Goal: Information Seeking & Learning: Learn about a topic

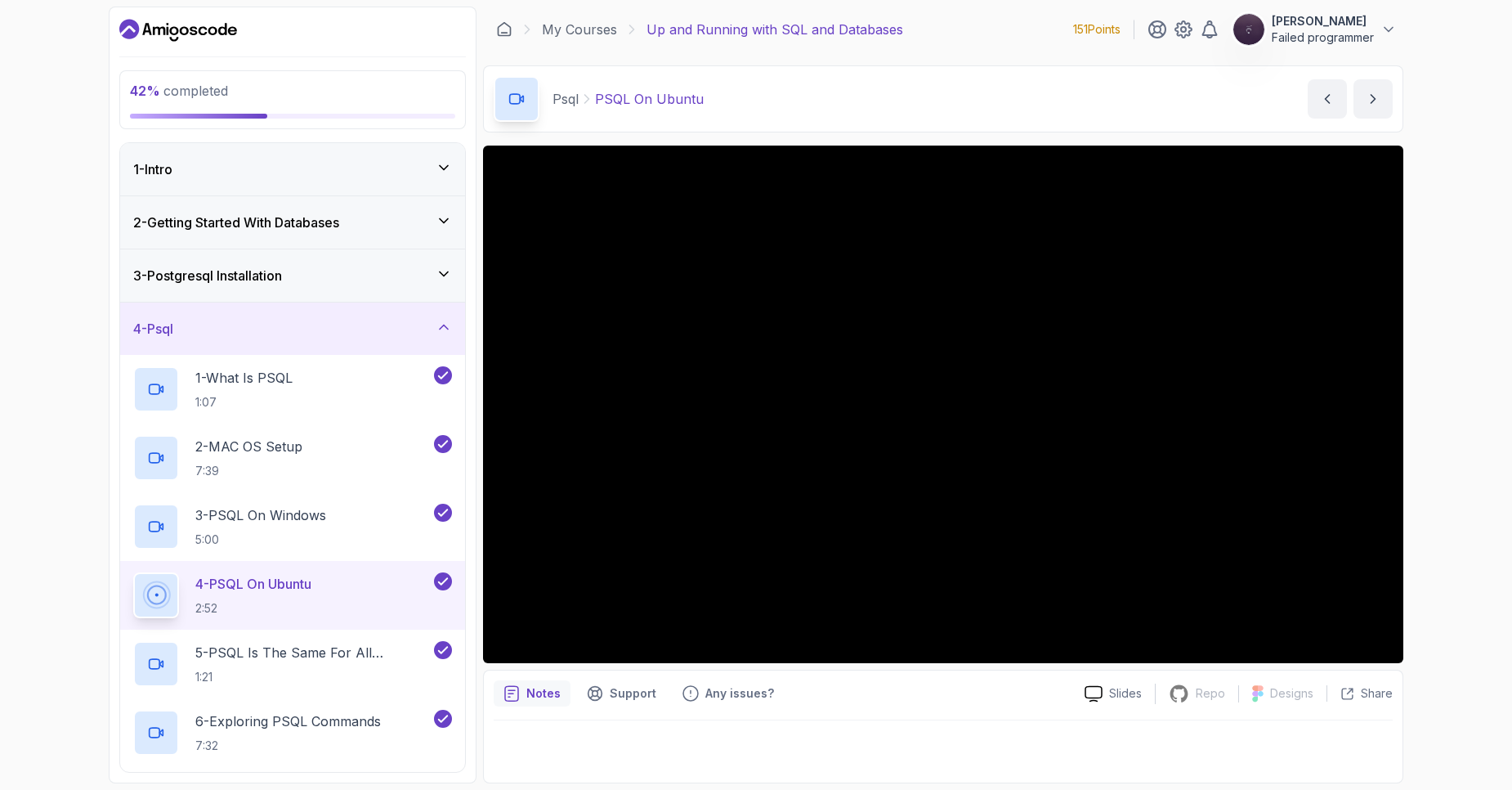
click at [1493, 404] on div "42 % completed 1 - Intro 2 - Getting Started With Databases 3 - Postgresql Inst…" at bounding box center [756, 395] width 1512 height 790
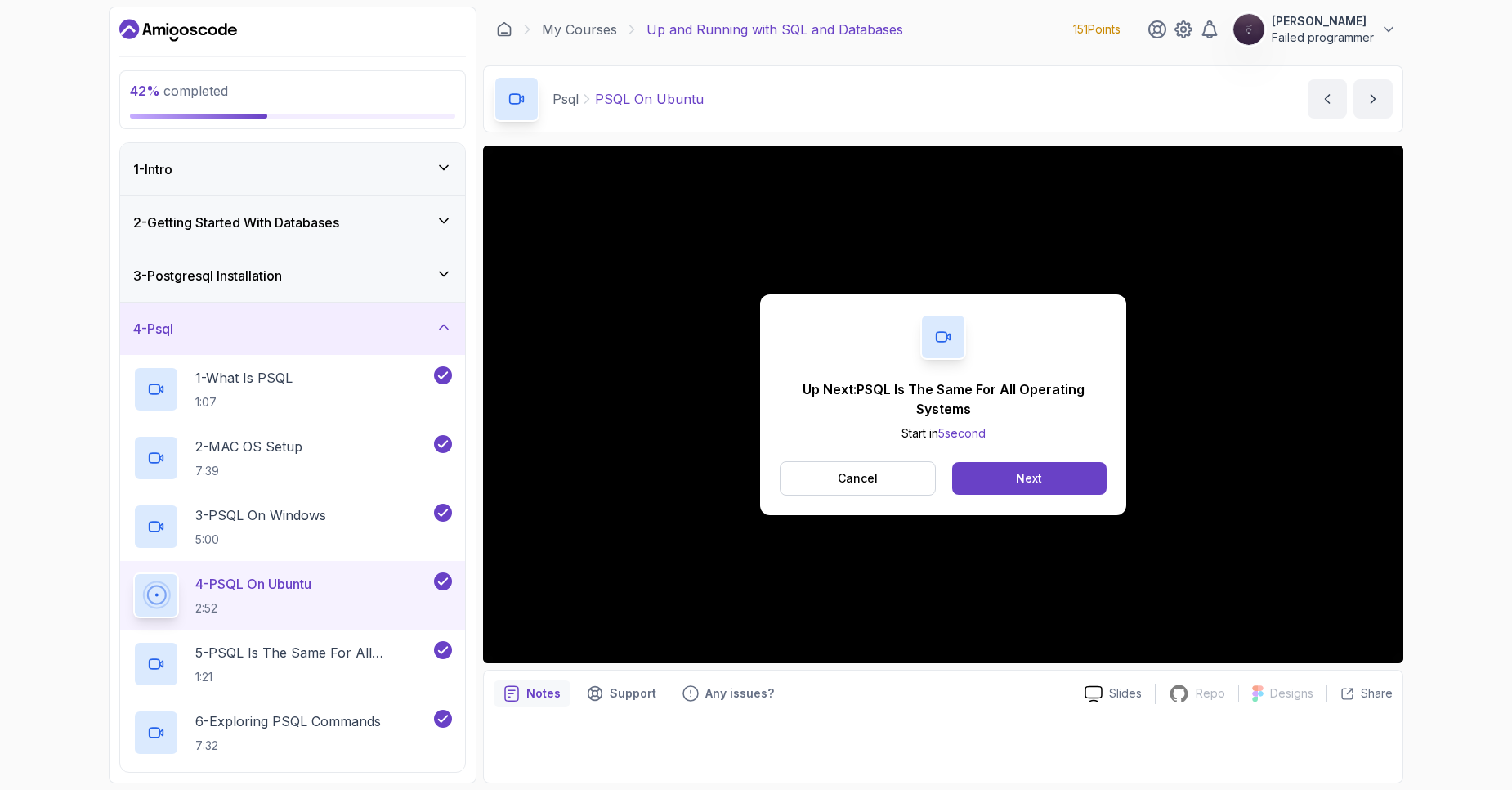
click at [632, 367] on div "Up Next: PSQL Is The Same For All Operating Systems Start in 5 second Cancel Ne…" at bounding box center [943, 405] width 921 height 517
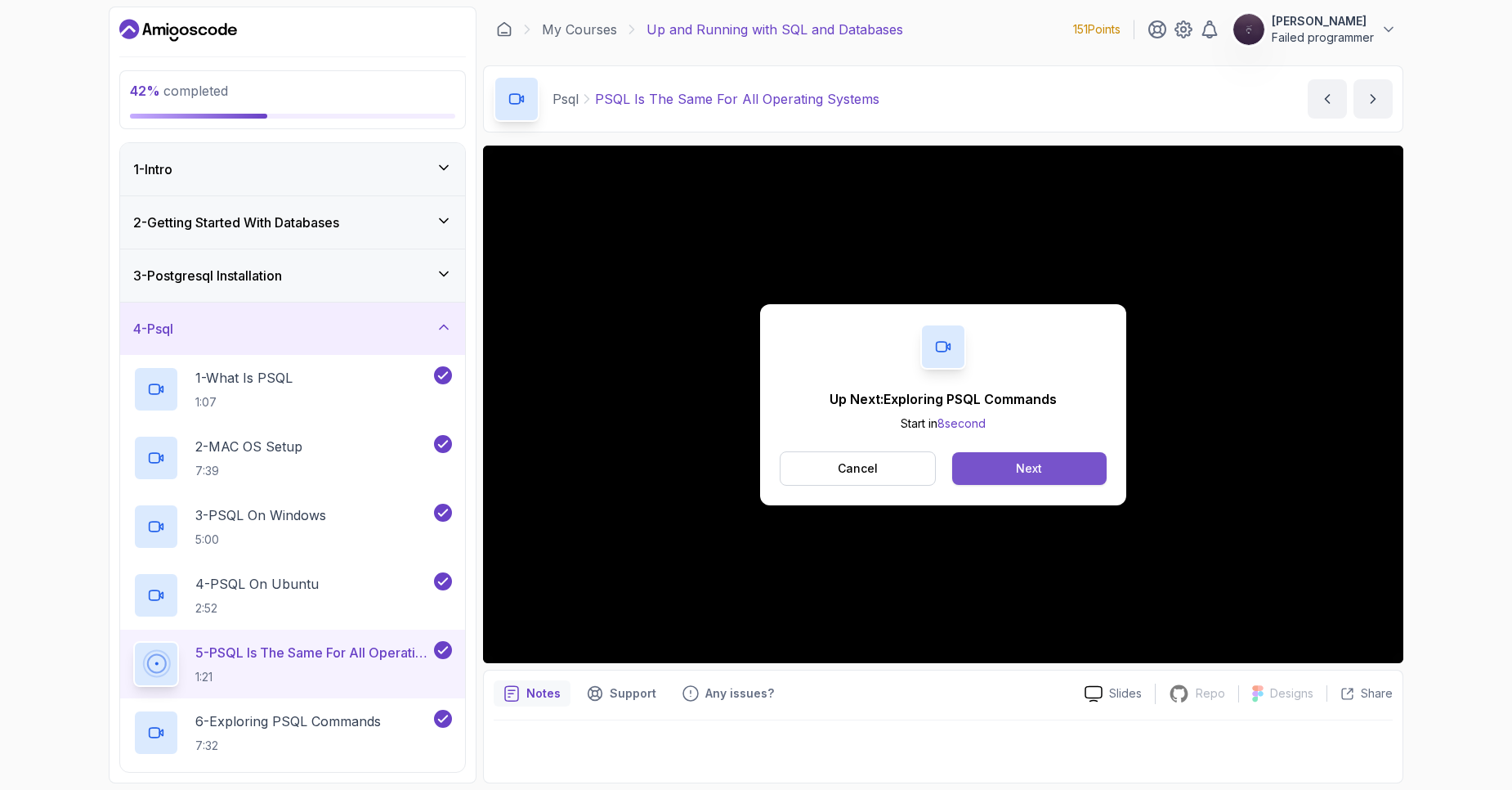
click at [990, 479] on button "Next" at bounding box center [1029, 468] width 155 height 32
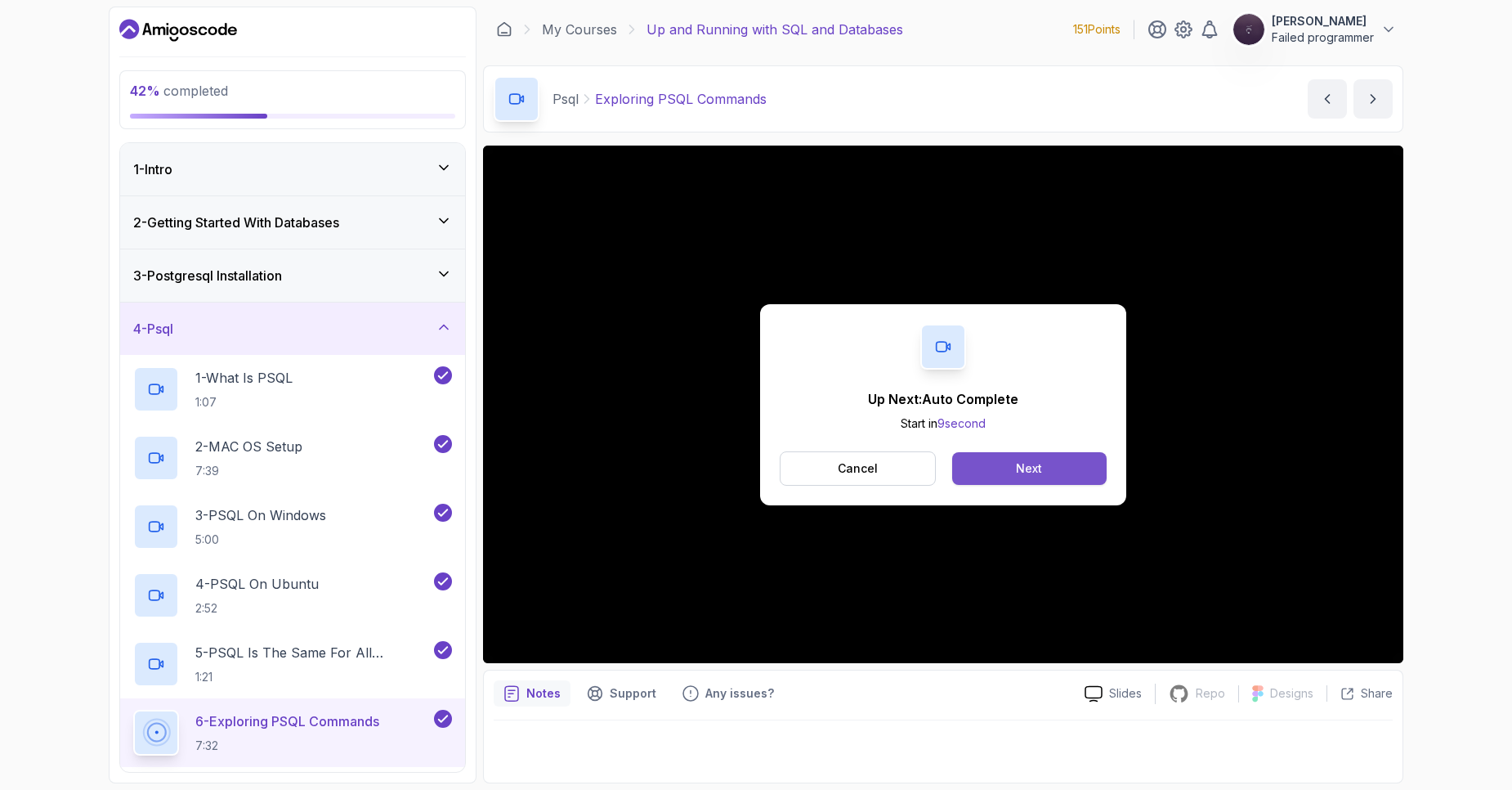
click at [1027, 474] on div "Next" at bounding box center [1029, 468] width 26 height 17
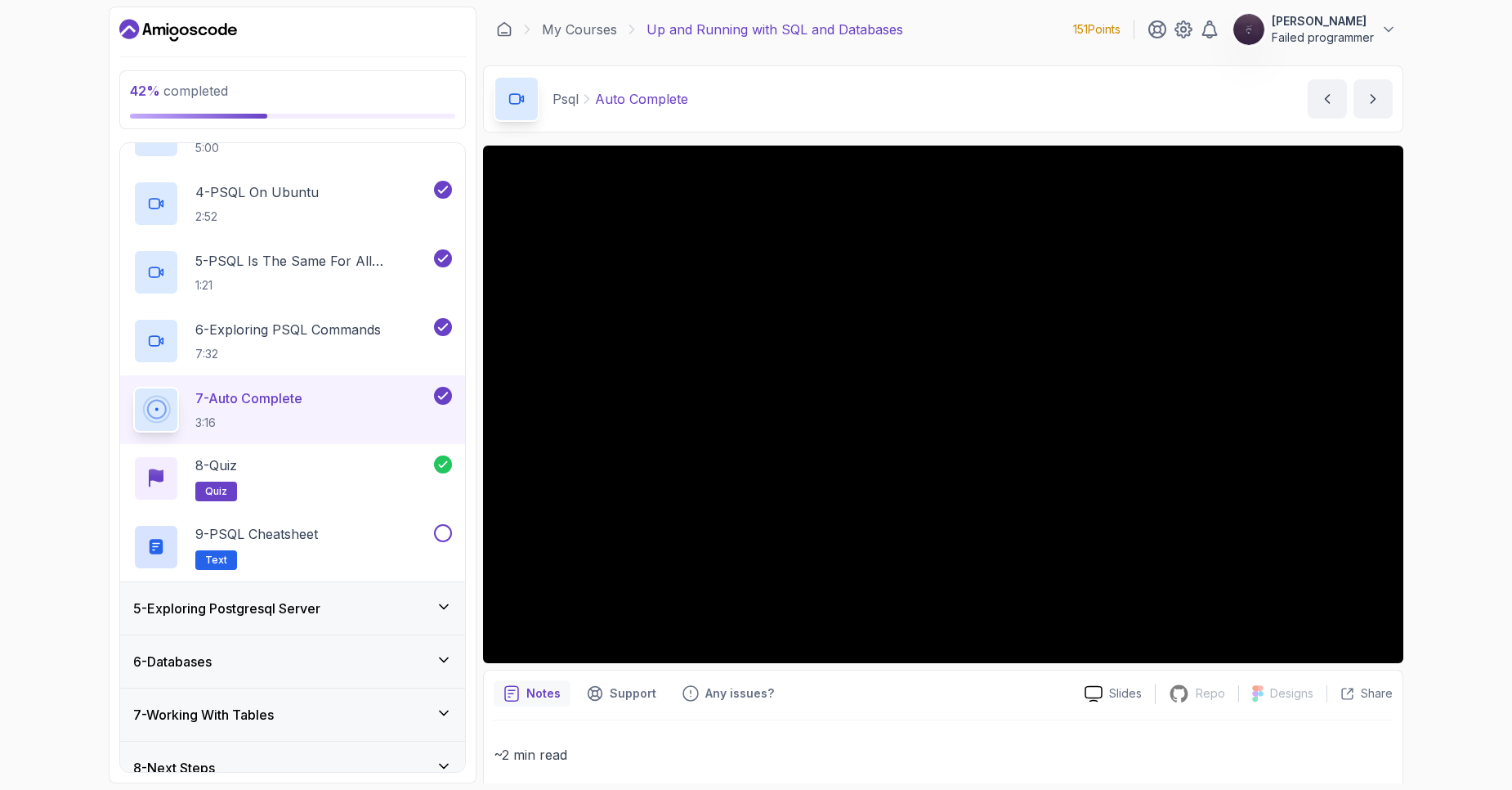
scroll to position [392, 0]
click at [379, 606] on div "5 - Exploring Postgresql Server" at bounding box center [293, 607] width 319 height 19
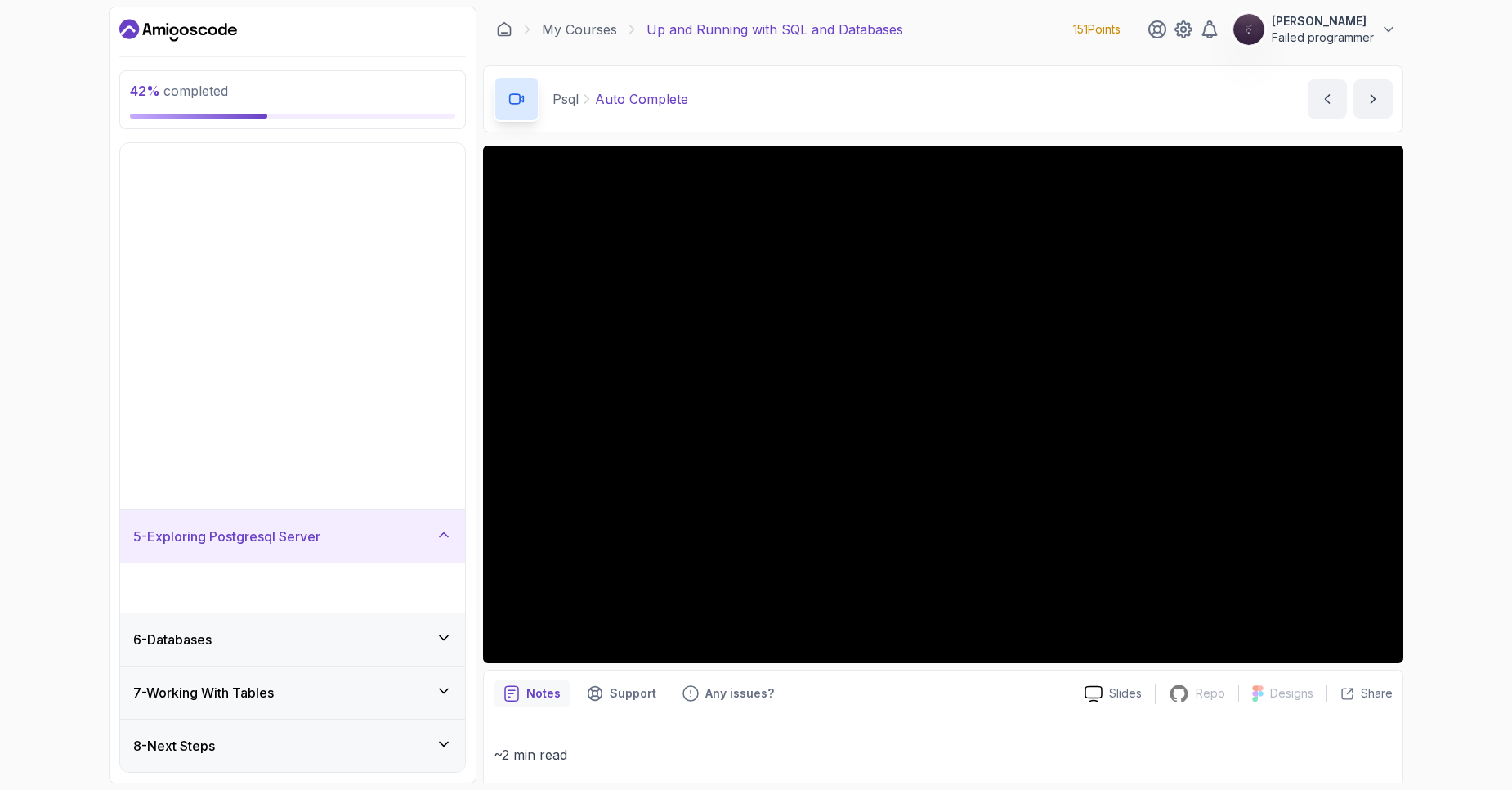
scroll to position [0, 0]
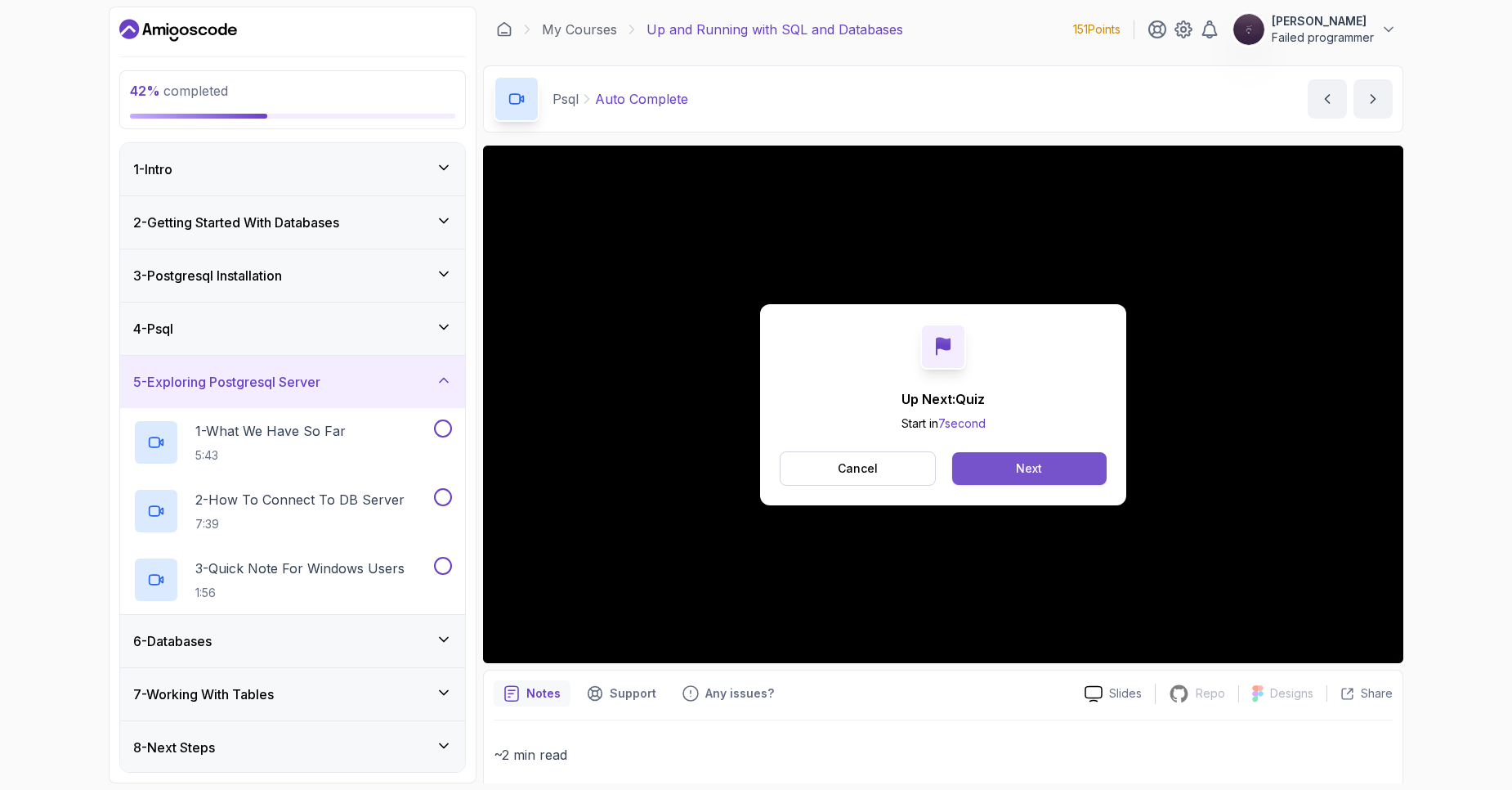
click at [1048, 470] on button "Next" at bounding box center [1029, 468] width 155 height 32
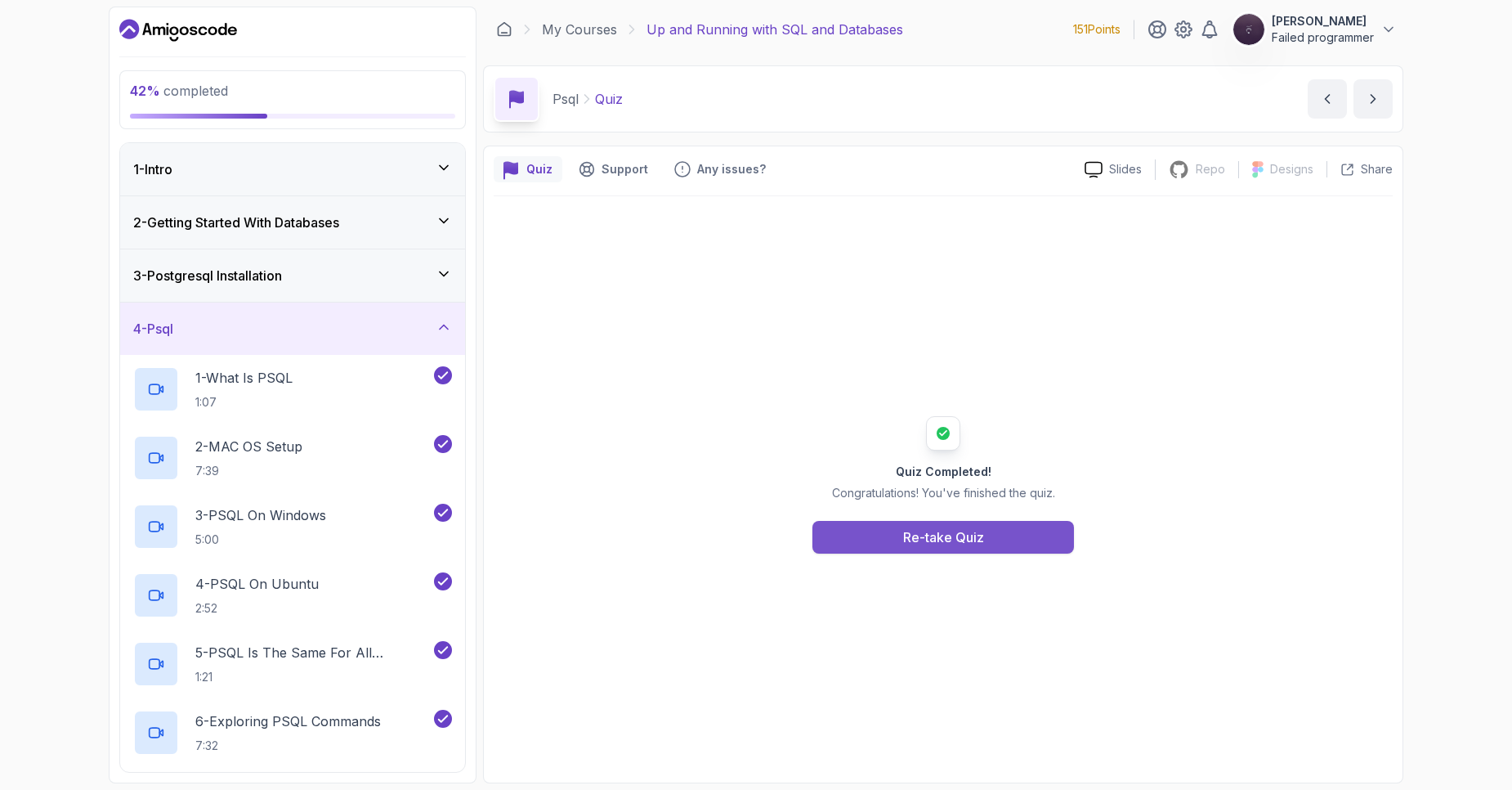
click at [952, 544] on div "Re-take Quiz" at bounding box center [943, 537] width 81 height 19
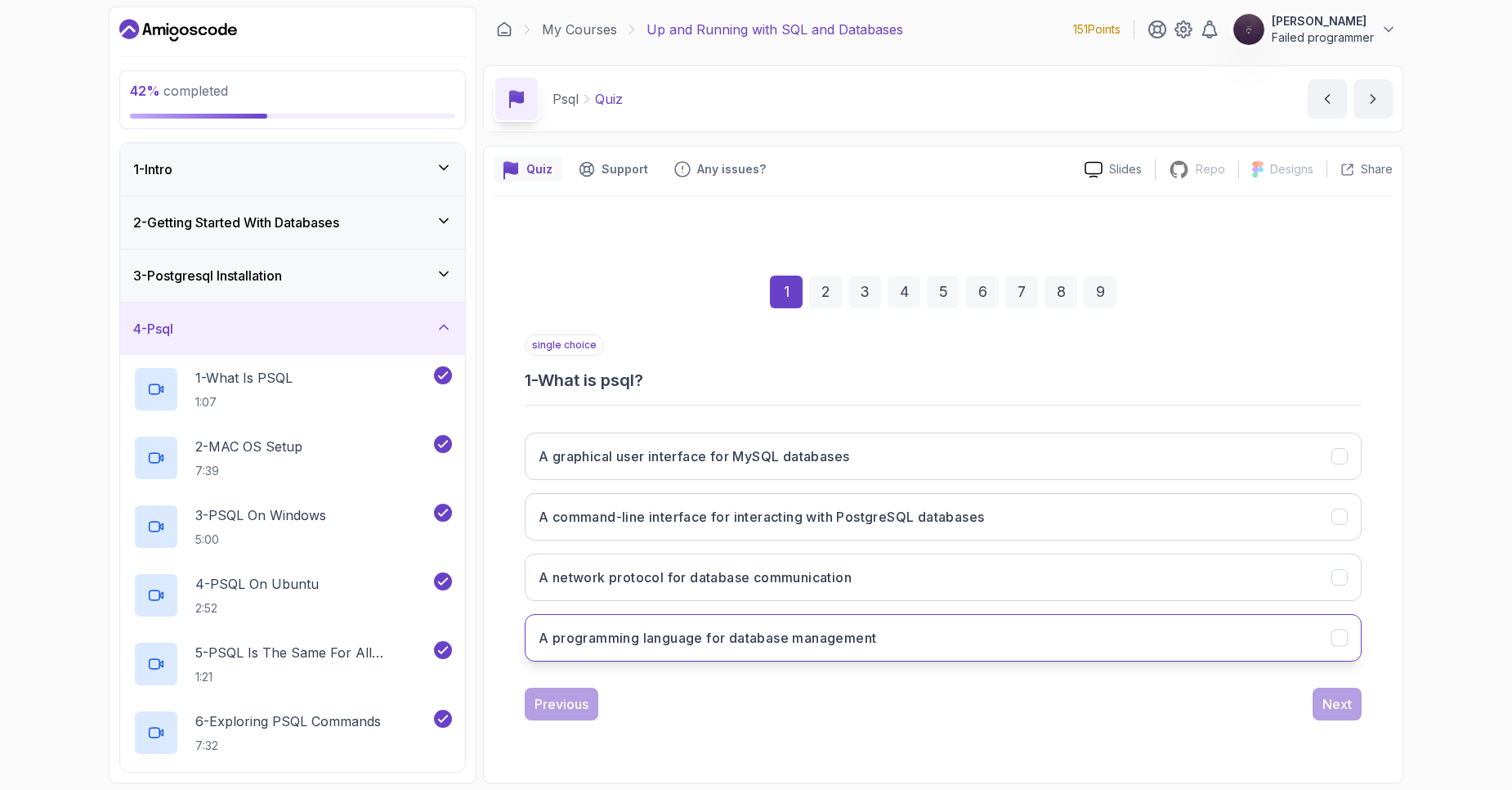
click at [852, 641] on h3 "A programming language for database management" at bounding box center [708, 638] width 337 height 19
click at [1334, 706] on div "Next" at bounding box center [1337, 703] width 30 height 19
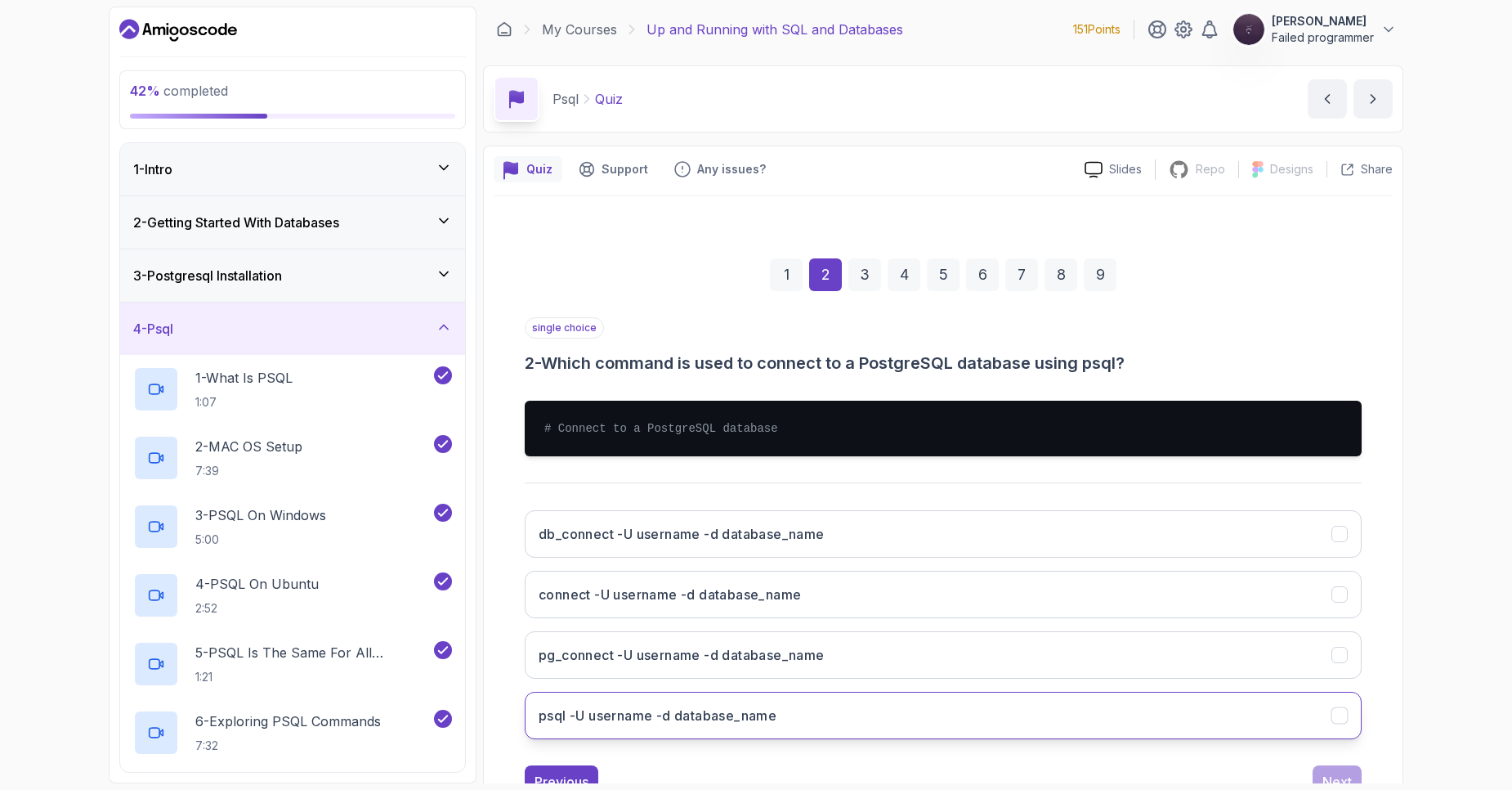
click at [809, 714] on button "psql -U username -d database_name" at bounding box center [943, 716] width 837 height 47
click at [1321, 777] on button "Next" at bounding box center [1337, 781] width 49 height 32
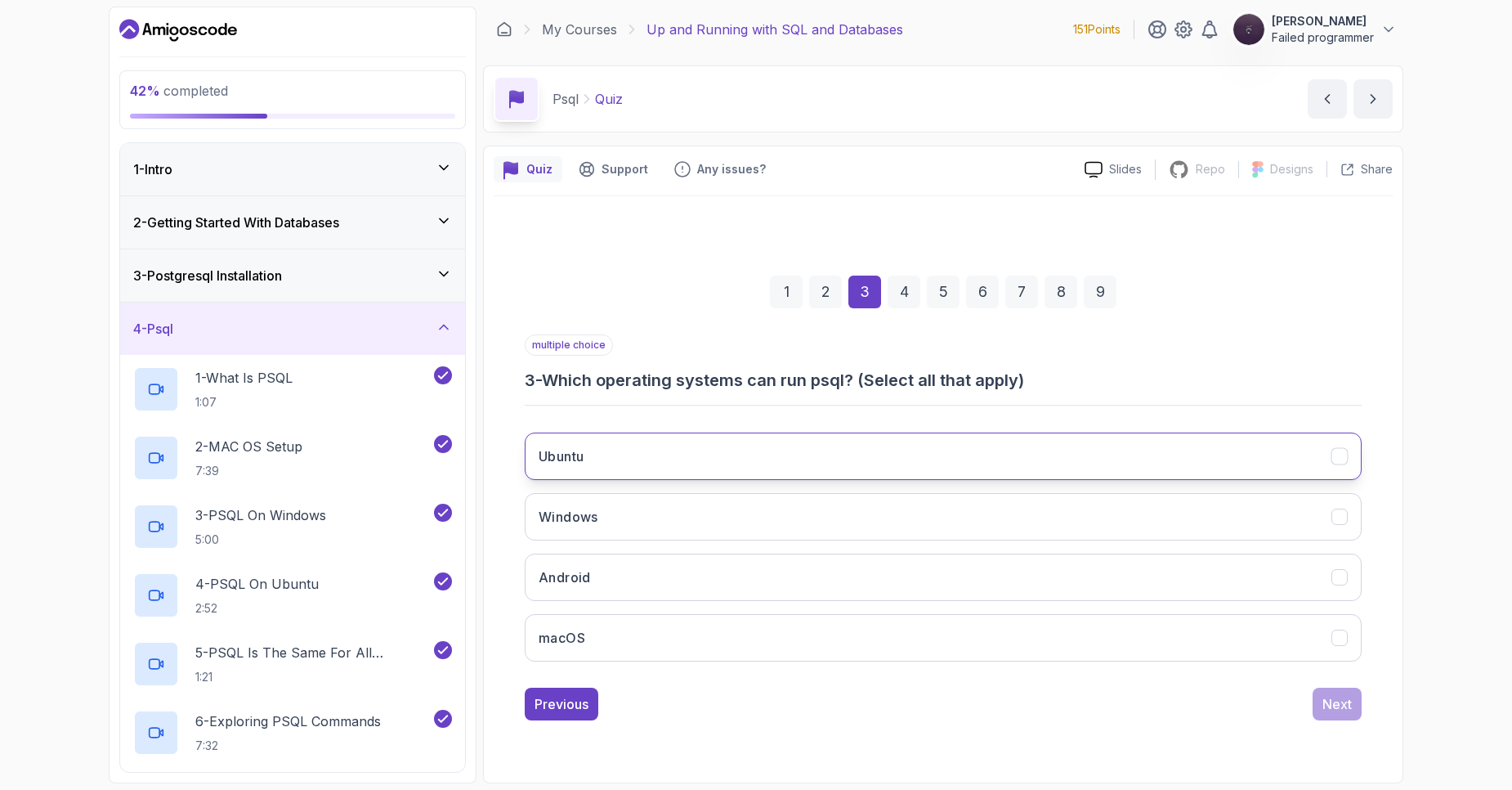
click at [604, 454] on button "Ubuntu" at bounding box center [943, 456] width 837 height 47
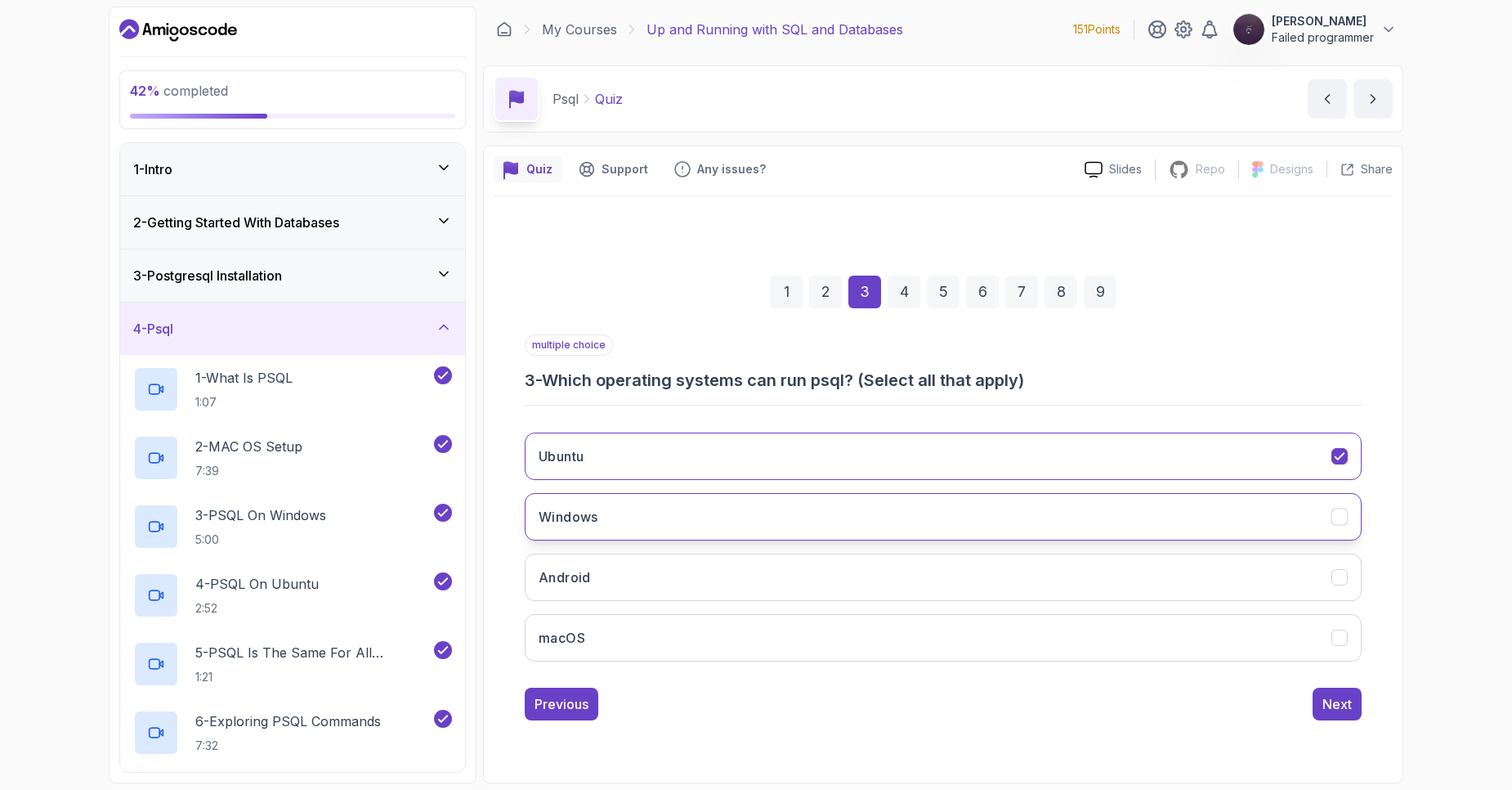
click at [586, 516] on h3 "Windows" at bounding box center [569, 516] width 59 height 19
click at [587, 586] on h3 "Android" at bounding box center [565, 577] width 52 height 19
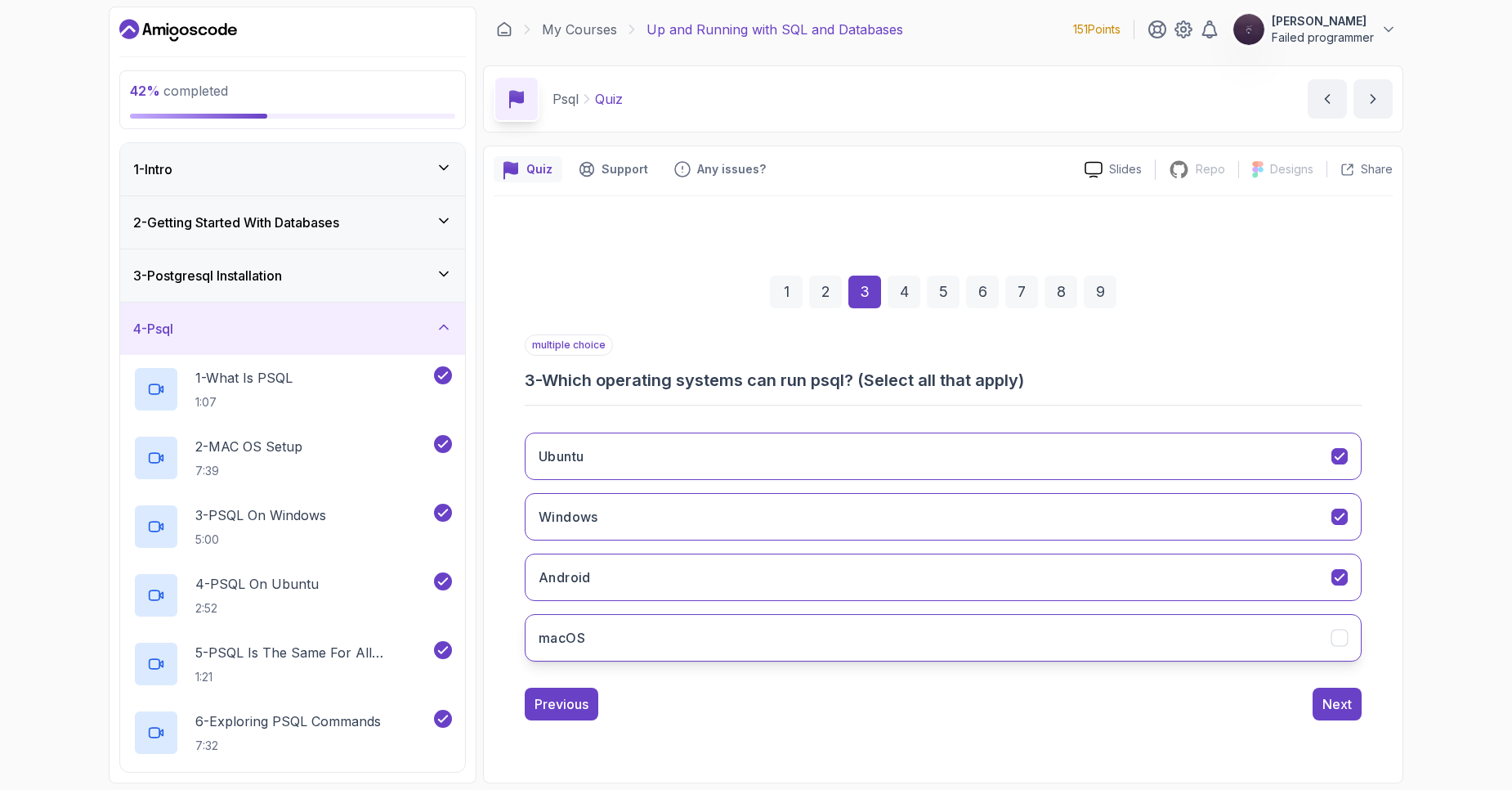
drag, startPoint x: 590, startPoint y: 638, endPoint x: 603, endPoint y: 642, distance: 13.6
click at [592, 638] on button "macOS" at bounding box center [943, 638] width 837 height 47
click at [1288, 579] on button "Android" at bounding box center [943, 578] width 837 height 47
click at [1336, 707] on div "Next" at bounding box center [1337, 703] width 30 height 19
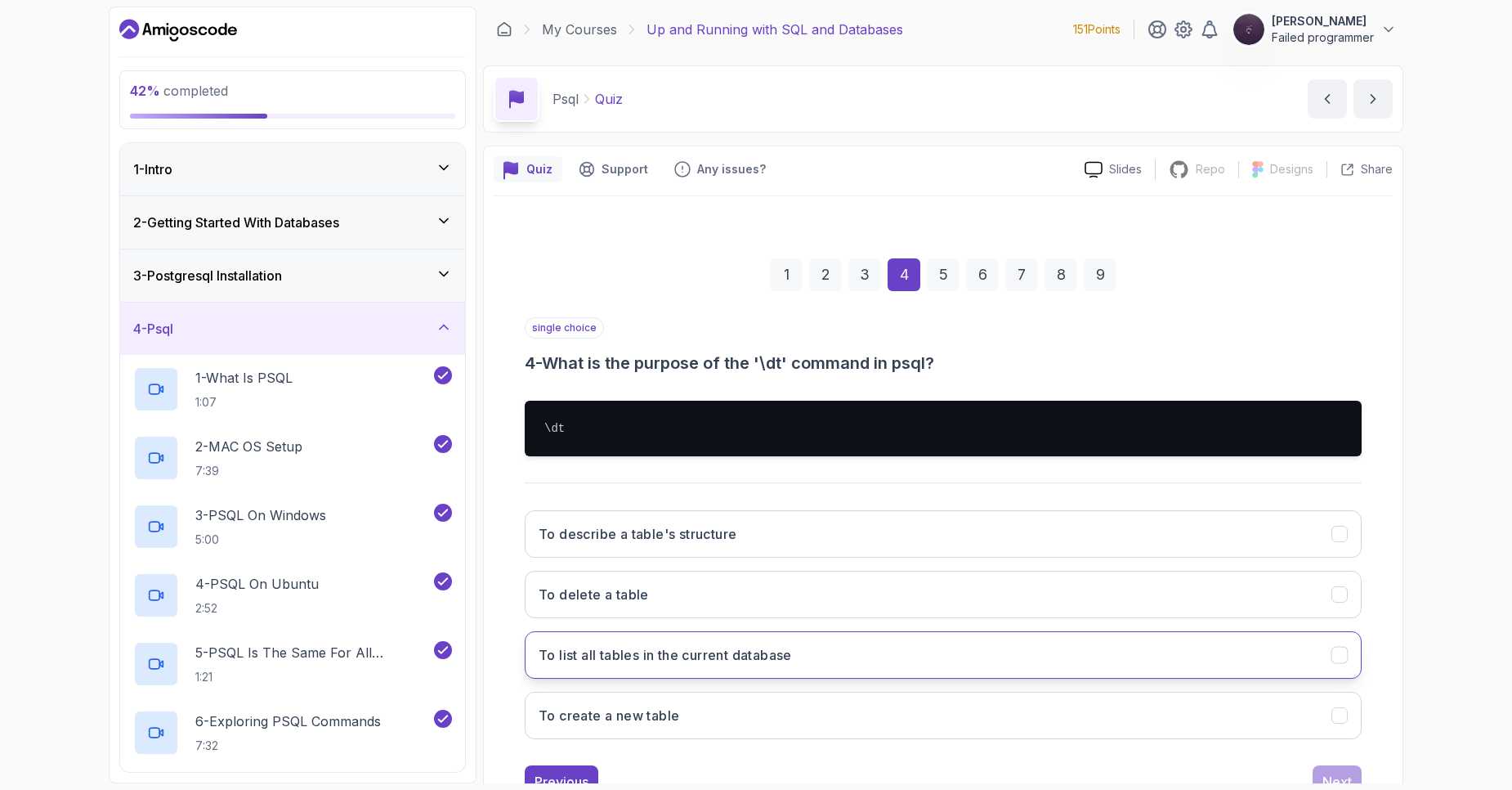
click at [887, 670] on button "To list all tables in the current database" at bounding box center [943, 655] width 837 height 47
click at [1347, 773] on div "Next" at bounding box center [1337, 781] width 30 height 19
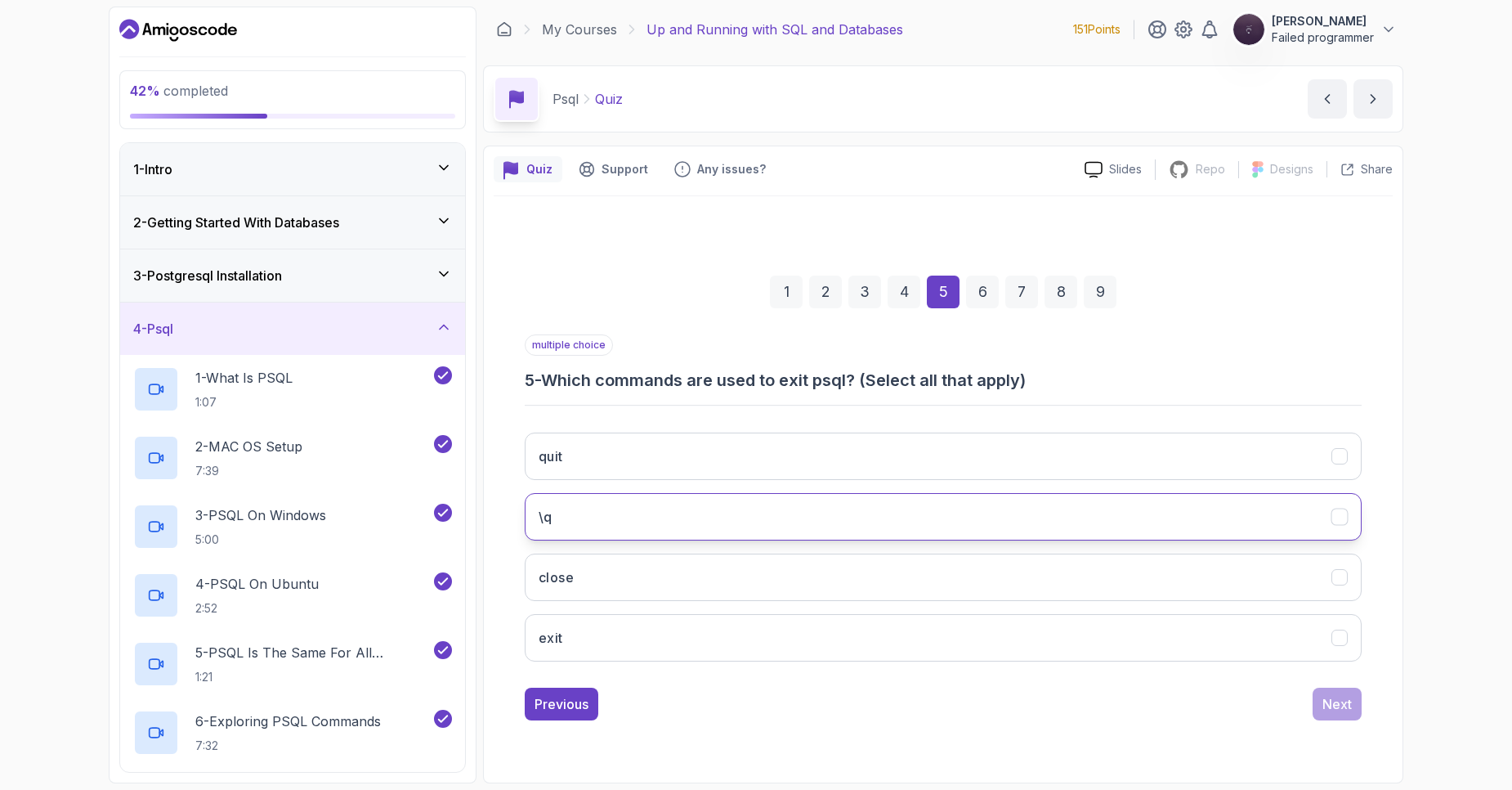
click at [730, 516] on button "\q" at bounding box center [943, 516] width 837 height 47
click at [1319, 710] on button "Next" at bounding box center [1337, 703] width 49 height 32
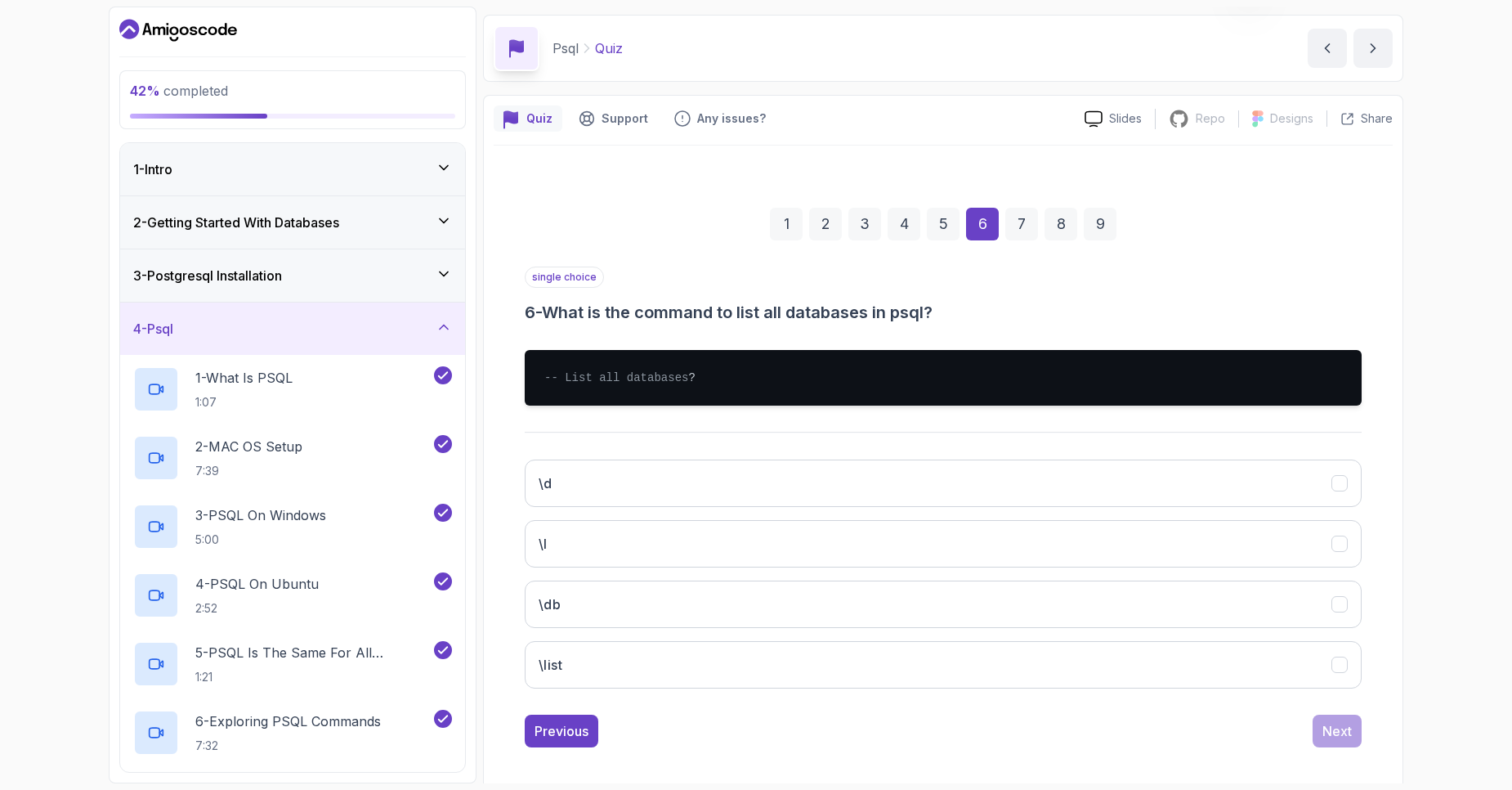
scroll to position [78, 0]
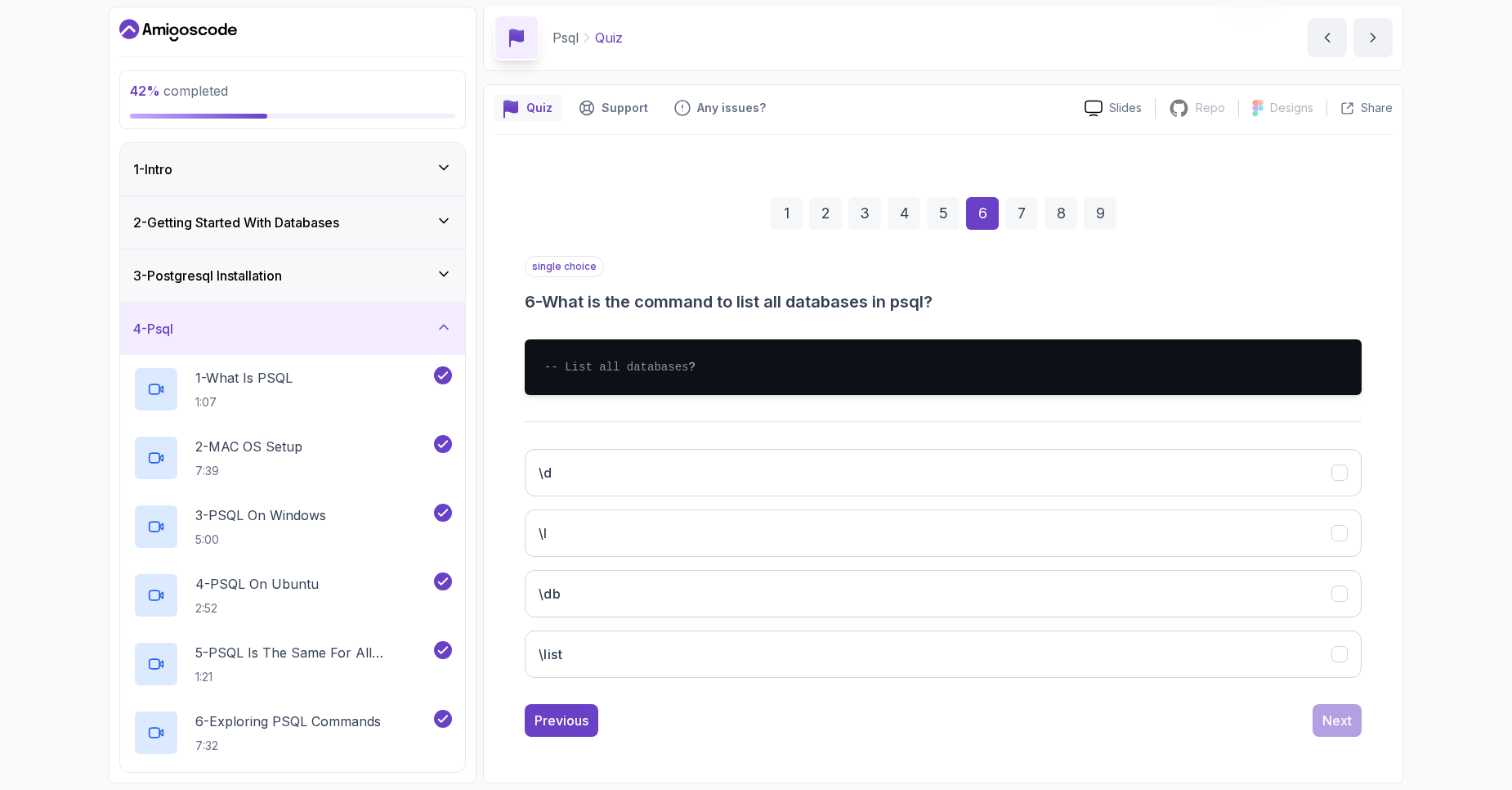
click at [1292, 200] on div "1 2 3 4 5 6 7 8 9" at bounding box center [943, 213] width 837 height 85
click at [1315, 200] on div "1 2 3 4 5 6 7 8 9" at bounding box center [943, 213] width 837 height 85
click at [654, 662] on button "\list" at bounding box center [943, 654] width 837 height 47
click at [1326, 724] on div "Next" at bounding box center [1337, 720] width 30 height 19
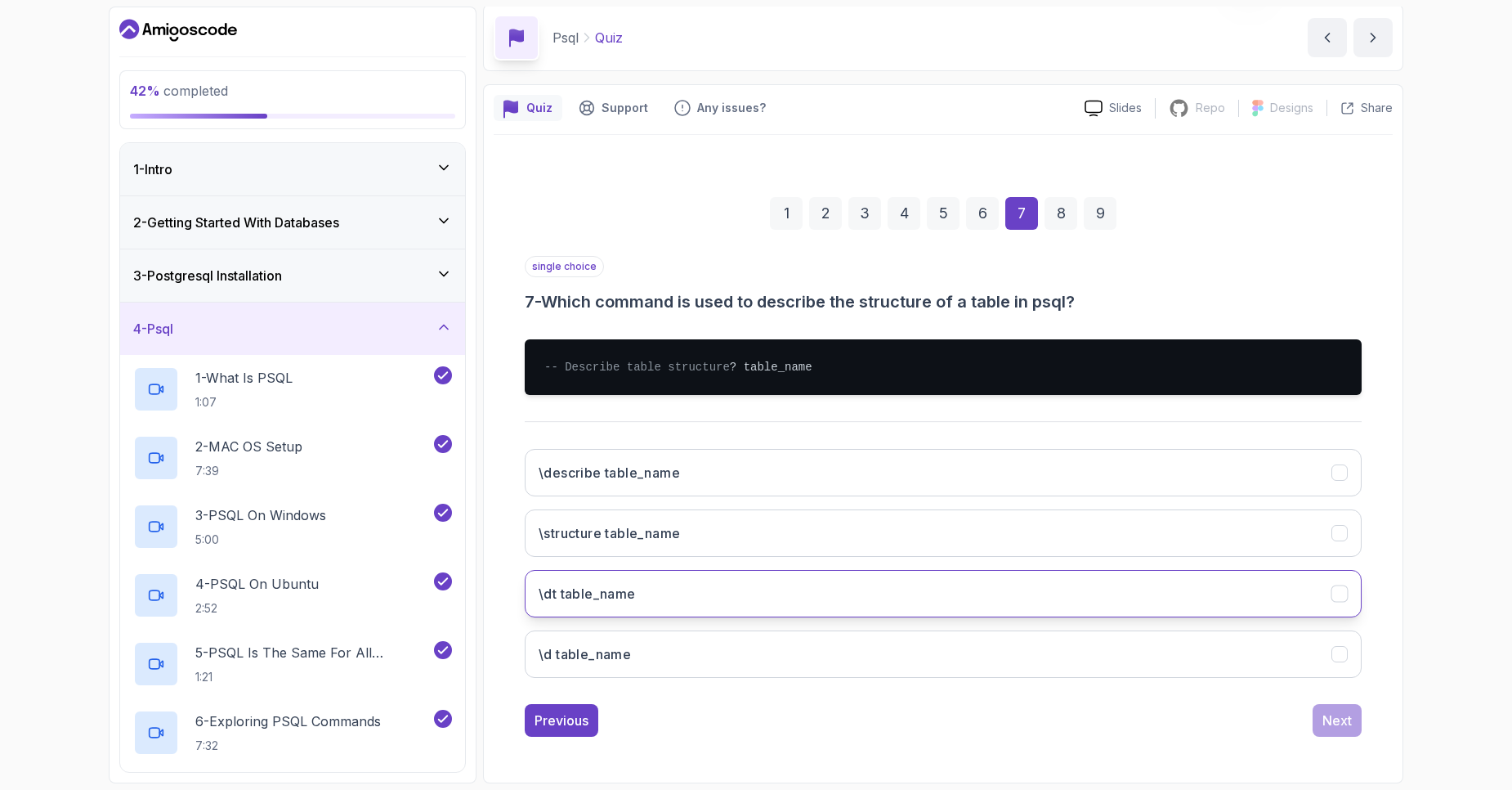
click at [641, 592] on button "\dt table_name" at bounding box center [943, 593] width 837 height 47
click at [1376, 691] on div "1 2 3 4 5 6 7 8 9 single choice 7 - Which command is used to describe the struc…" at bounding box center [942, 454] width 899 height 592
click at [1341, 721] on div "Next" at bounding box center [1337, 720] width 30 height 19
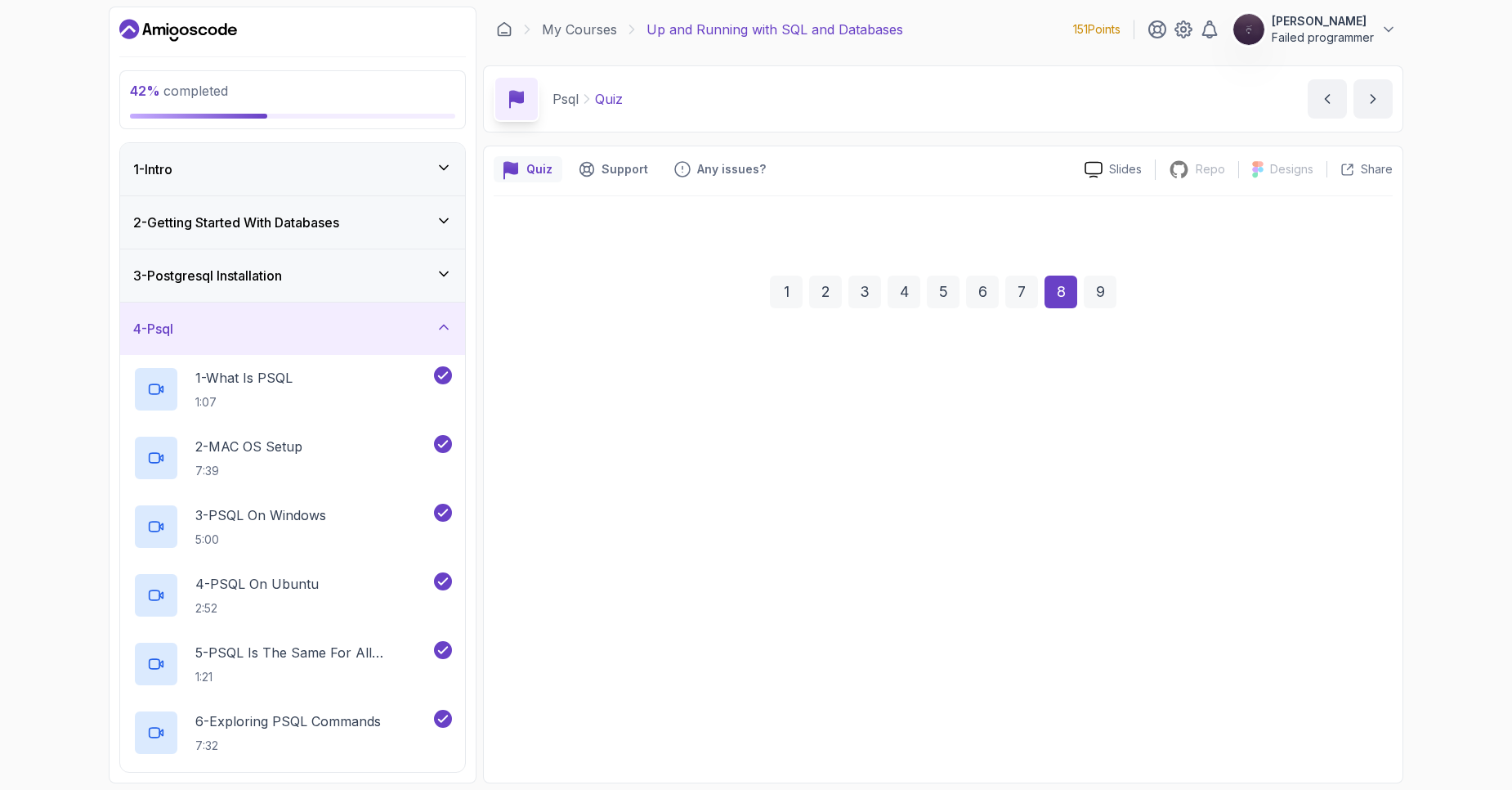
scroll to position [0, 0]
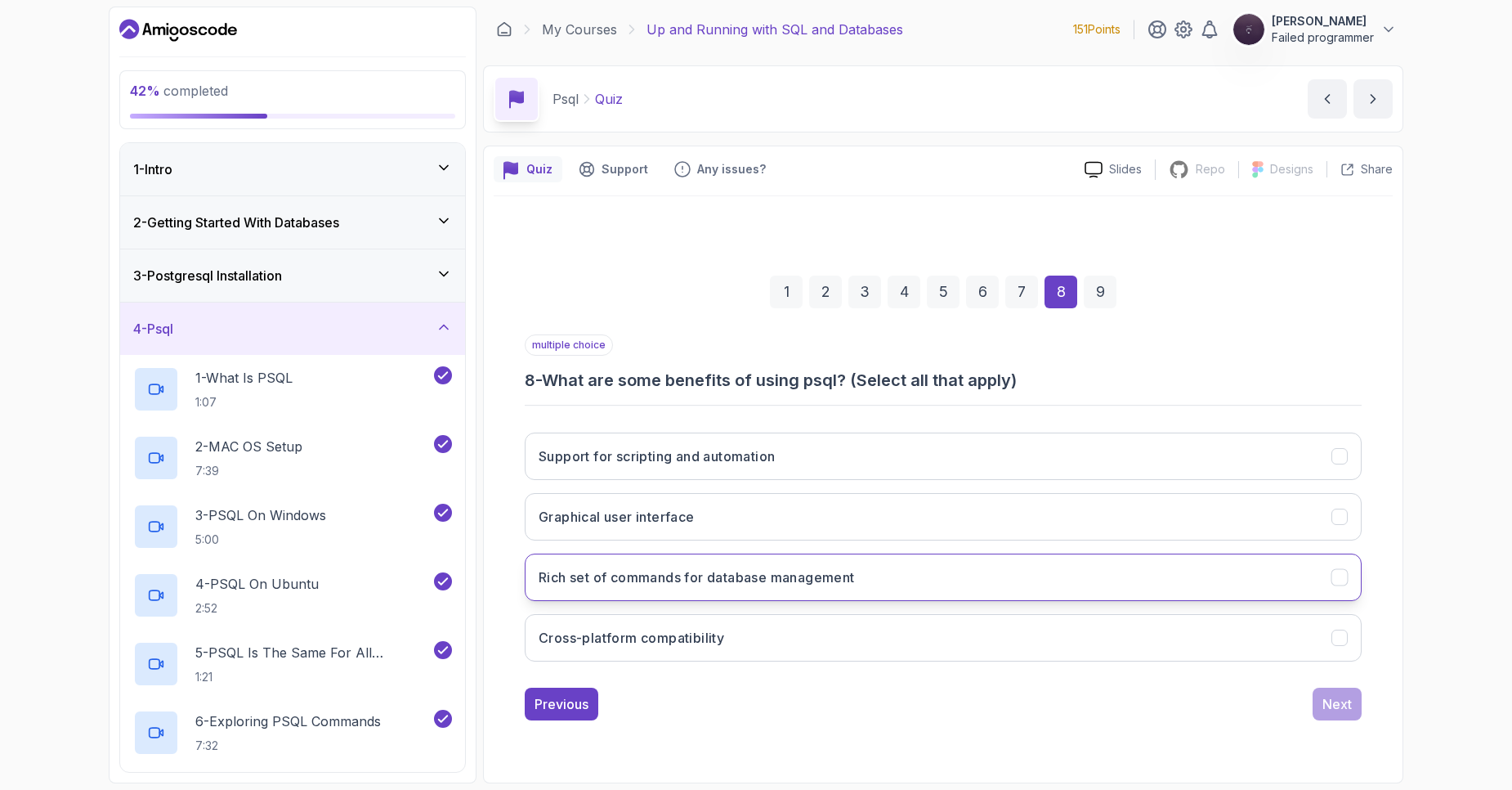
click at [828, 577] on h3 "Rich set of commands for database management" at bounding box center [697, 577] width 316 height 19
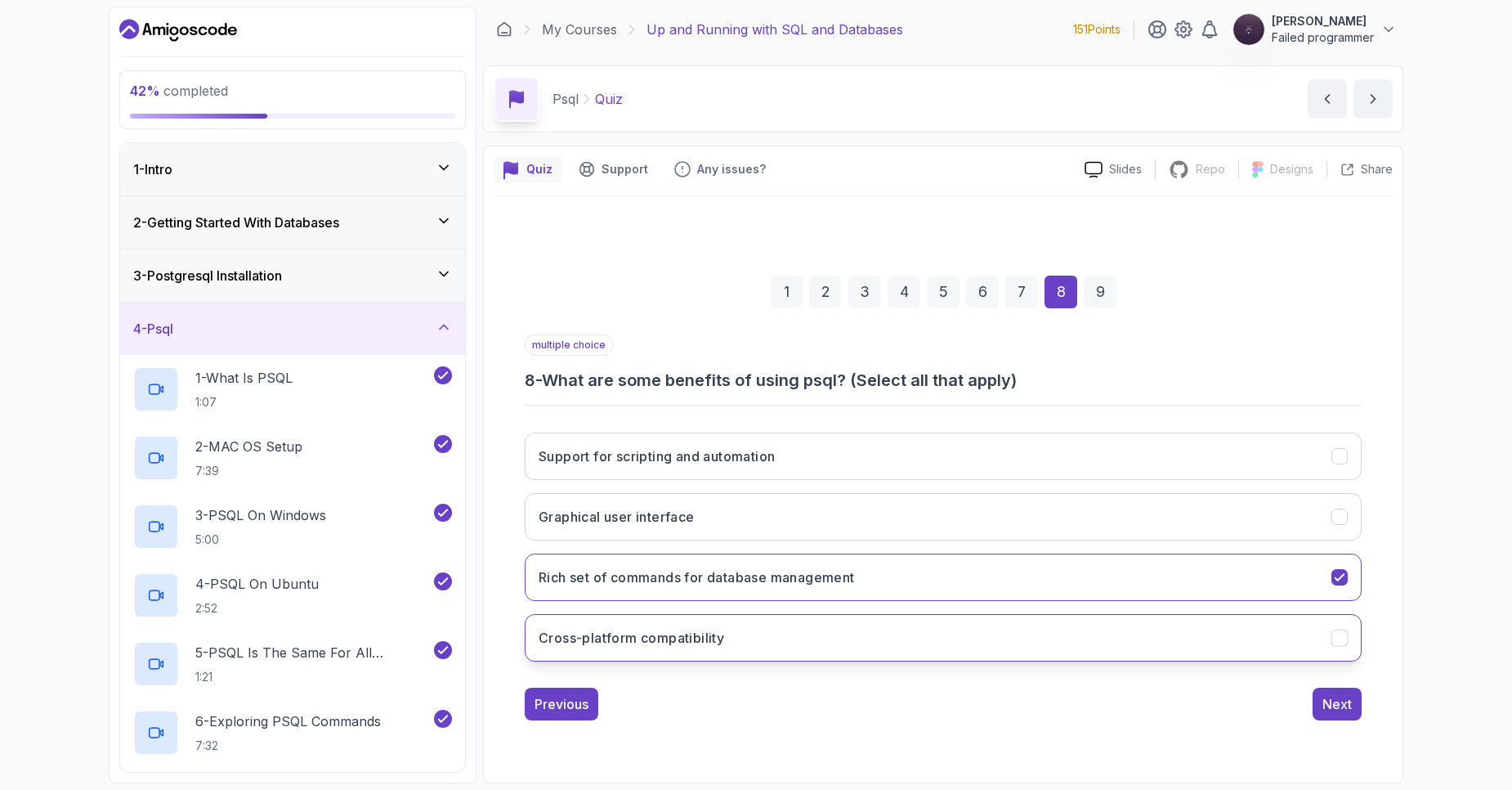
click at [758, 640] on button "Cross-platform compatibility" at bounding box center [943, 638] width 837 height 47
click at [1345, 701] on div "Next" at bounding box center [1337, 703] width 30 height 19
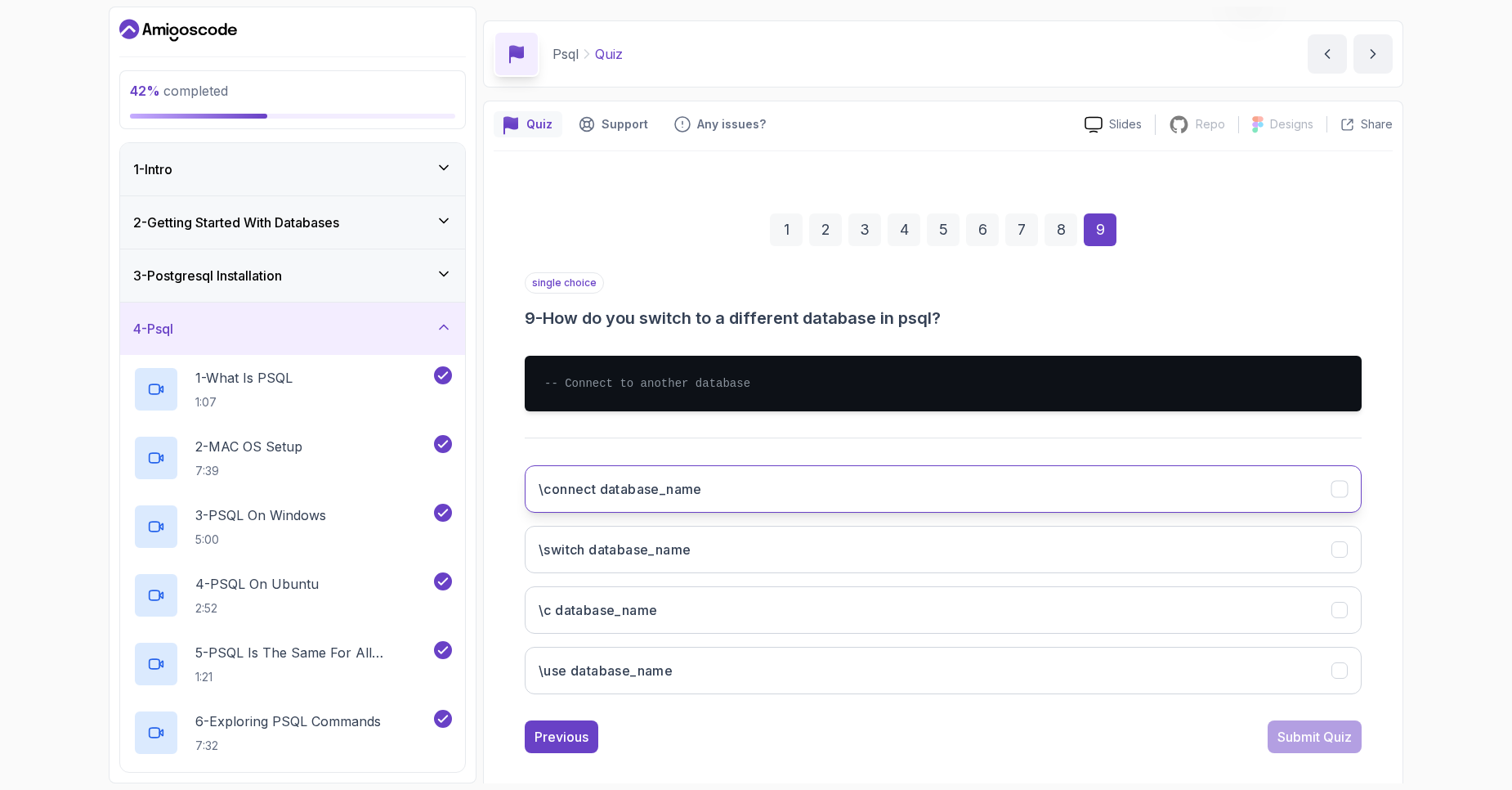
scroll to position [61, 0]
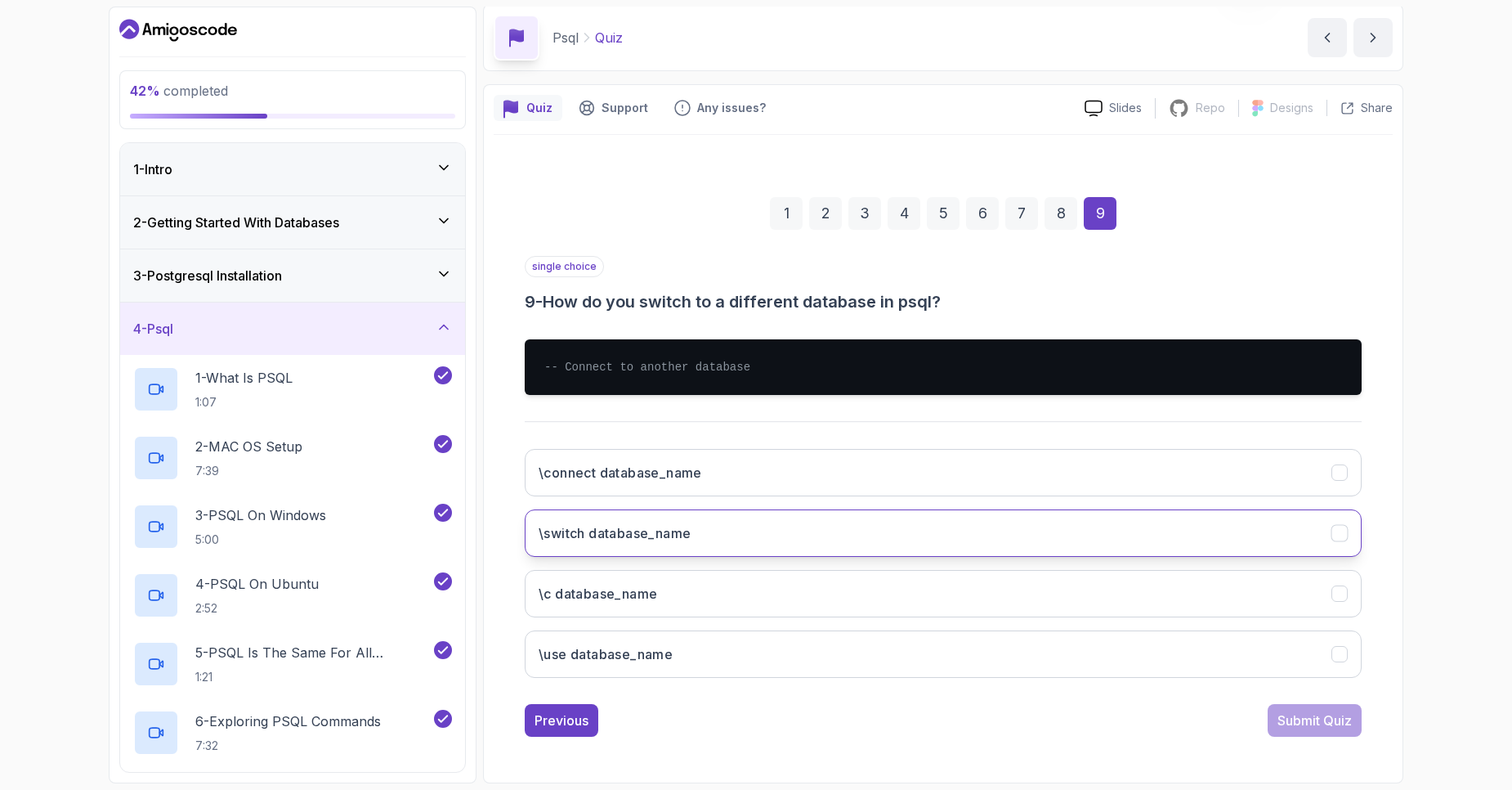
click at [735, 540] on button "\switch database_name" at bounding box center [943, 533] width 837 height 47
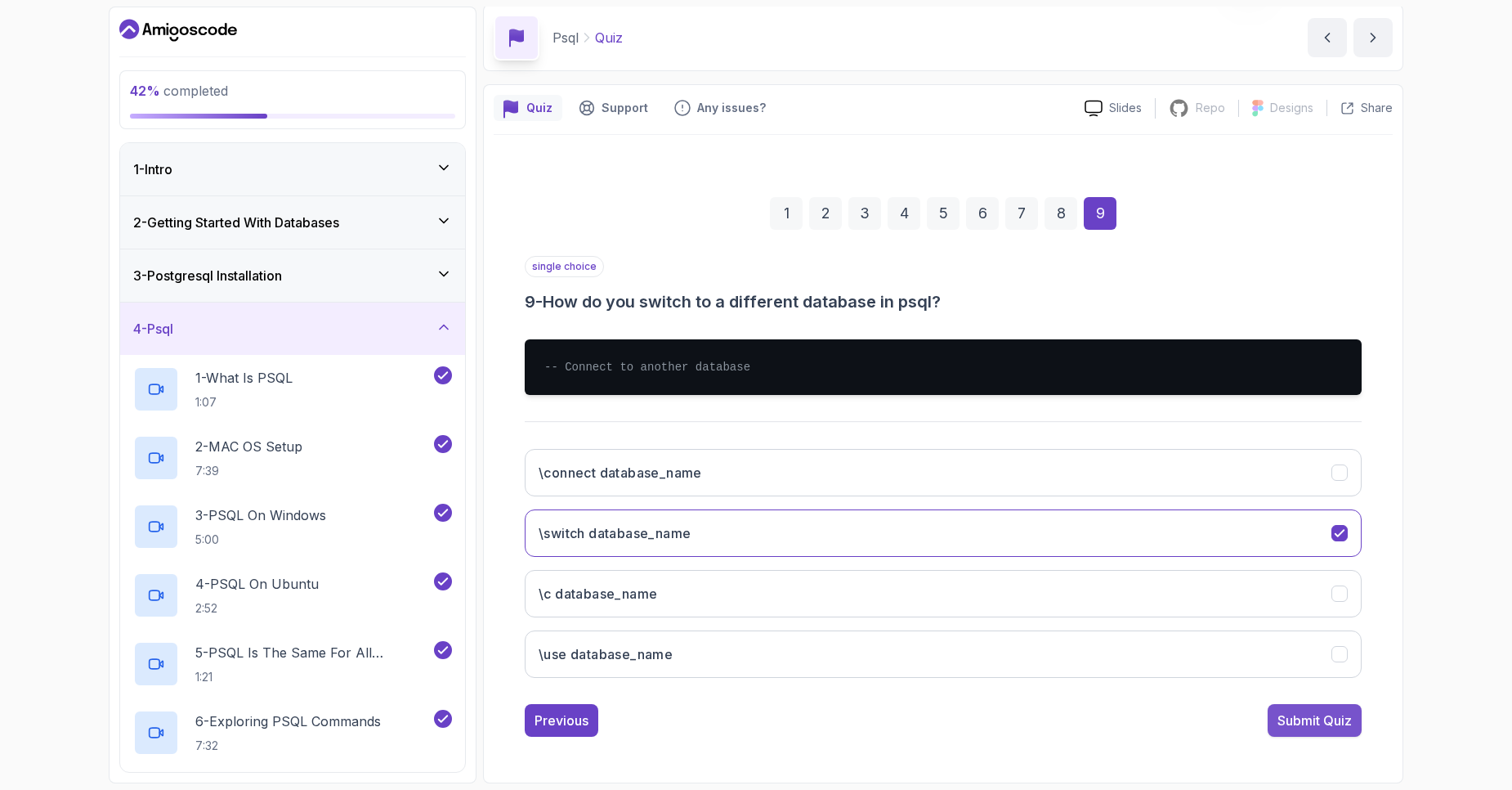
click at [1319, 724] on div "Submit Quiz" at bounding box center [1315, 720] width 74 height 19
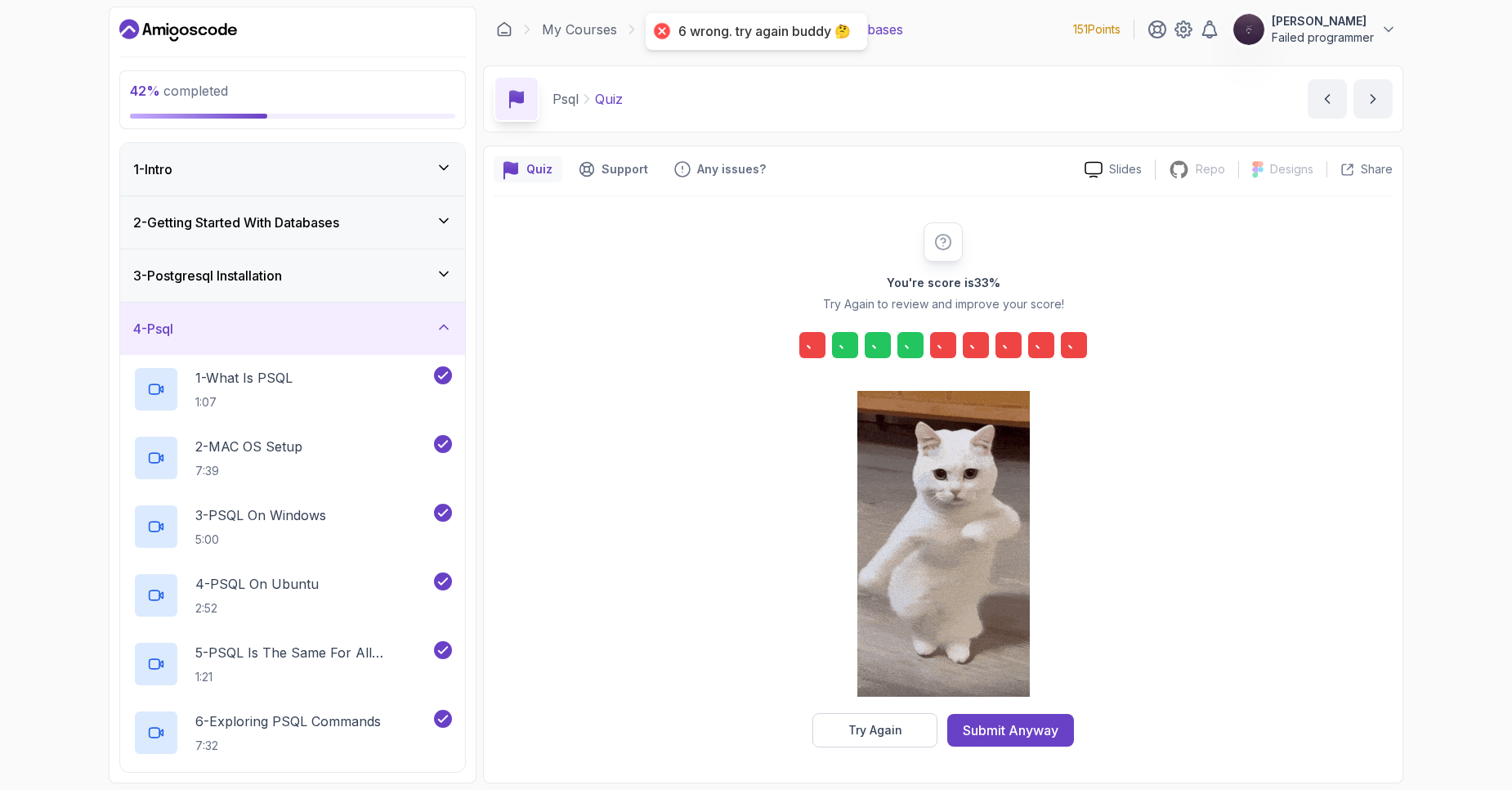
scroll to position [0, 0]
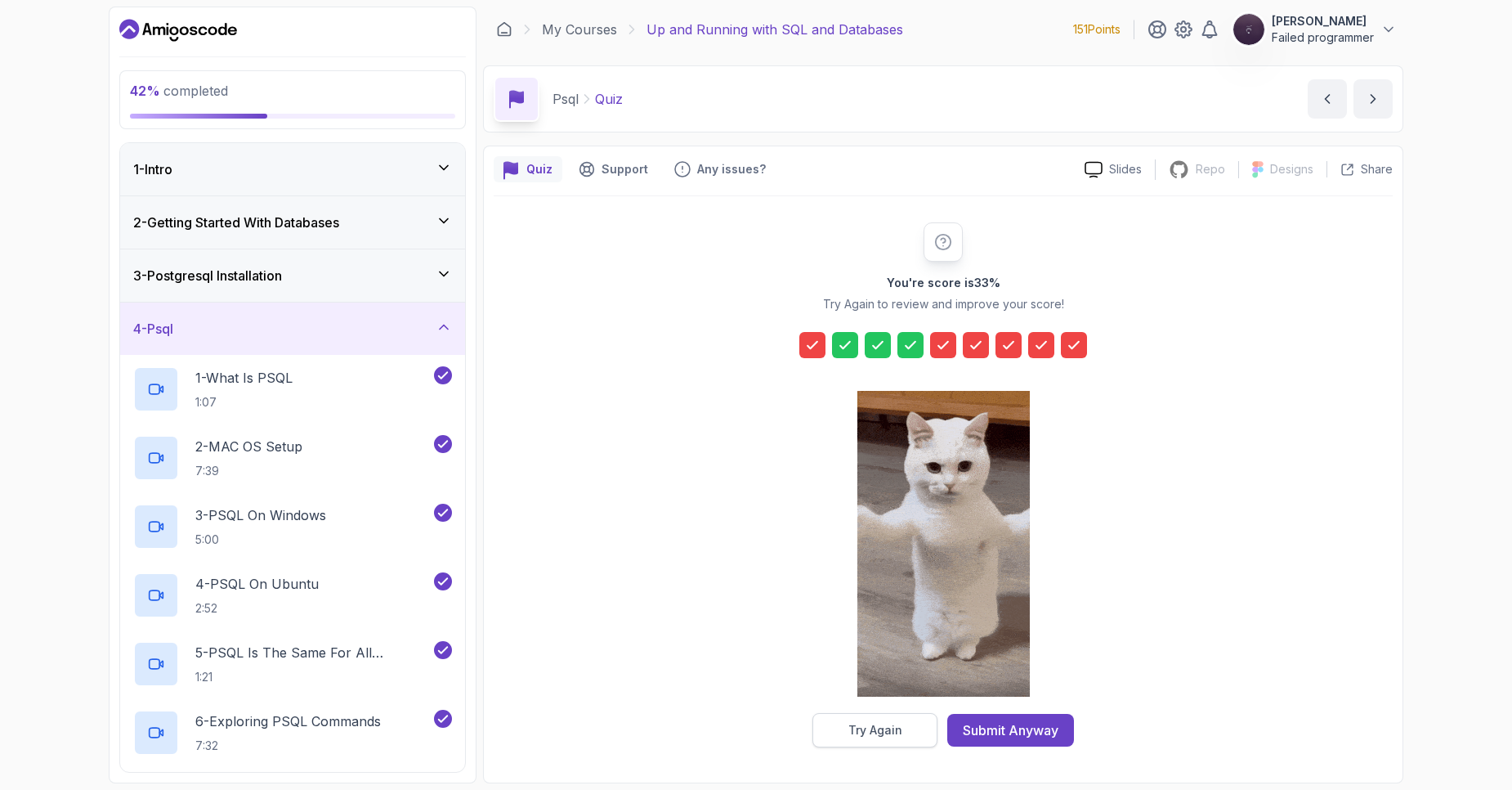
click at [856, 726] on div "Try Again" at bounding box center [875, 730] width 54 height 17
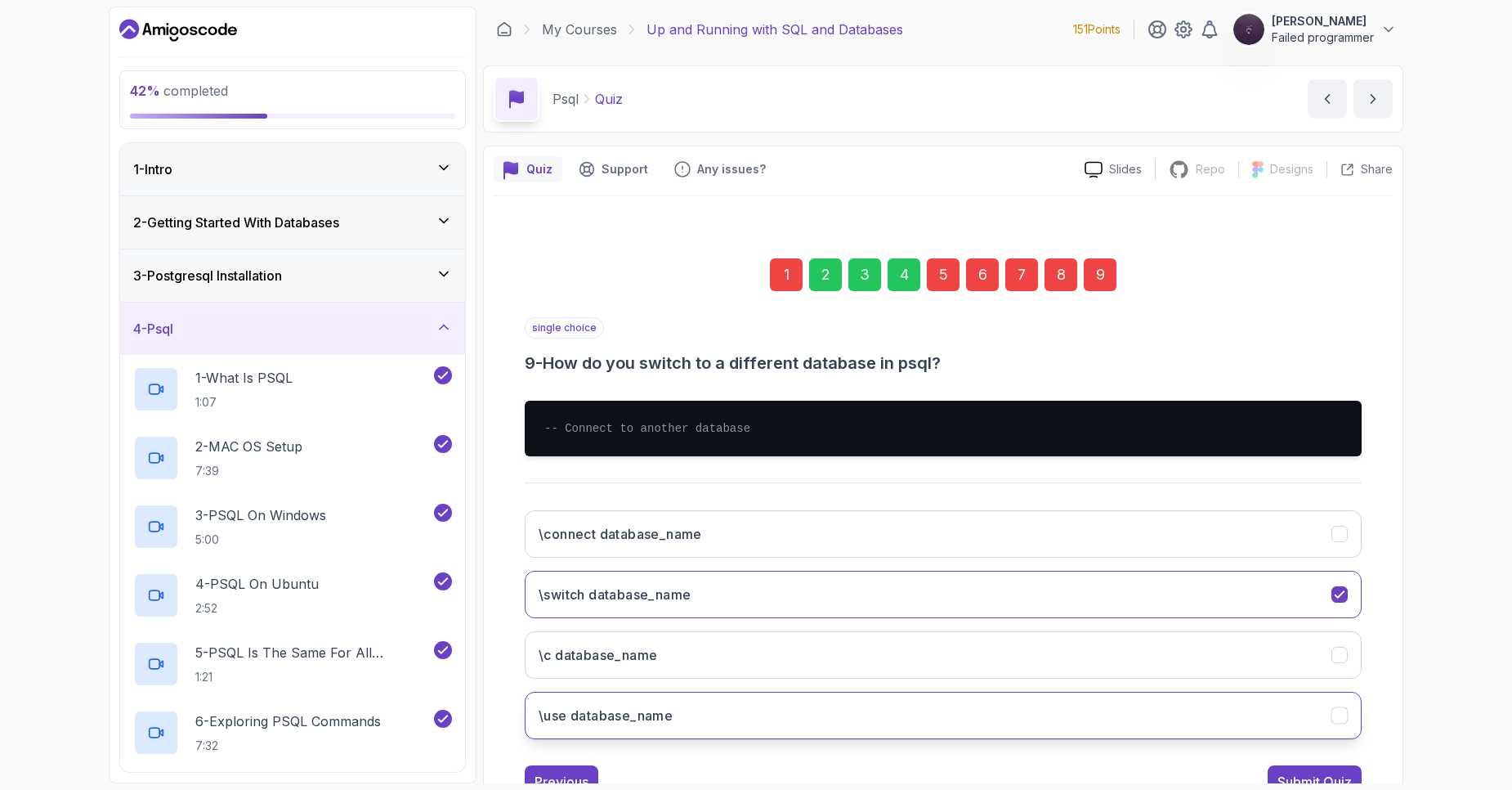
click at [847, 707] on button "\use database_name" at bounding box center [943, 716] width 837 height 47
click at [1293, 780] on div "Submit Quiz" at bounding box center [1315, 781] width 74 height 19
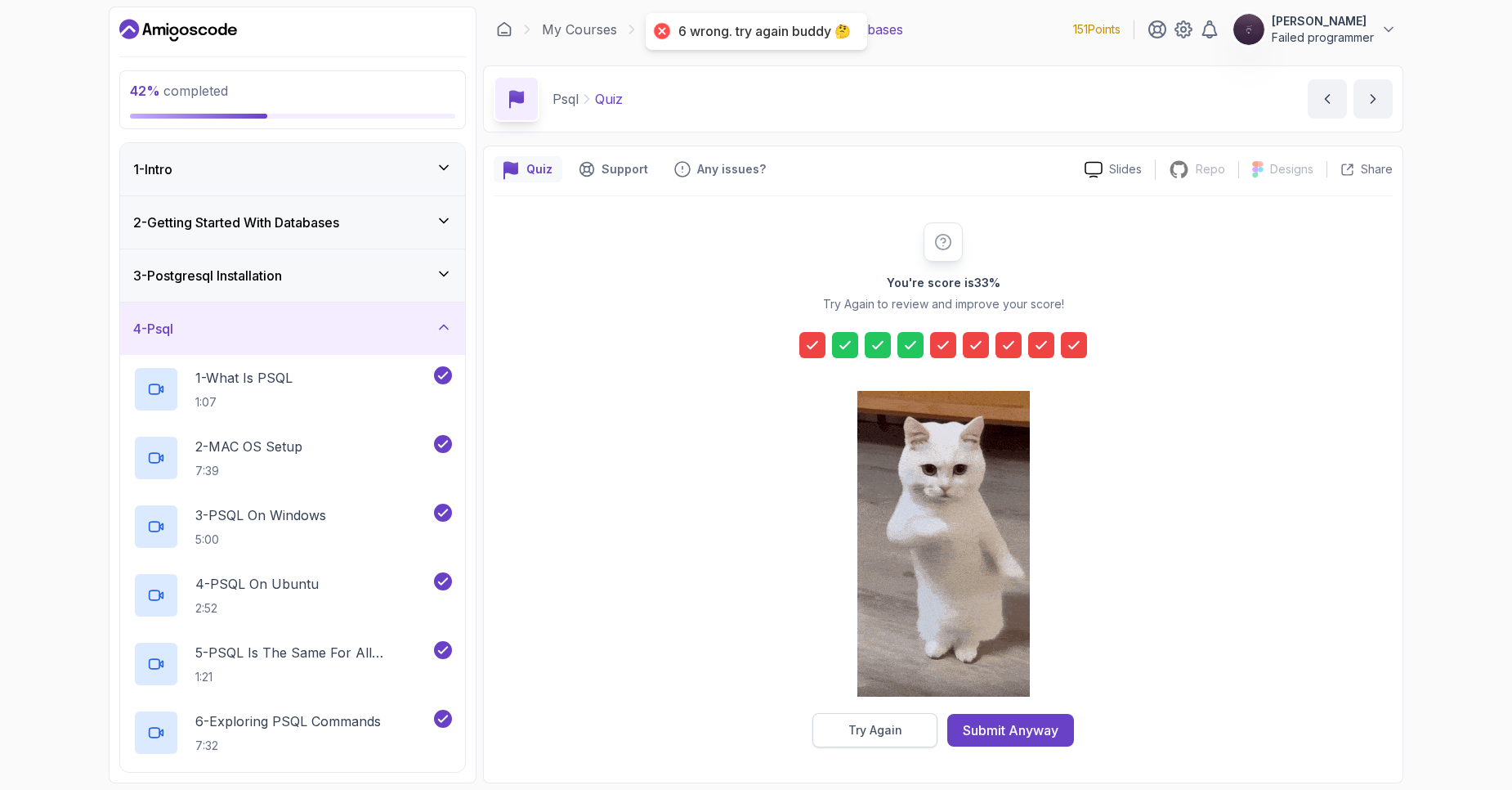
click at [866, 738] on button "Try Again" at bounding box center [874, 730] width 125 height 34
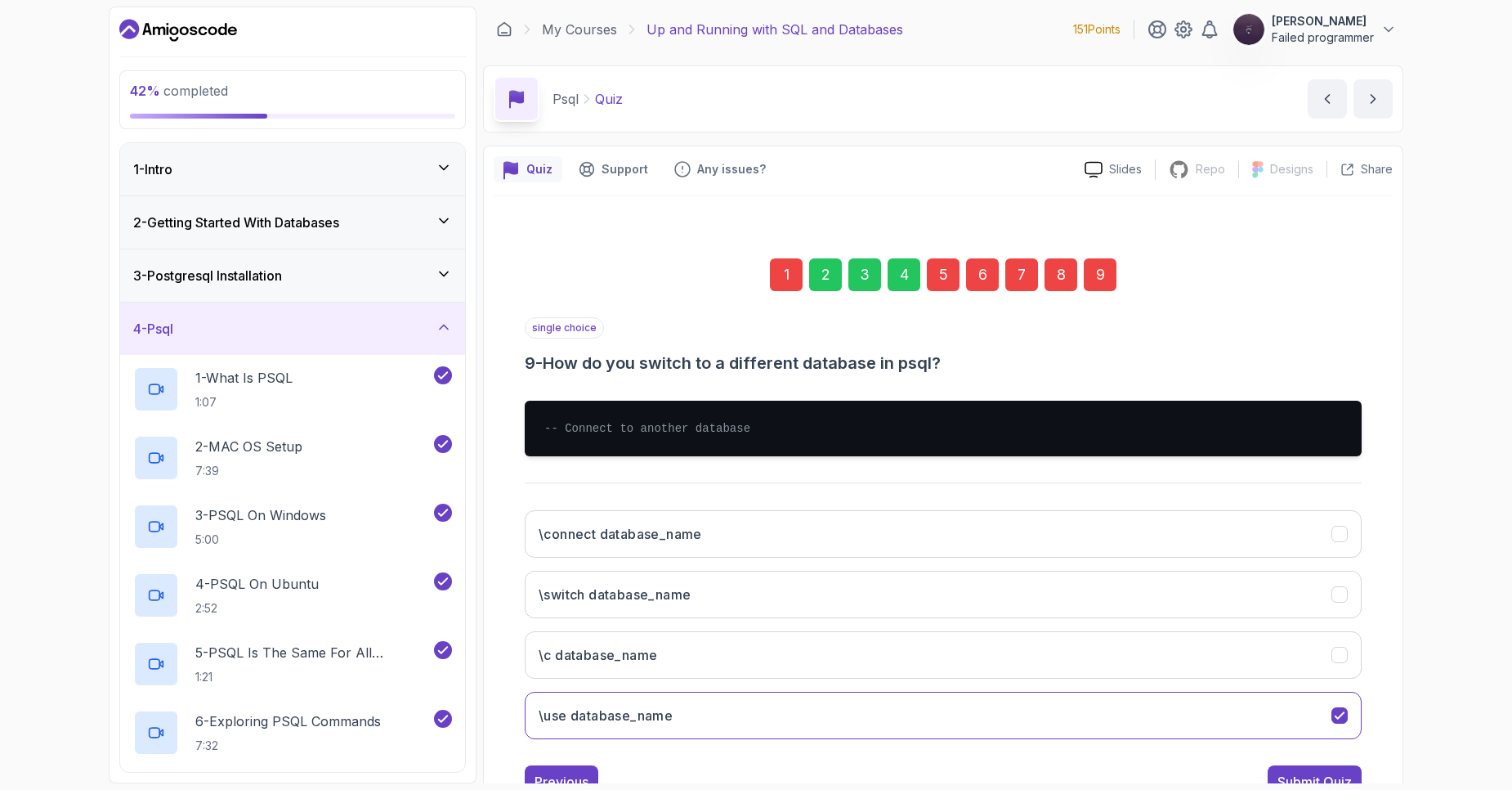
click at [790, 274] on div "1" at bounding box center [785, 274] width 32 height 32
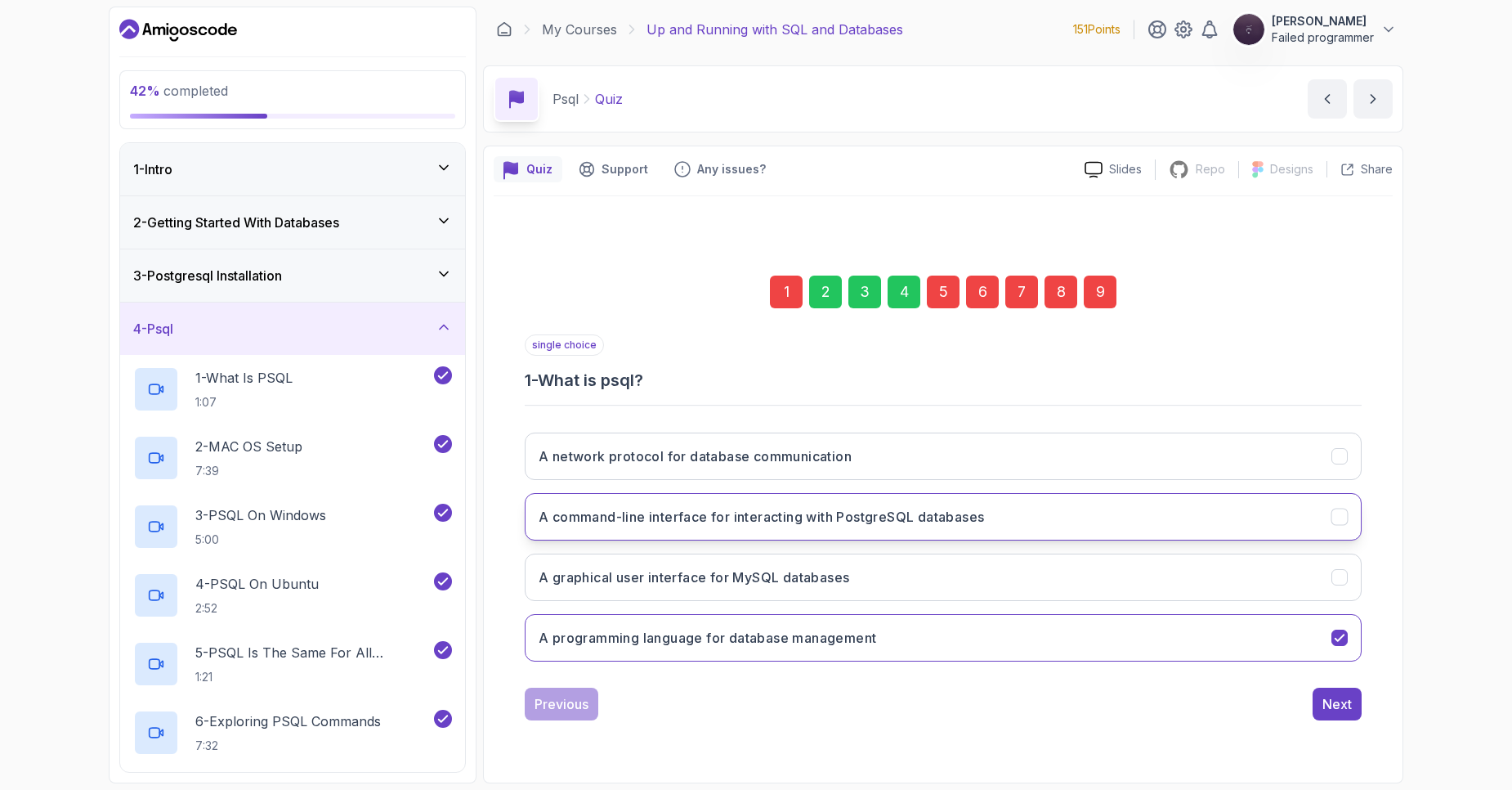
click at [737, 529] on button "A command-line interface for interacting with PostgreSQL databases" at bounding box center [943, 516] width 837 height 47
click at [1336, 712] on div "Next" at bounding box center [1337, 703] width 30 height 19
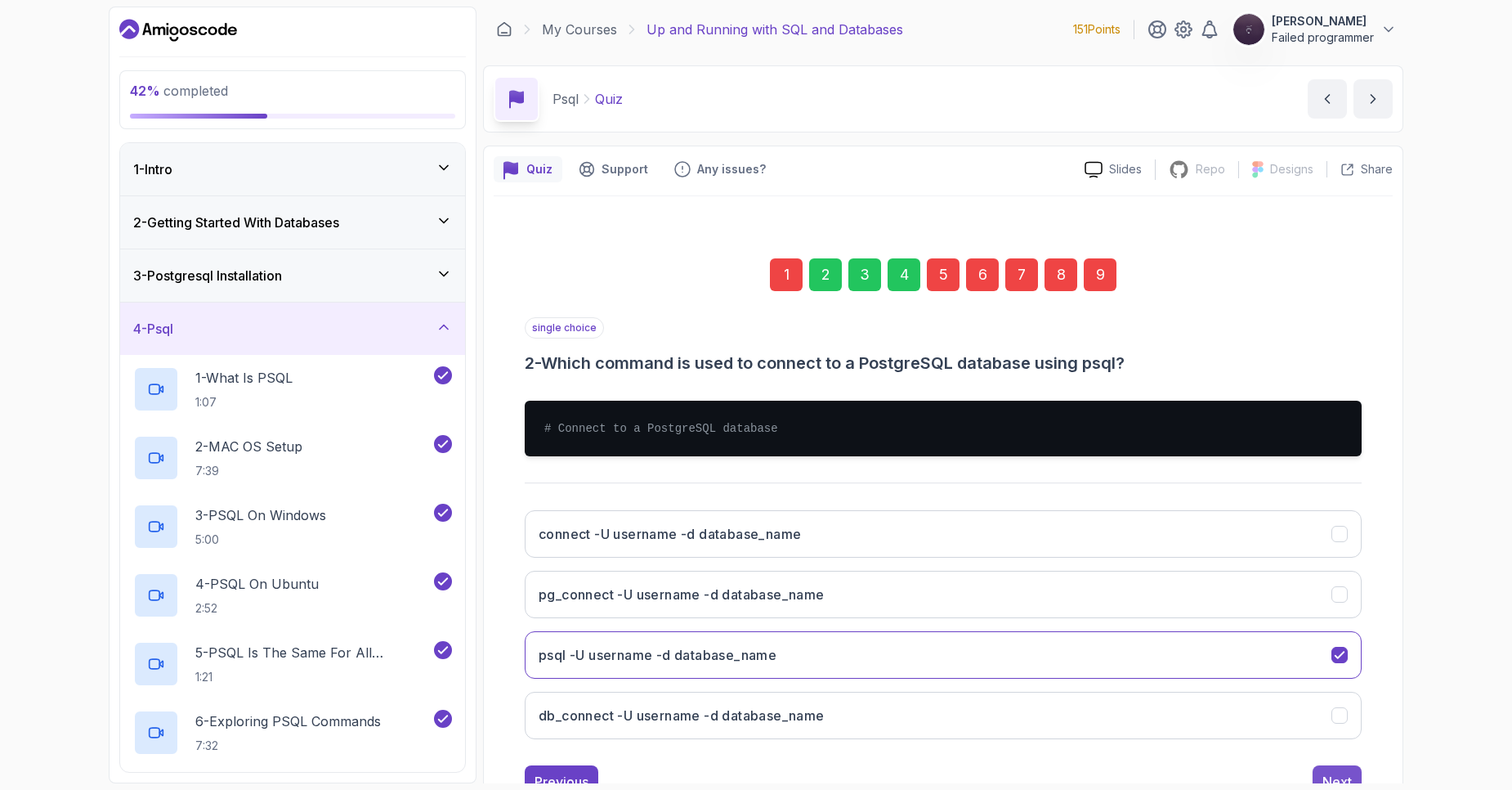
click at [1343, 780] on div "Next" at bounding box center [1337, 781] width 30 height 19
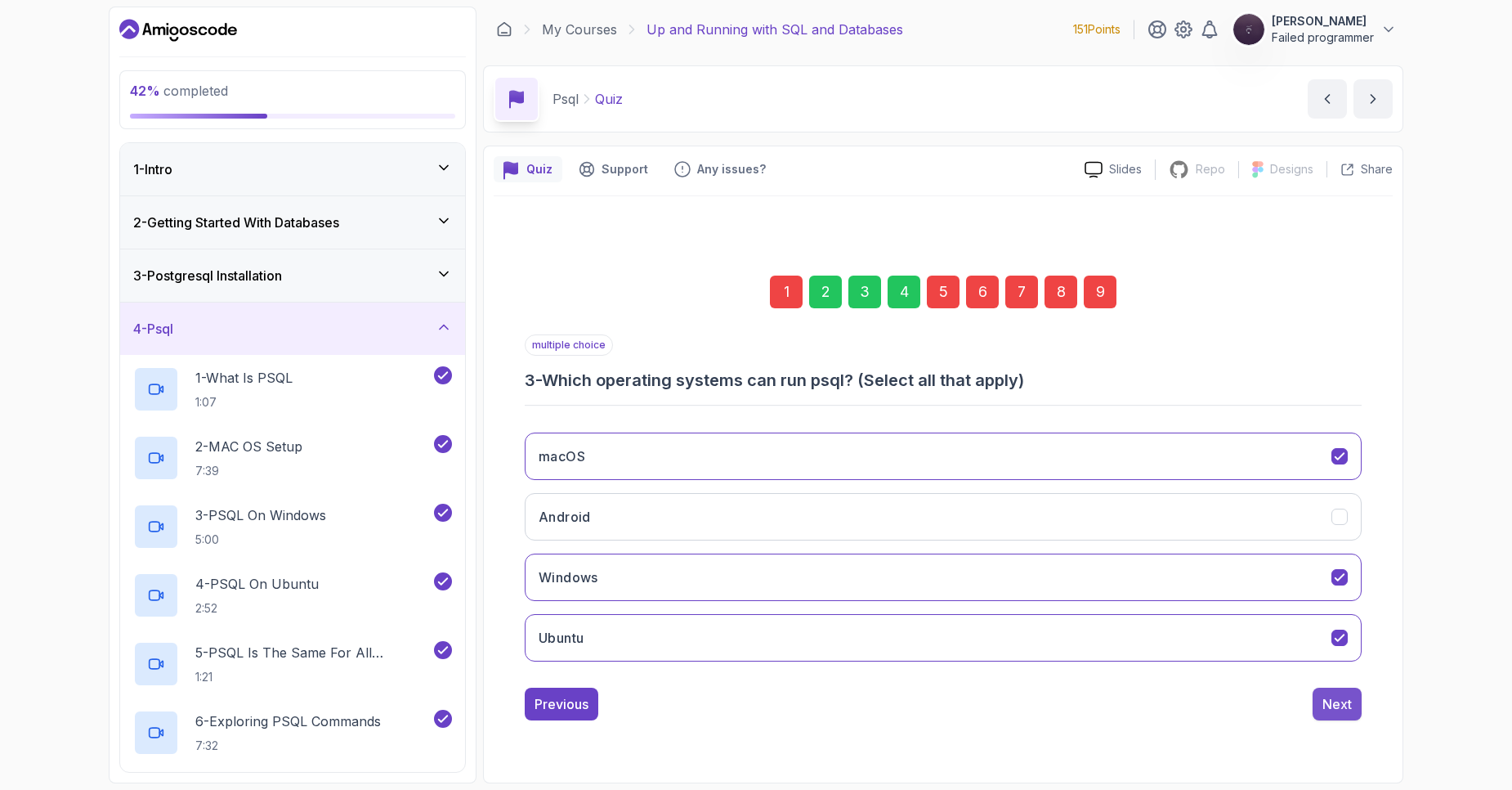
click at [1334, 705] on div "Next" at bounding box center [1337, 703] width 30 height 19
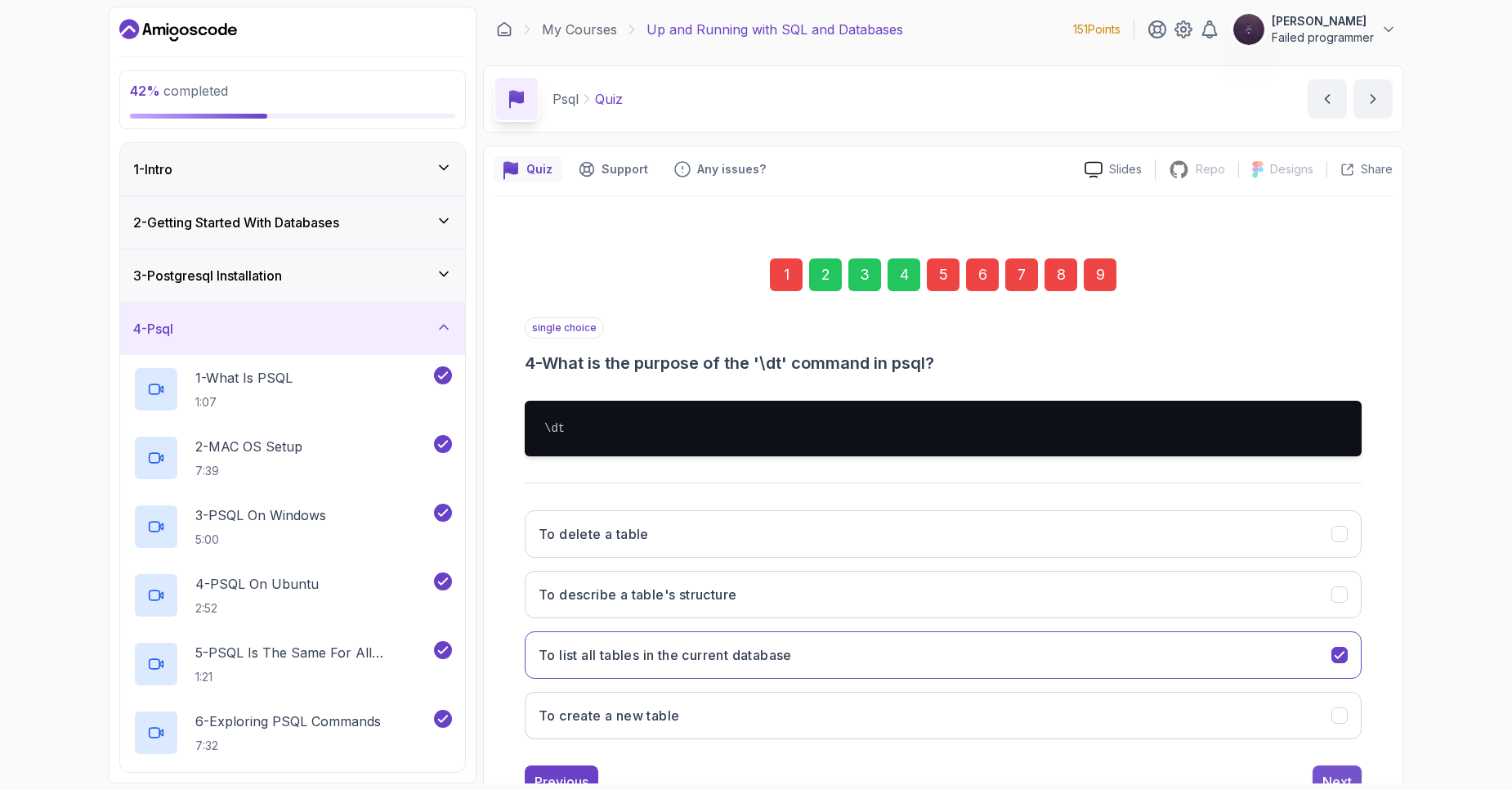
click at [1343, 775] on div "Next" at bounding box center [1337, 781] width 30 height 19
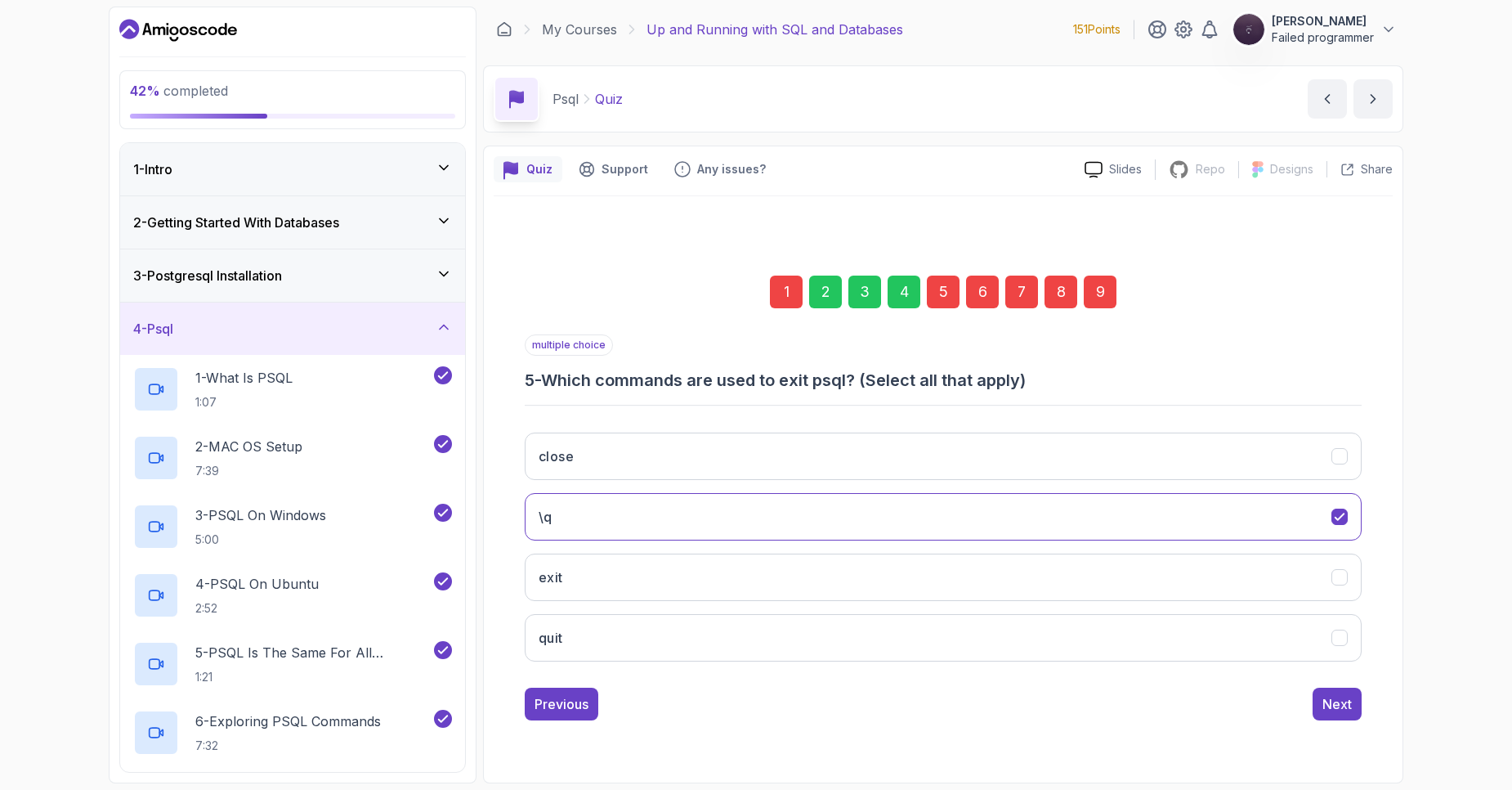
click at [1287, 325] on div "1 2 3 4 5 6 7 8 9" at bounding box center [943, 291] width 837 height 85
click at [694, 509] on button "\q" at bounding box center [943, 516] width 837 height 47
click at [1327, 710] on div "Next" at bounding box center [1337, 703] width 30 height 19
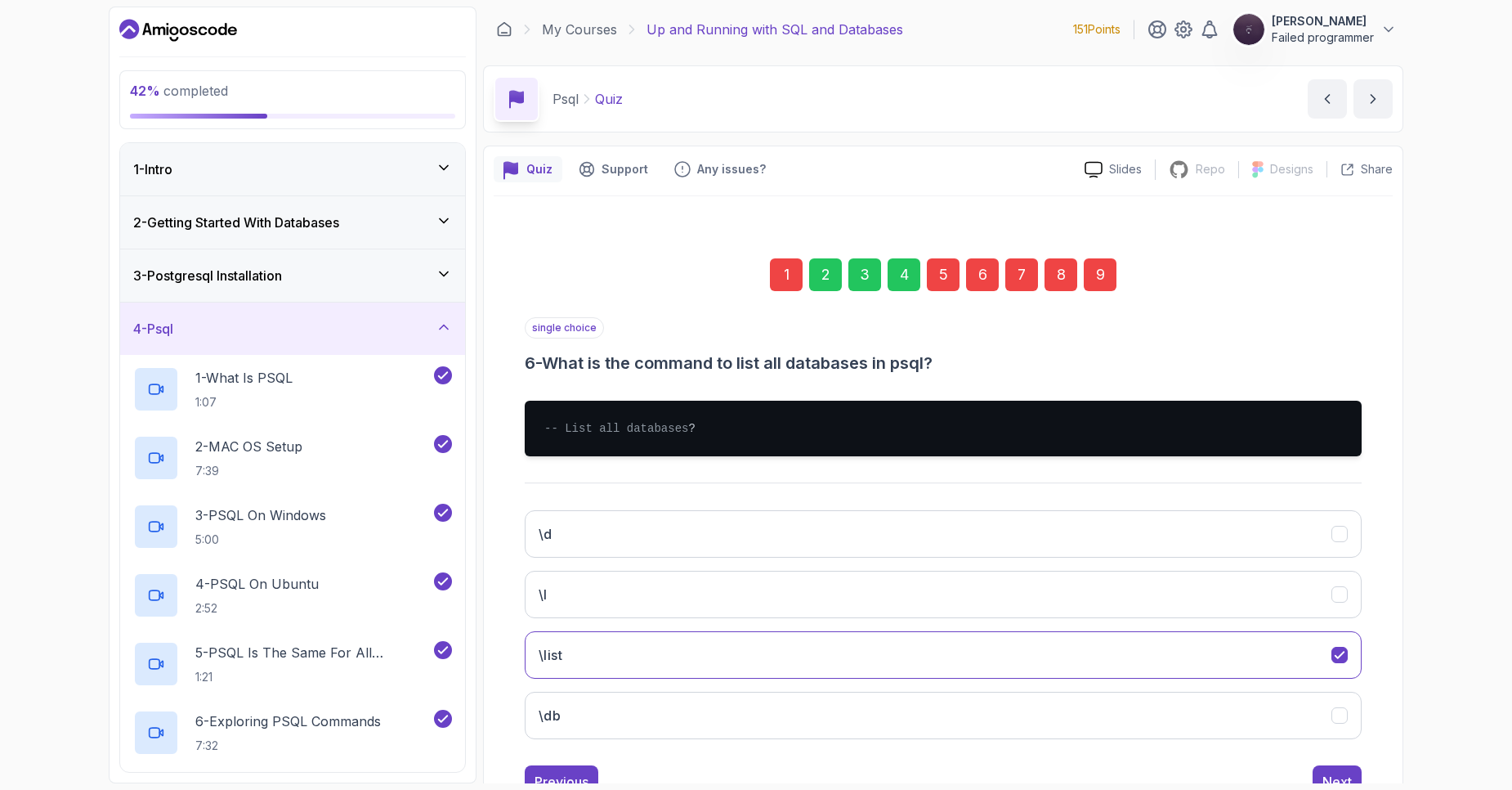
scroll to position [78, 0]
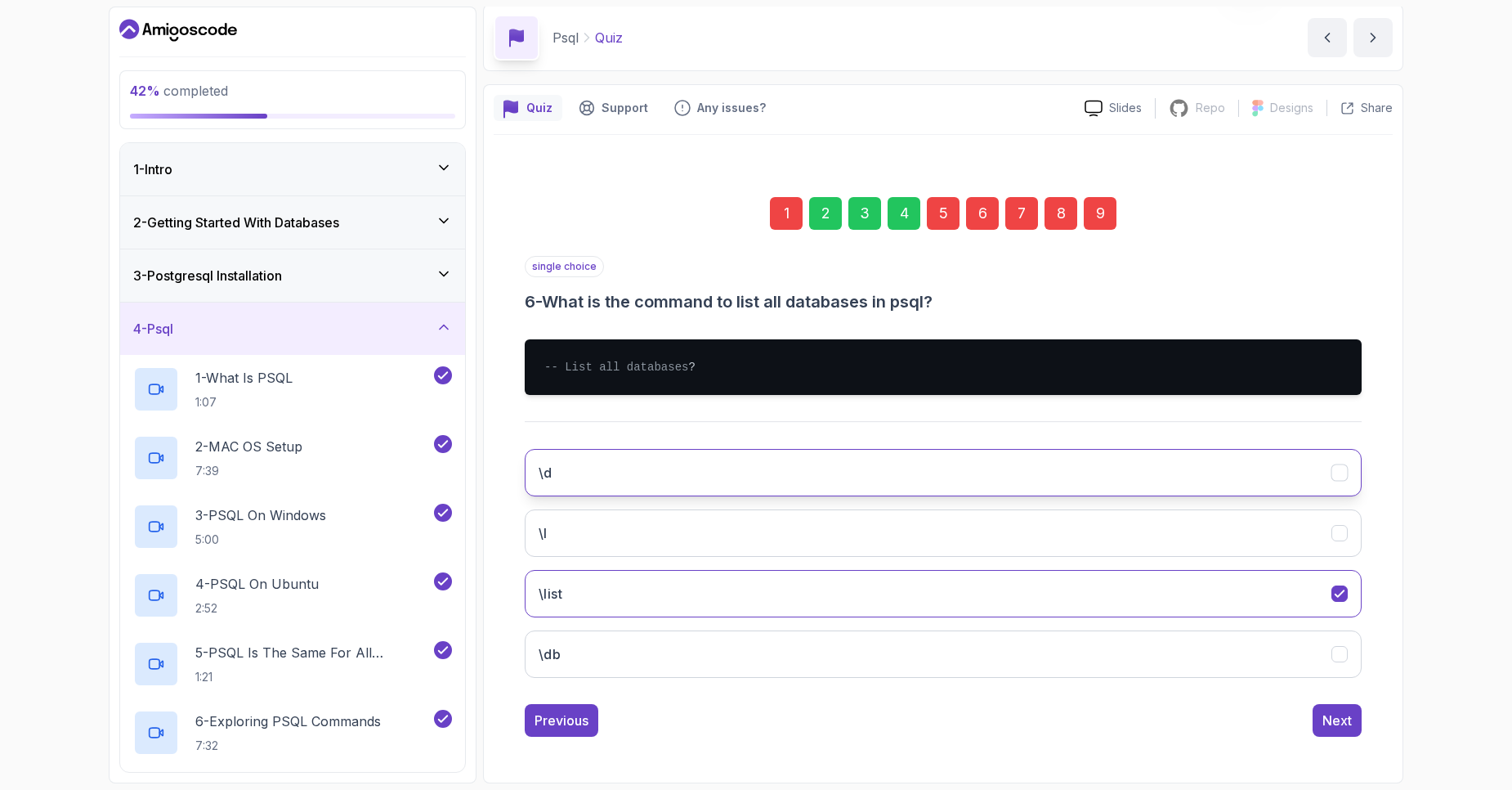
click at [716, 468] on button "\d" at bounding box center [943, 473] width 837 height 47
click at [1334, 714] on div "Next" at bounding box center [1337, 720] width 30 height 19
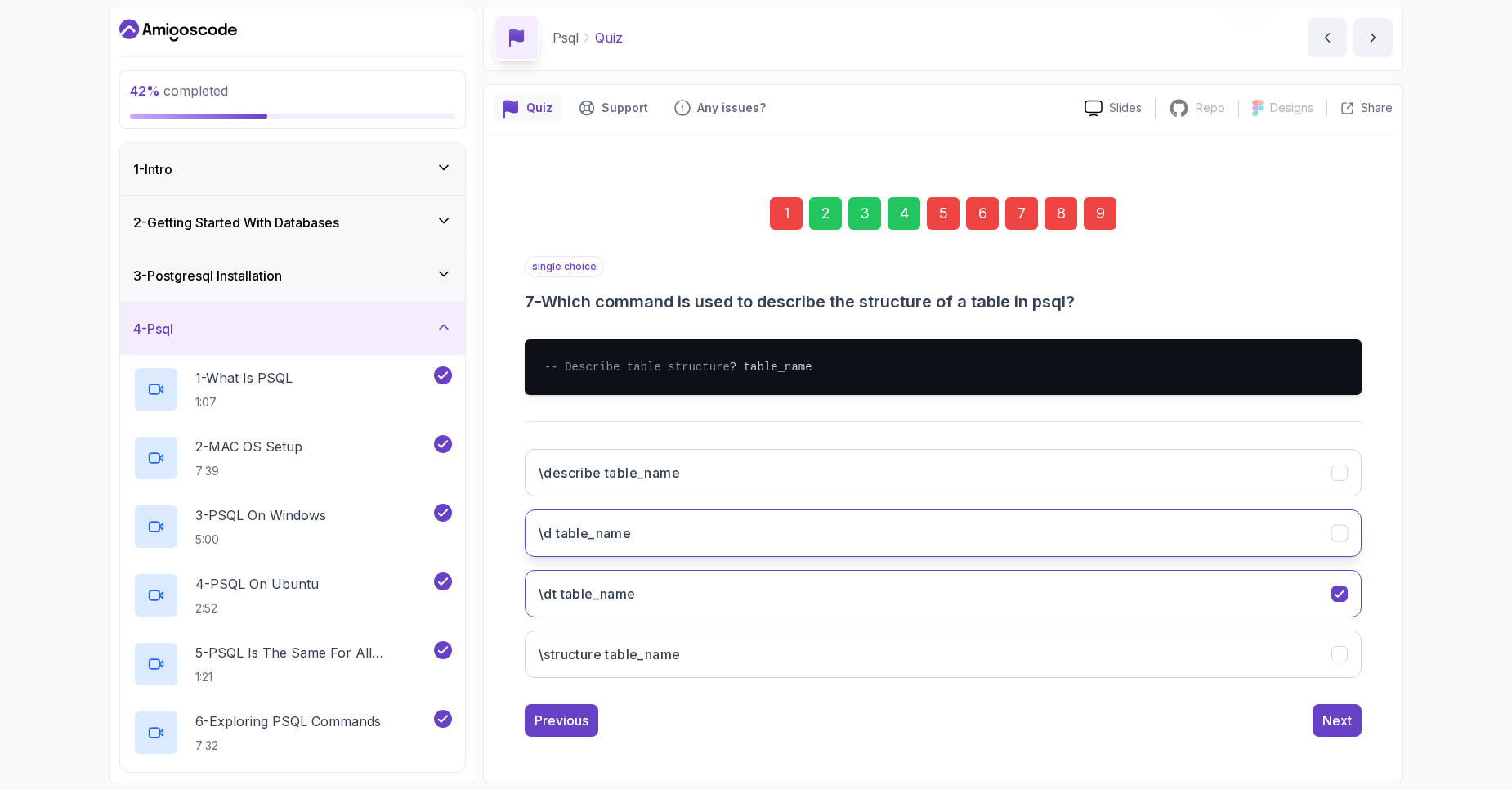
click at [854, 532] on button "\d table_name" at bounding box center [943, 533] width 837 height 47
click at [1353, 711] on button "Next" at bounding box center [1337, 720] width 49 height 32
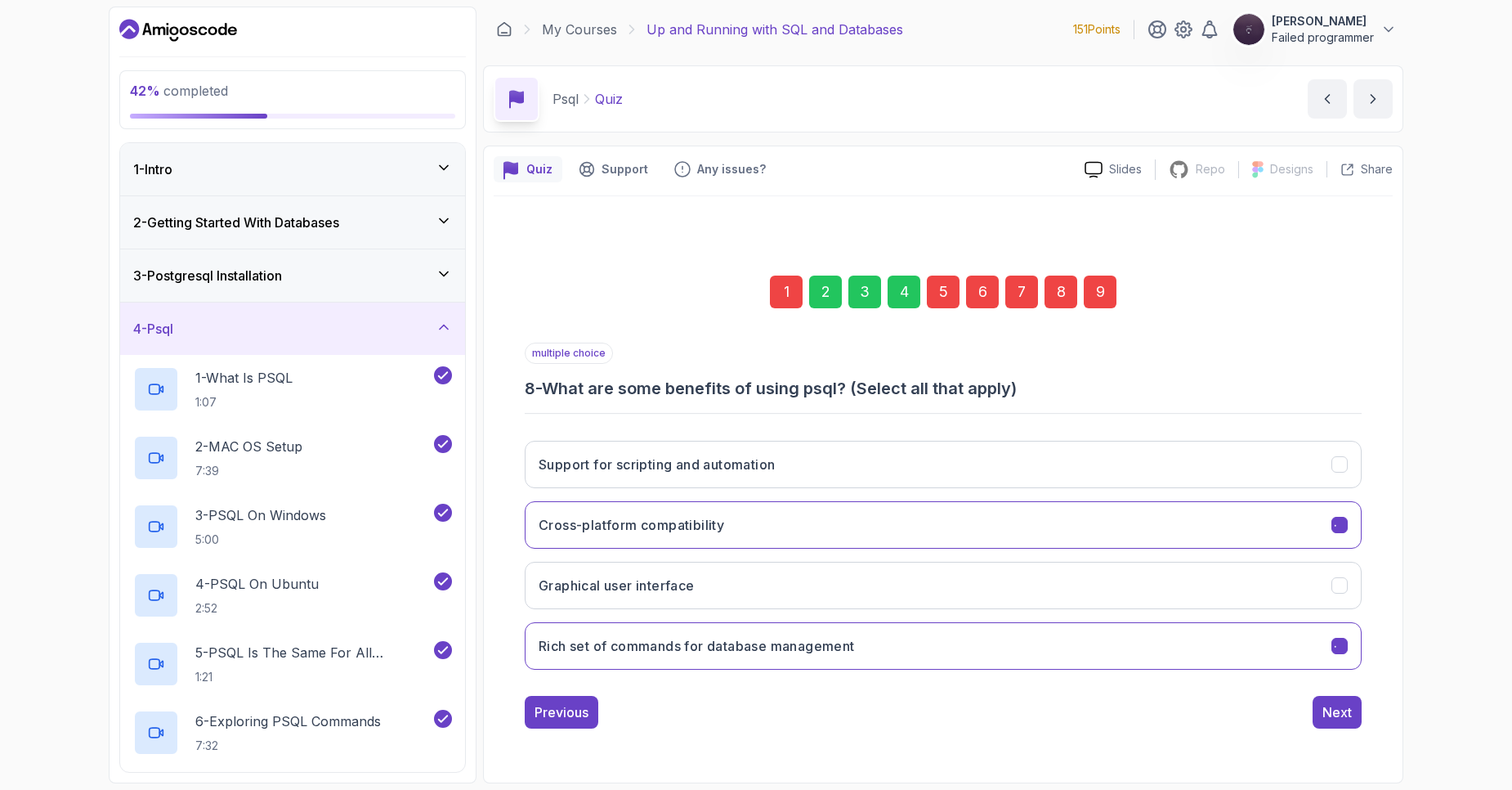
scroll to position [0, 0]
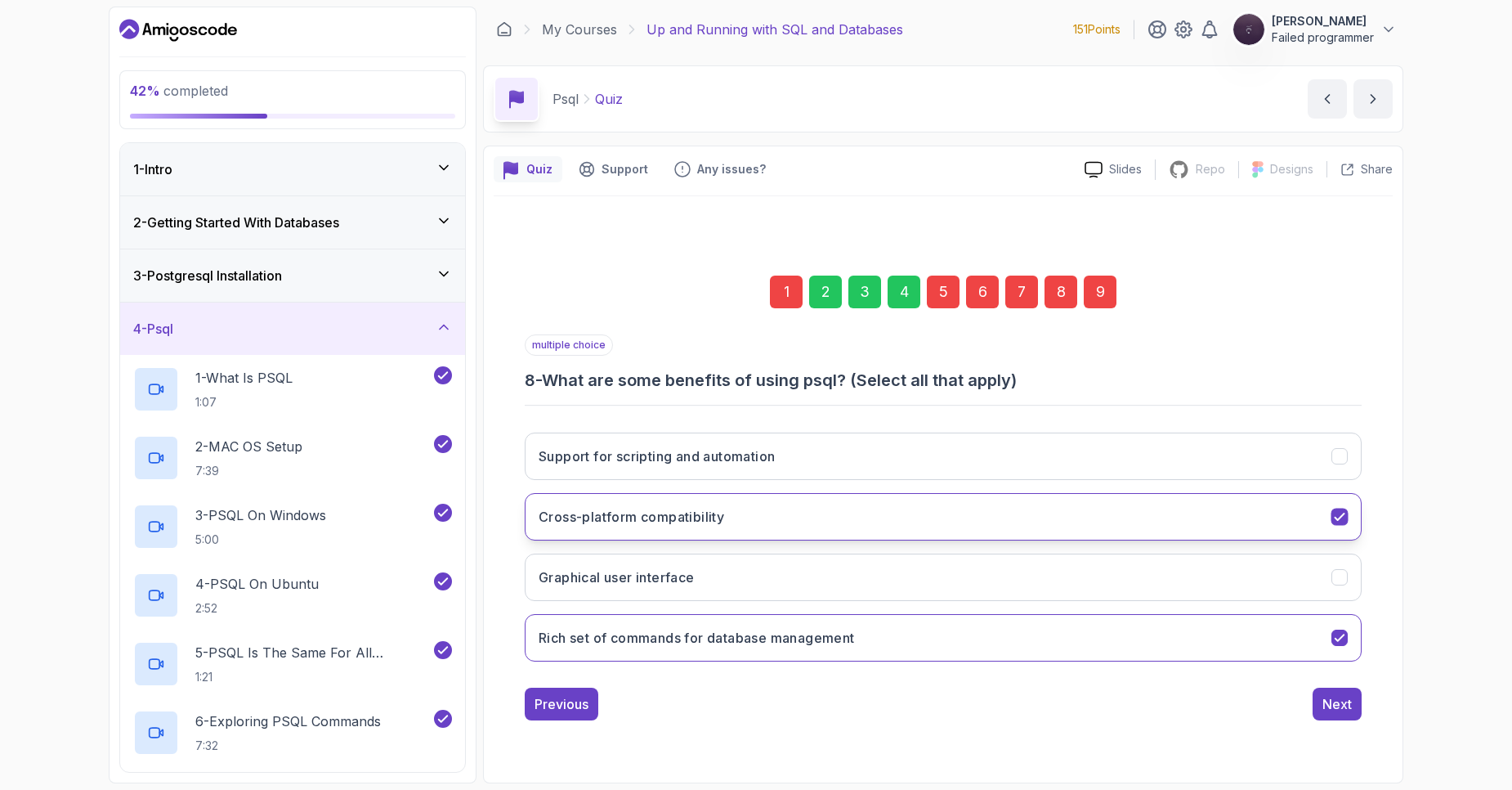
click at [1336, 522] on icon "Cross-platform compatibility" at bounding box center [1340, 516] width 16 height 16
click at [1341, 705] on div "Next" at bounding box center [1337, 703] width 30 height 19
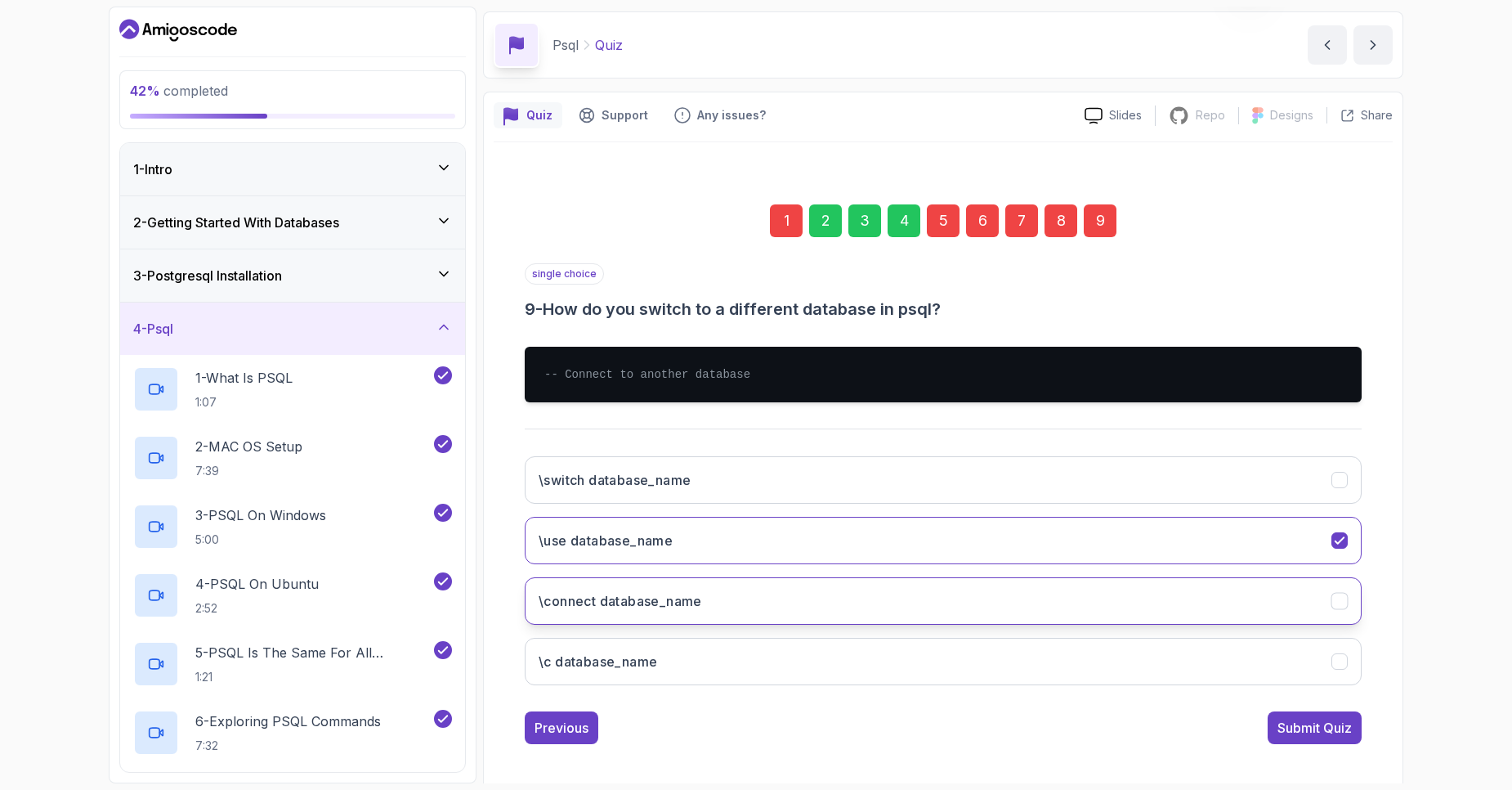
scroll to position [61, 0]
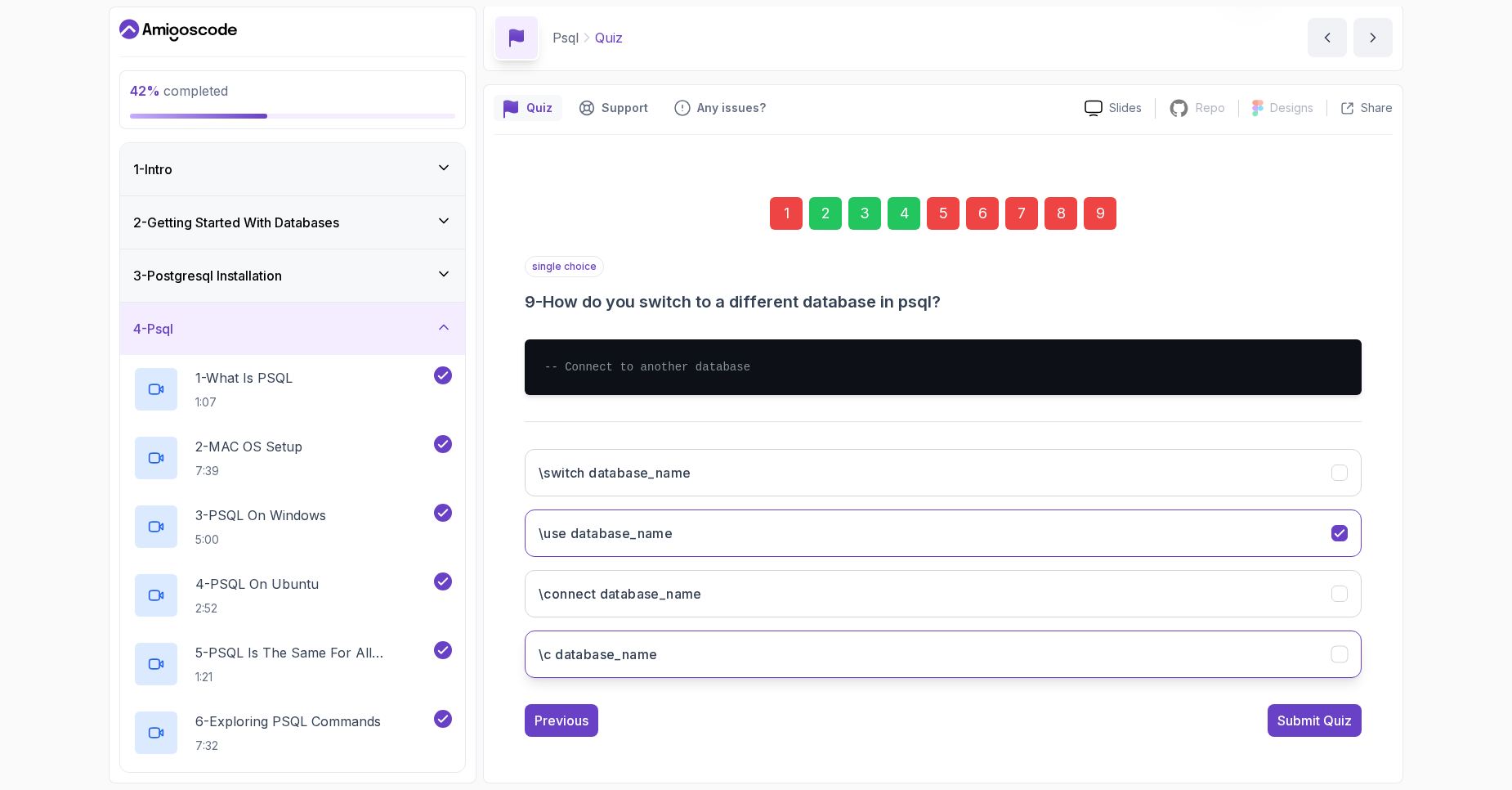
click at [1336, 647] on icon "\\c database_name" at bounding box center [1340, 655] width 16 height 16
click at [1332, 724] on div "Submit Quiz" at bounding box center [1315, 720] width 74 height 19
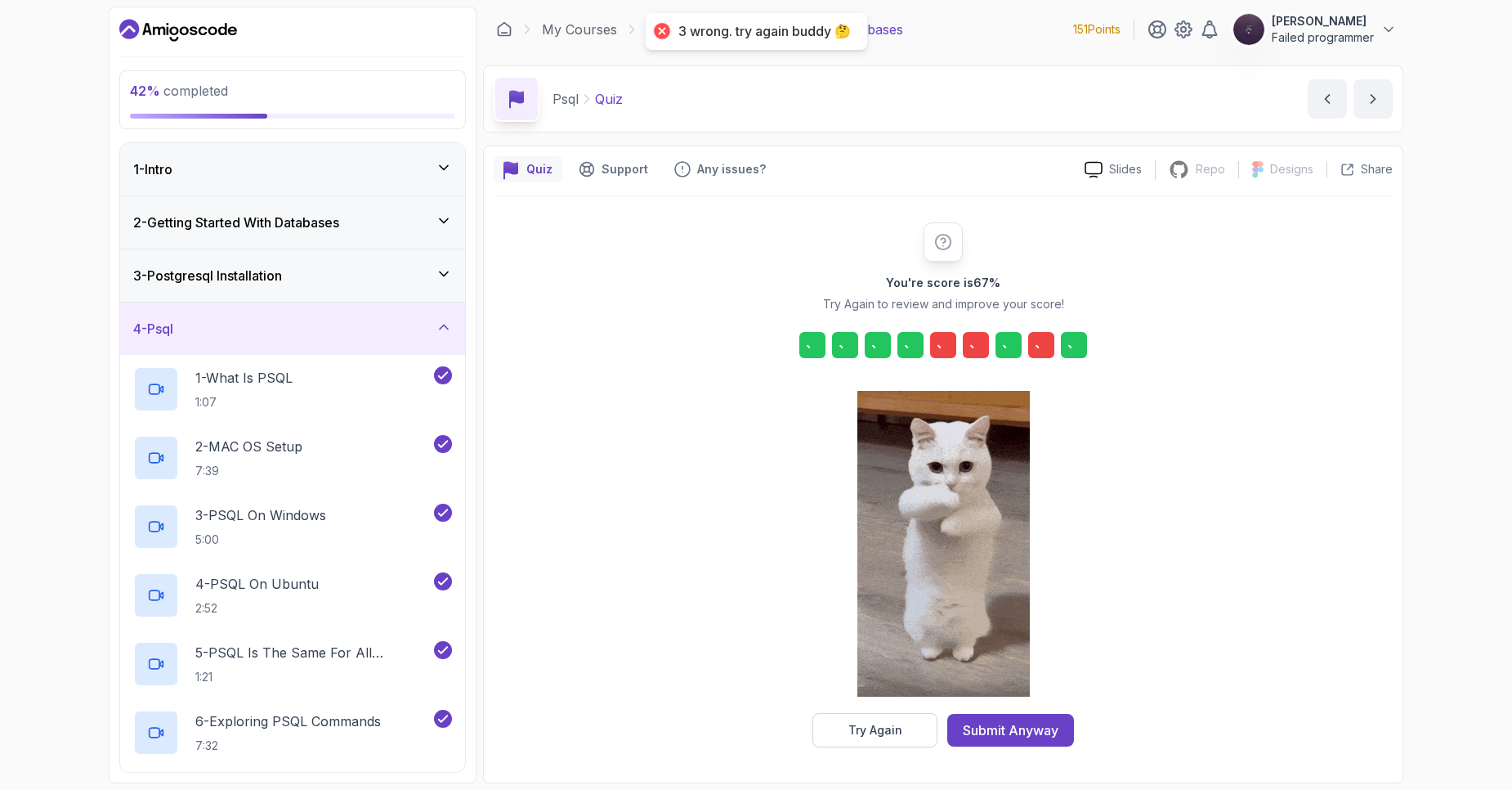
scroll to position [0, 0]
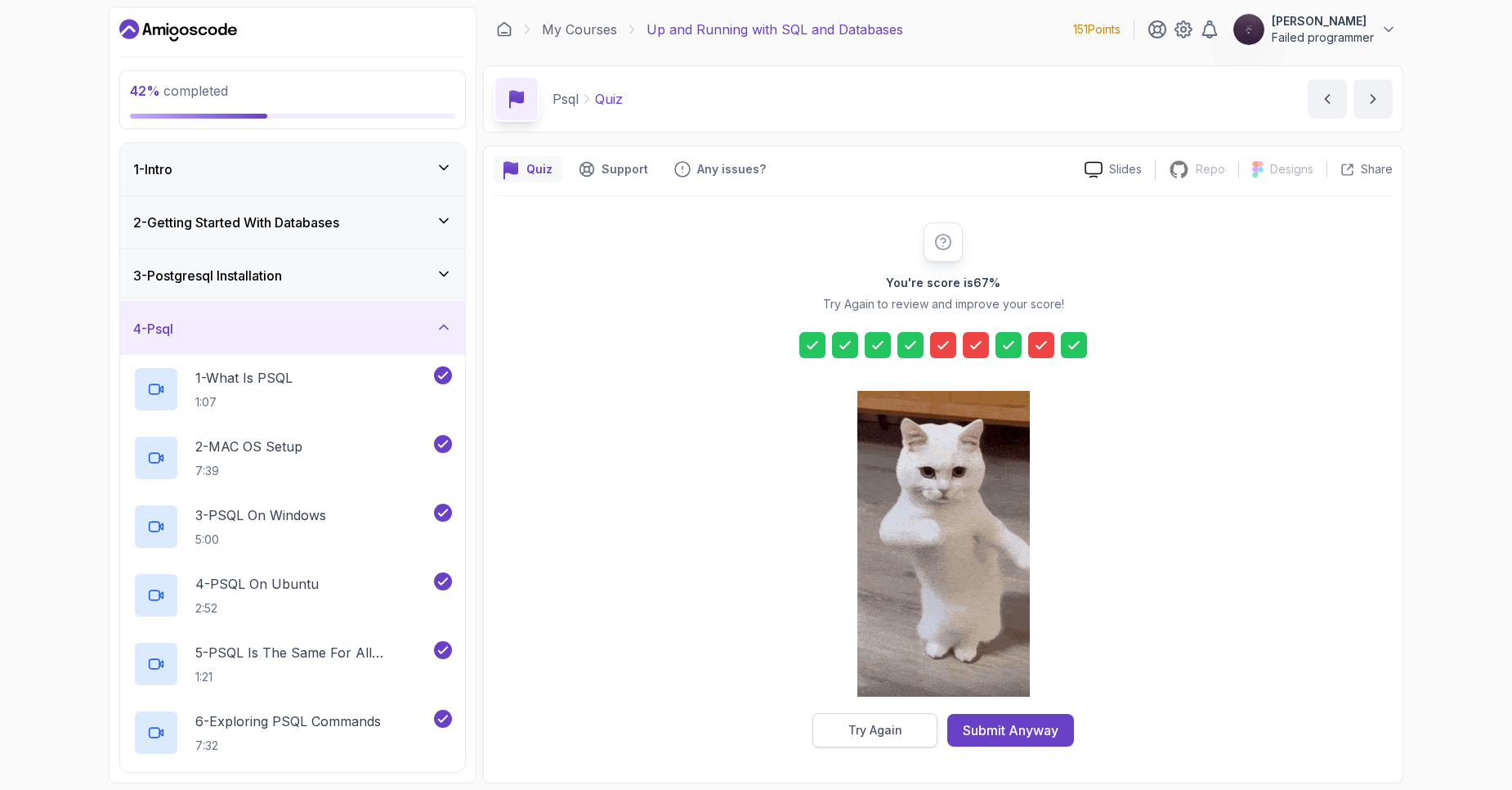
click at [888, 735] on div "Try Again" at bounding box center [875, 730] width 54 height 17
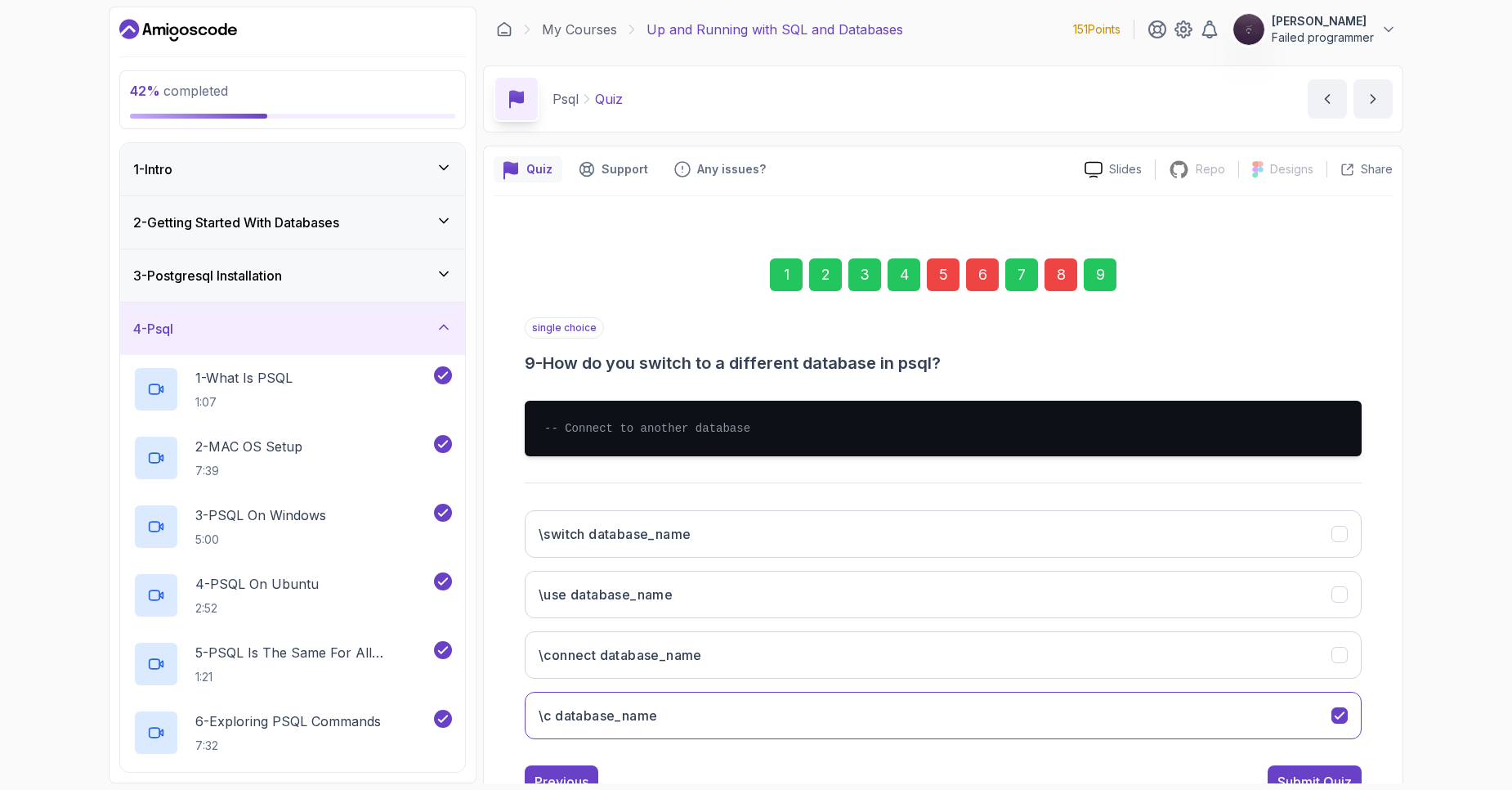
click at [790, 271] on div "1" at bounding box center [785, 274] width 32 height 32
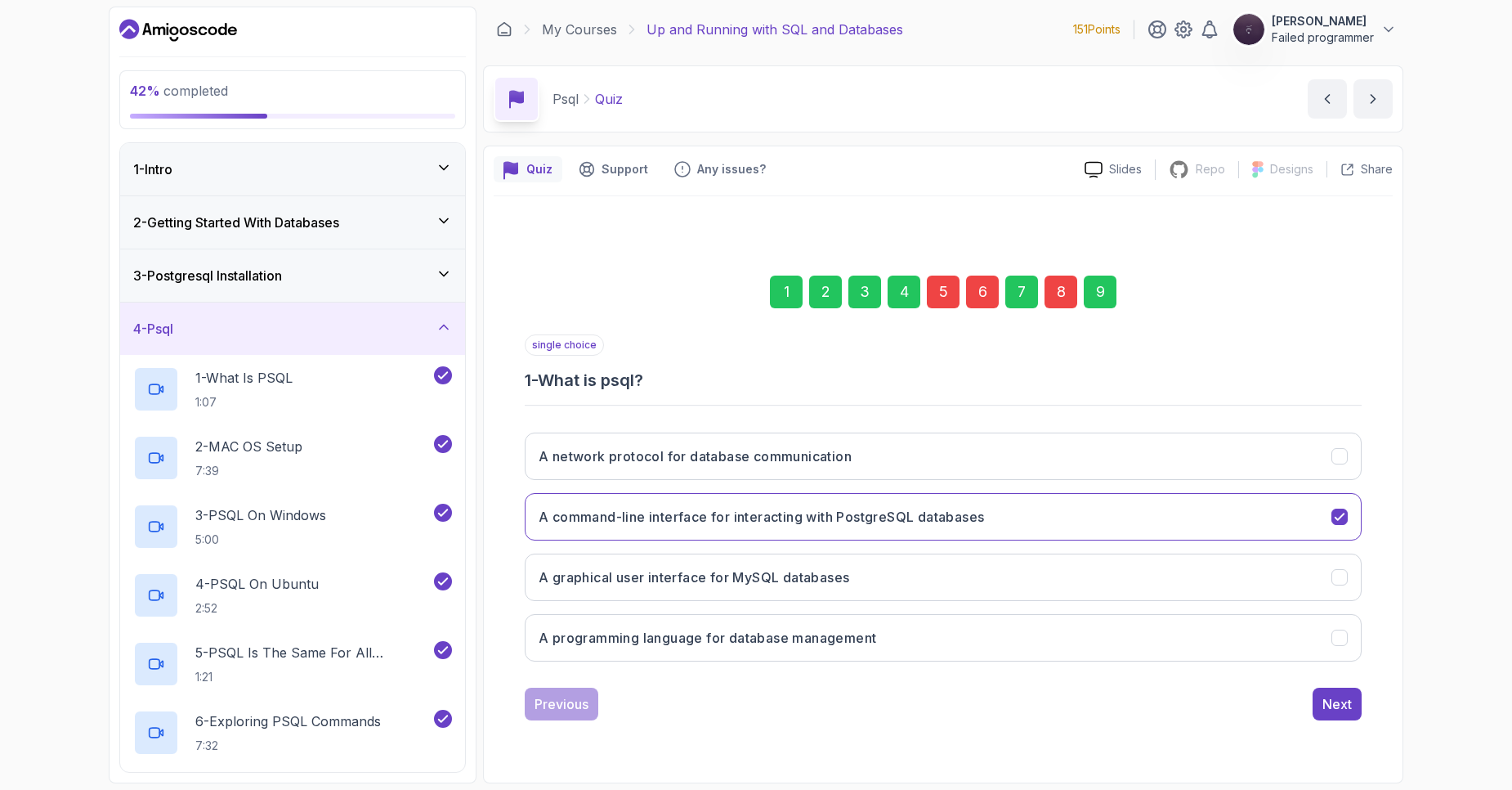
click at [941, 302] on div "5" at bounding box center [942, 291] width 32 height 32
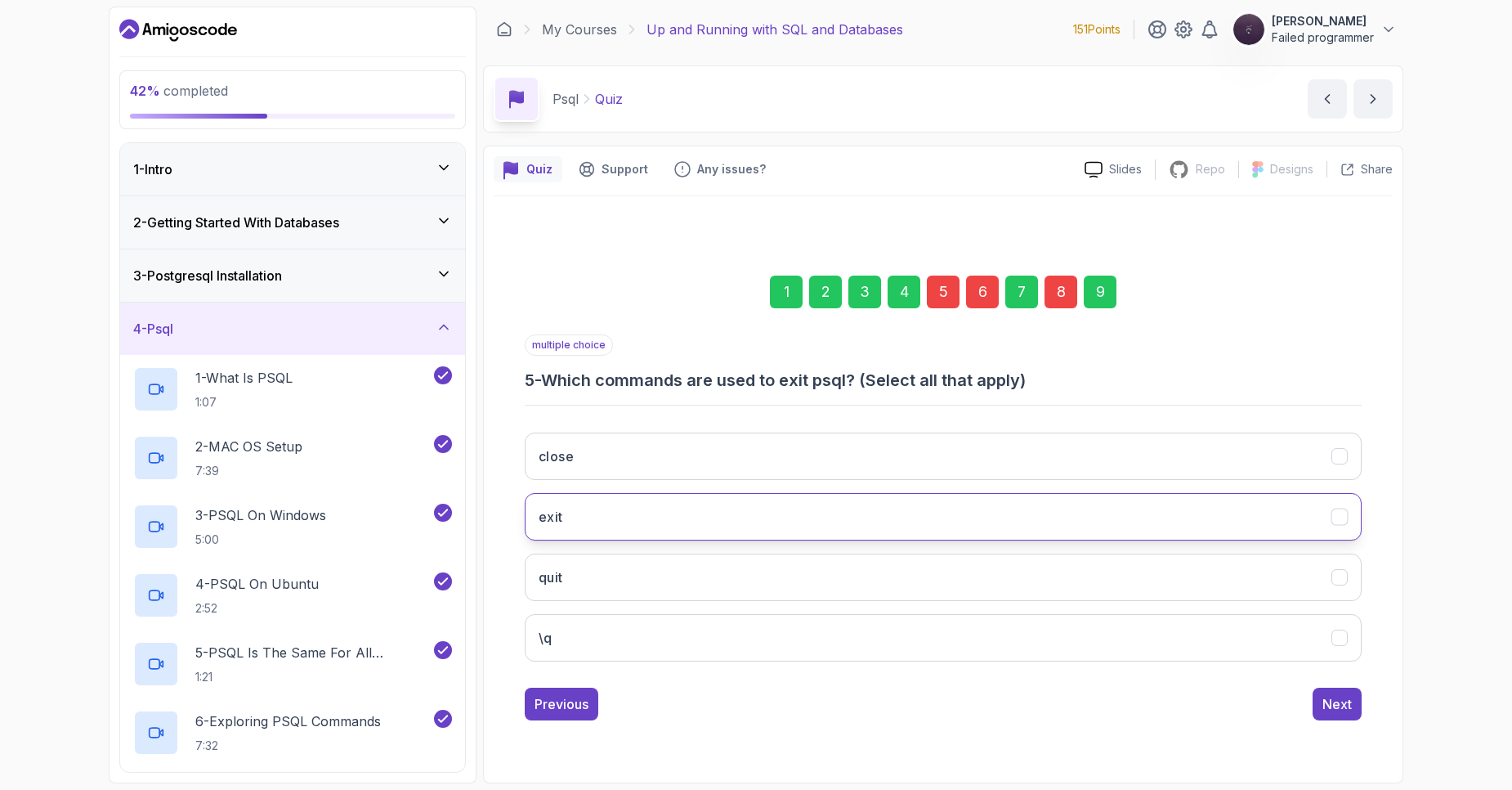
click at [567, 511] on button "exit" at bounding box center [943, 516] width 837 height 47
drag, startPoint x: 1341, startPoint y: 704, endPoint x: 1333, endPoint y: 694, distance: 12.8
click at [1340, 705] on div "Next" at bounding box center [1337, 703] width 30 height 19
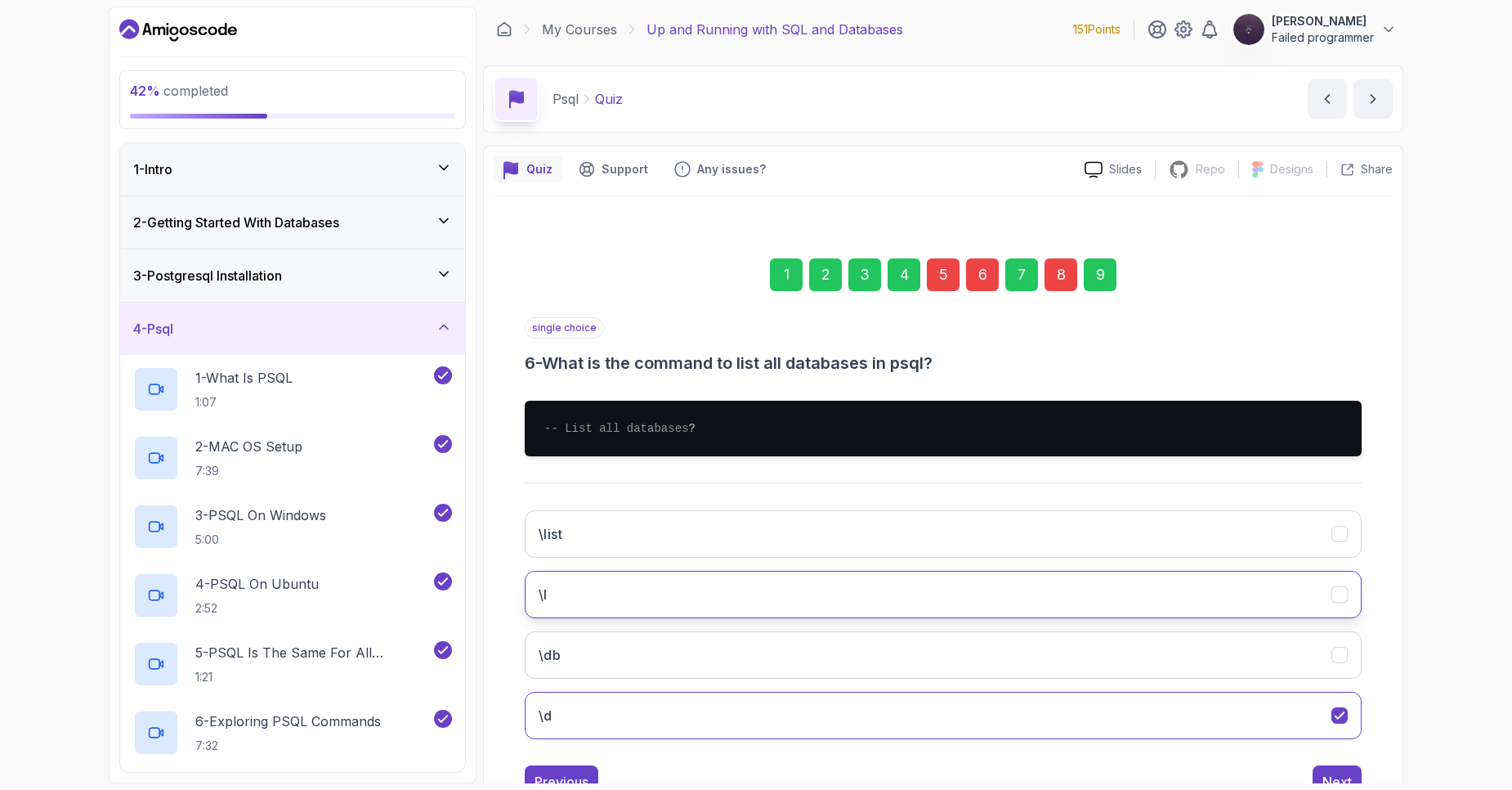
click at [829, 618] on button "\l" at bounding box center [943, 594] width 837 height 47
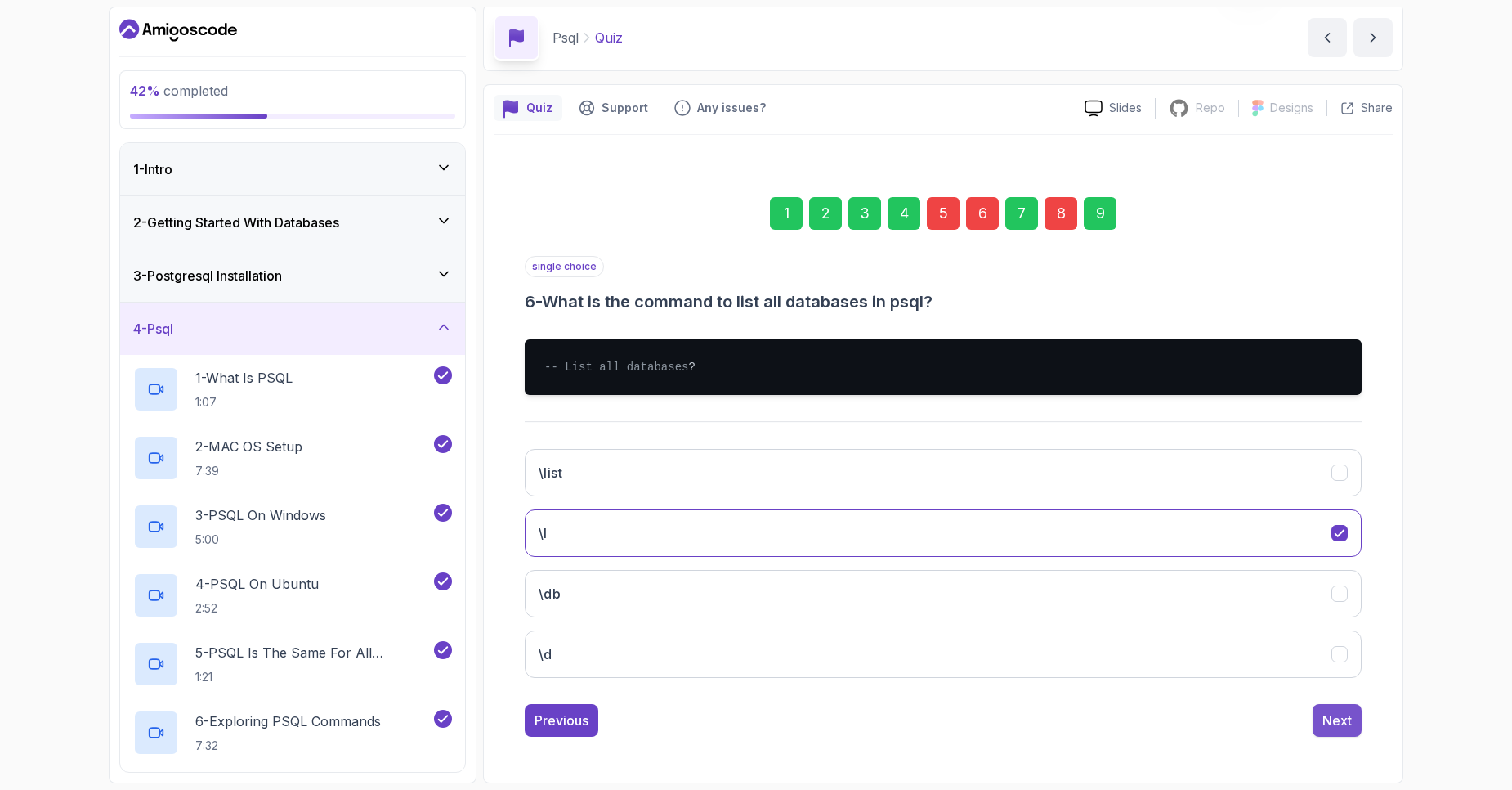
scroll to position [78, 0]
click at [1343, 727] on div "Next" at bounding box center [1337, 720] width 30 height 19
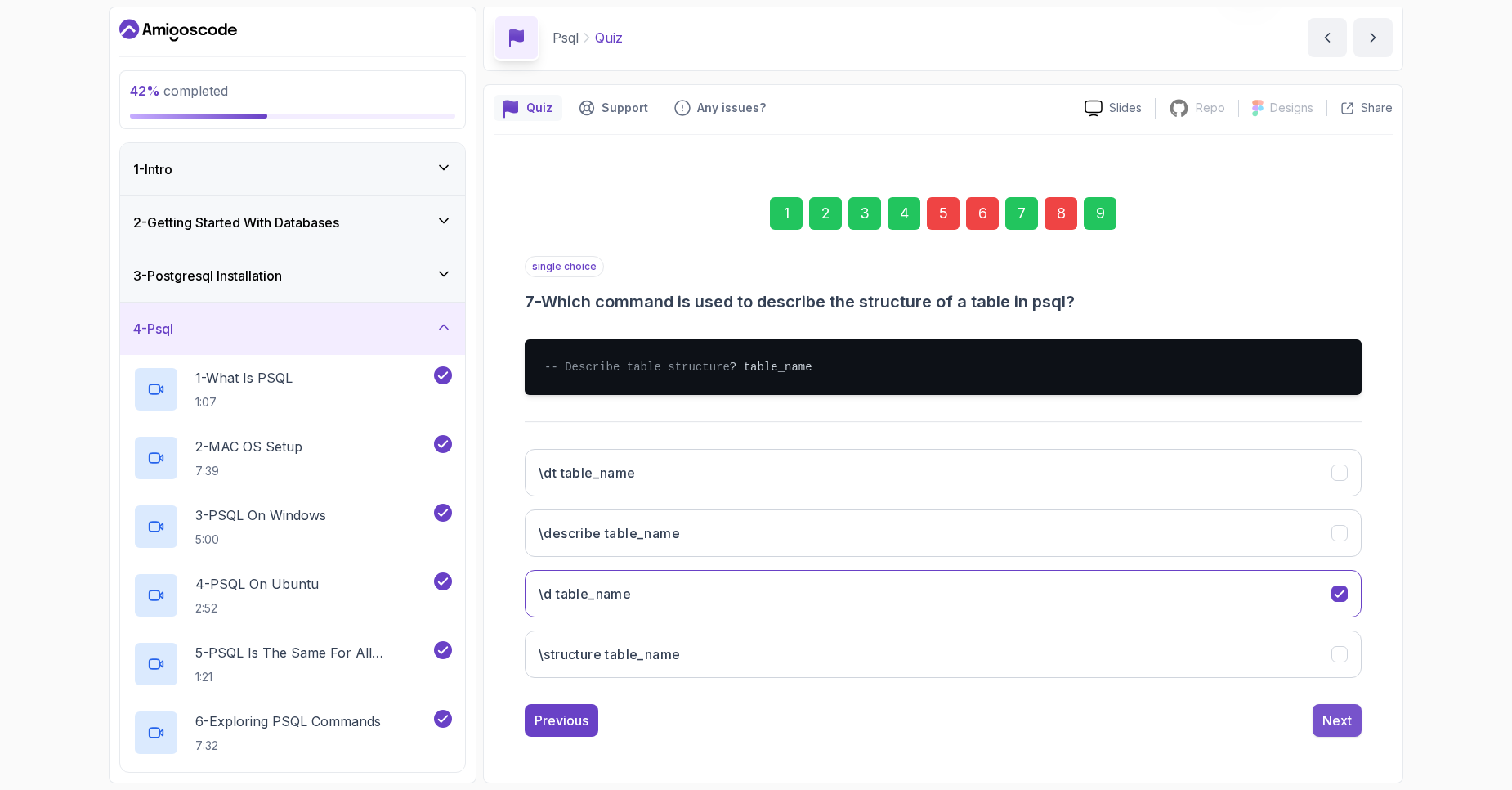
click at [1342, 730] on div "Next" at bounding box center [1337, 720] width 30 height 19
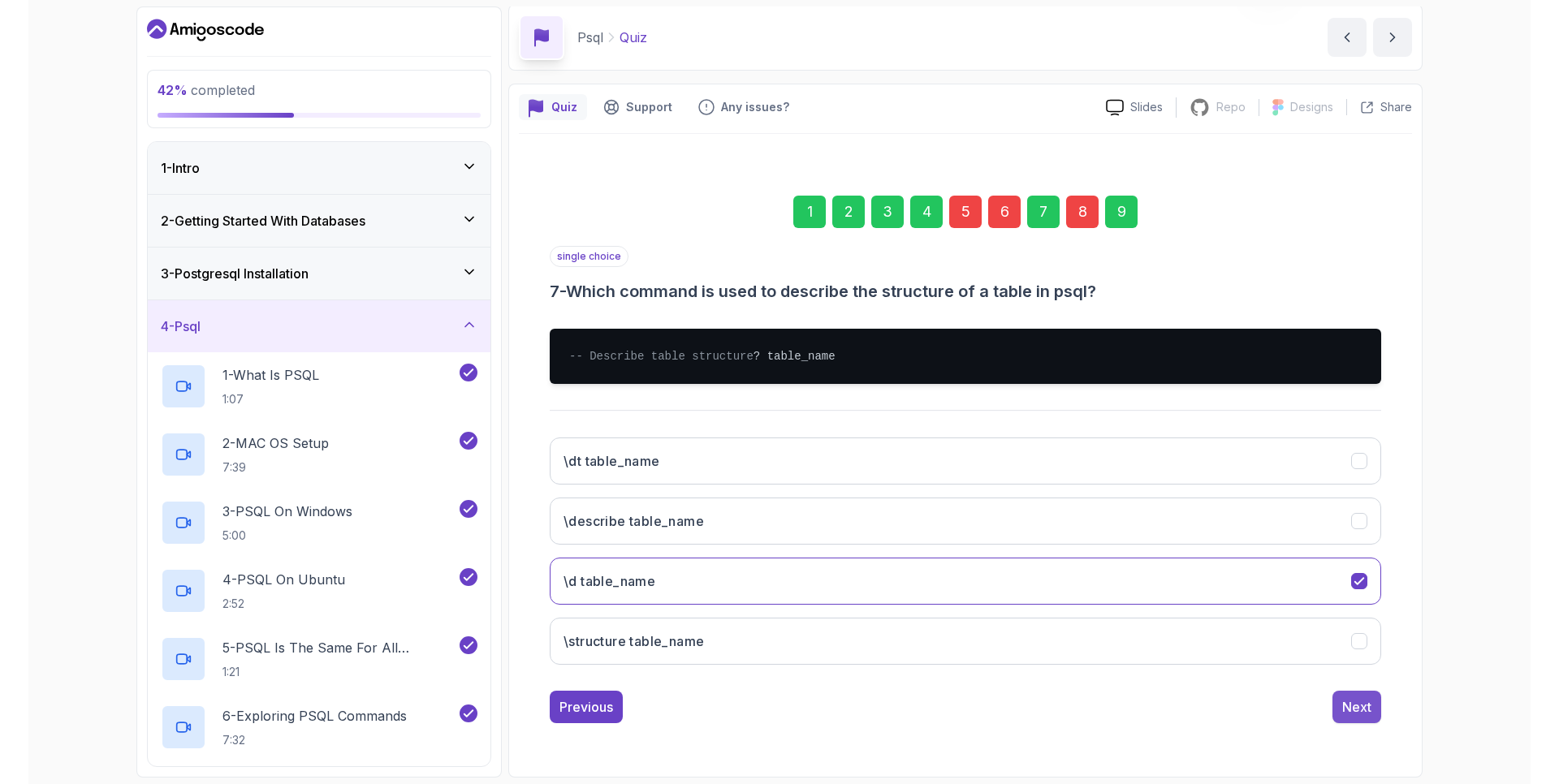
scroll to position [0, 0]
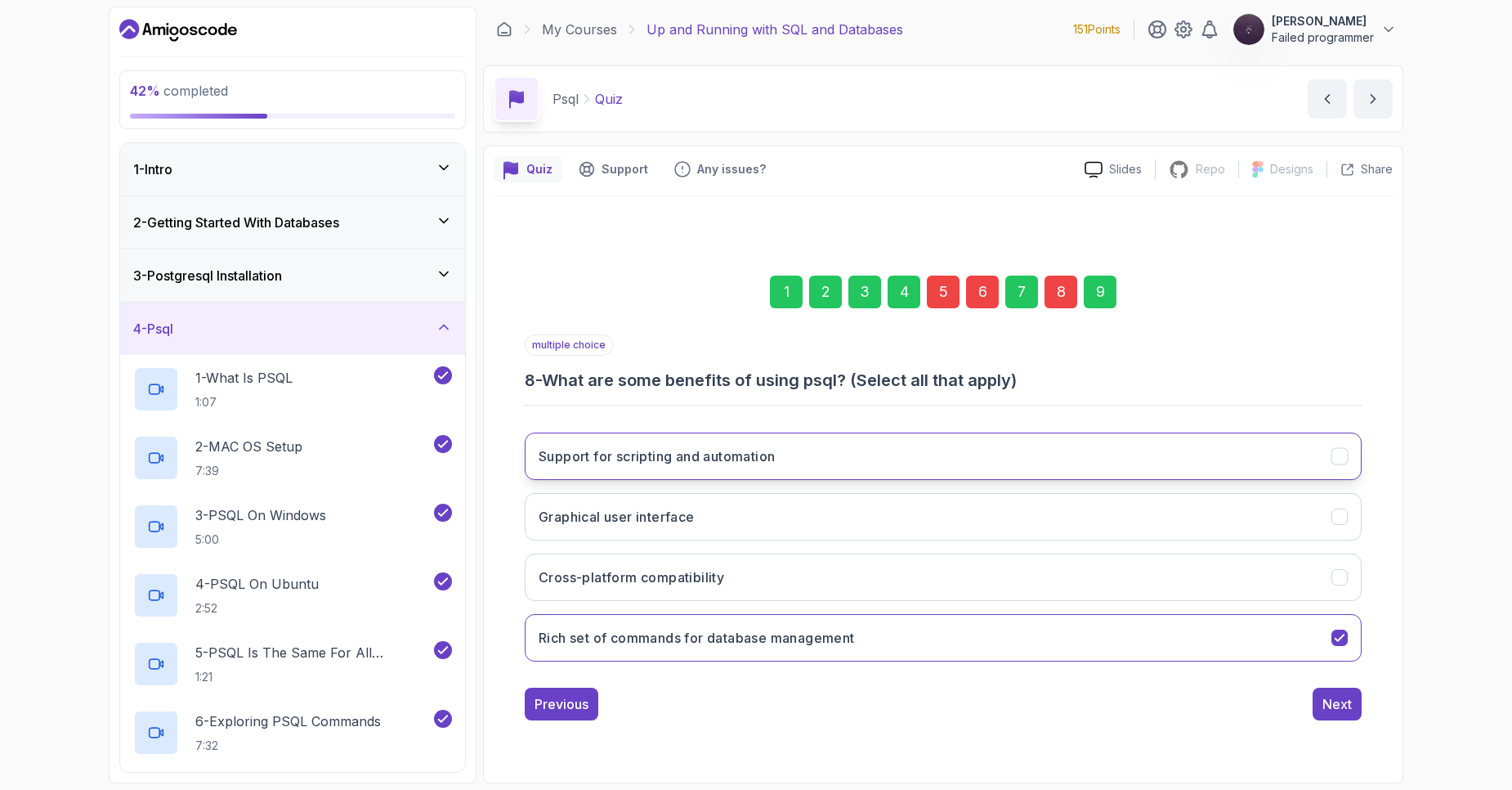
click at [813, 457] on button "Support for scripting and automation" at bounding box center [943, 456] width 837 height 47
click at [1336, 704] on div "Next" at bounding box center [1337, 703] width 30 height 19
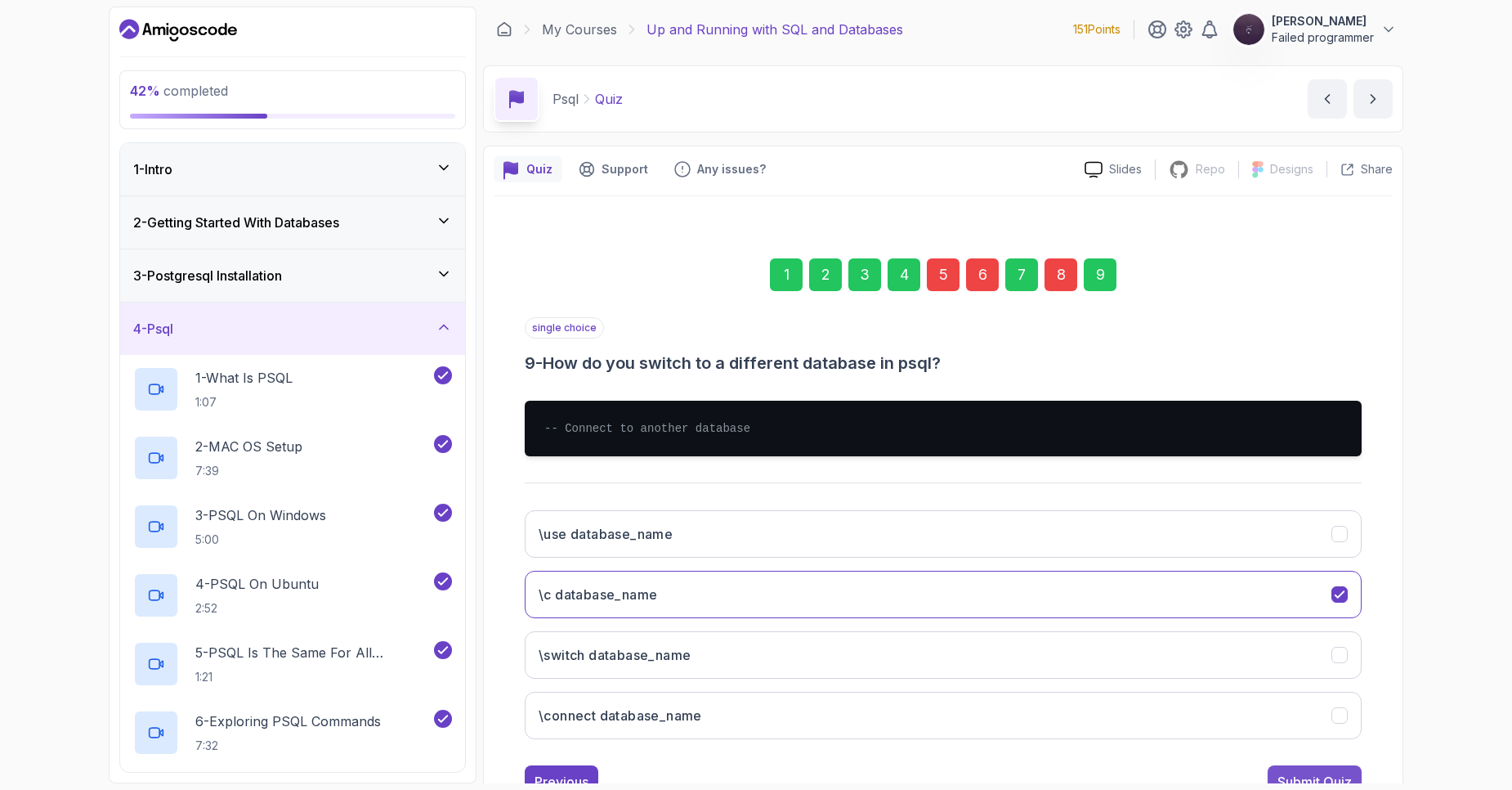
click at [1334, 775] on div "Submit Quiz" at bounding box center [1315, 781] width 74 height 19
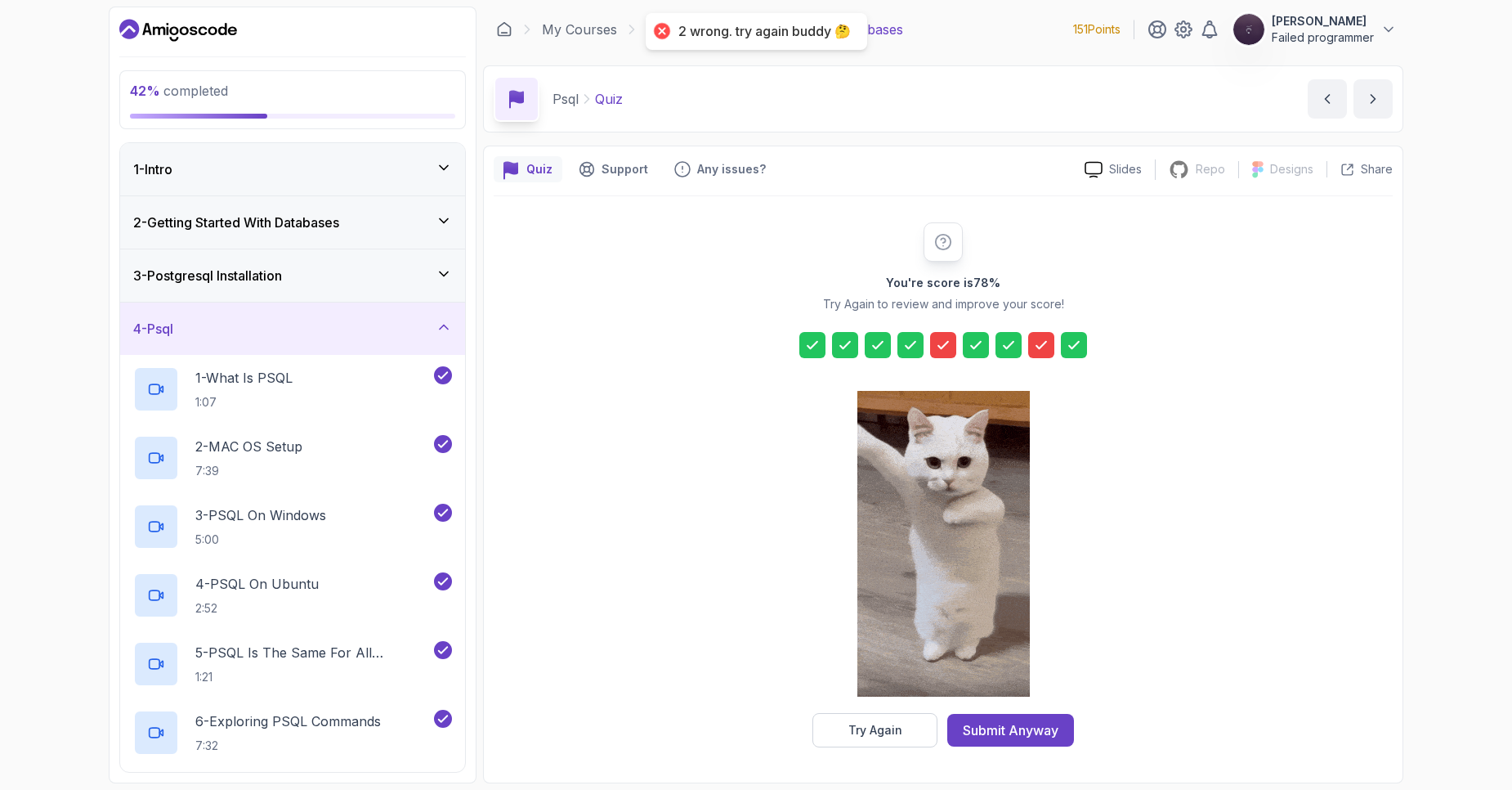
click at [948, 347] on icon at bounding box center [943, 345] width 17 height 17
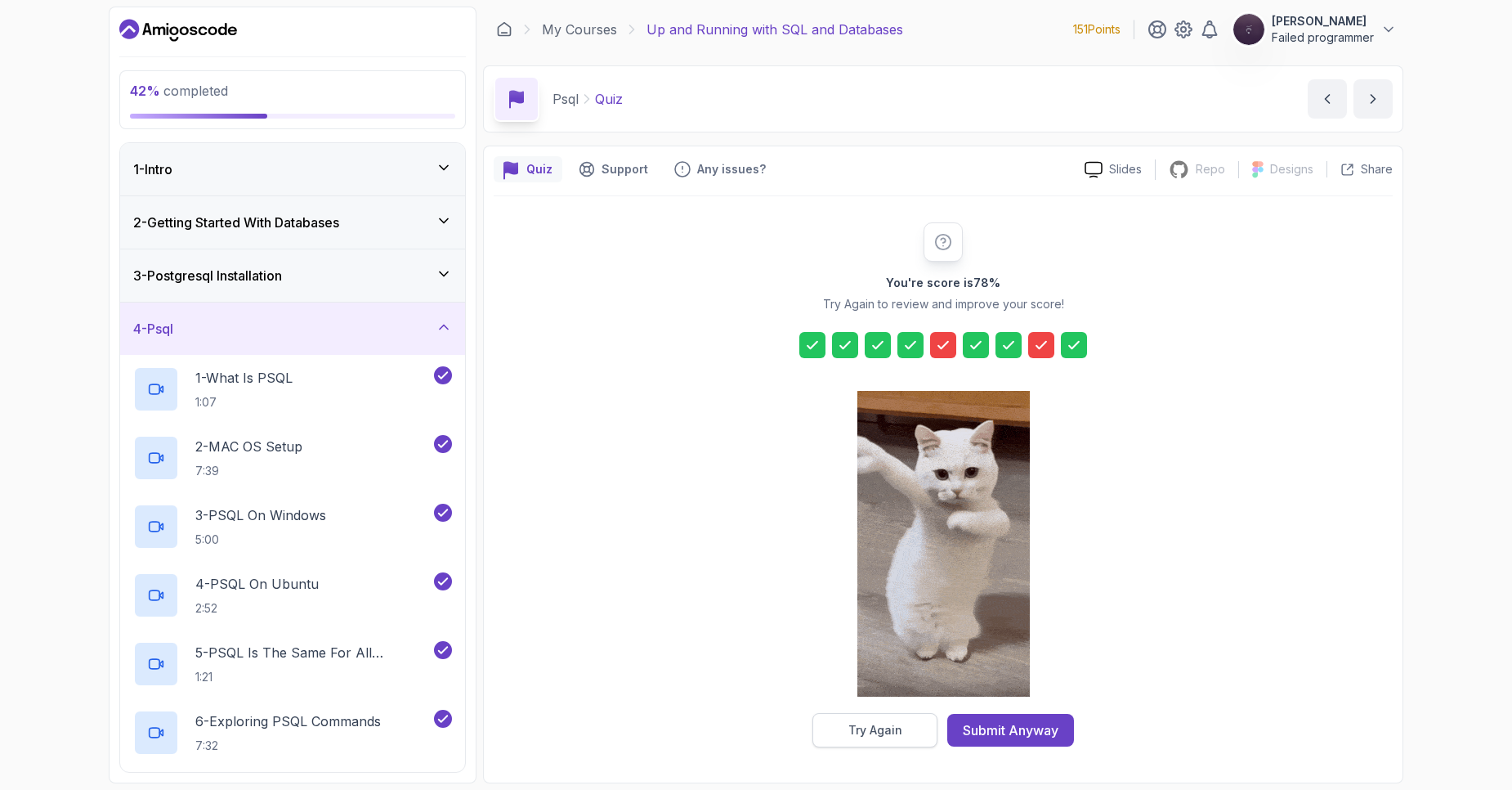
click at [860, 740] on button "Try Again" at bounding box center [874, 730] width 125 height 34
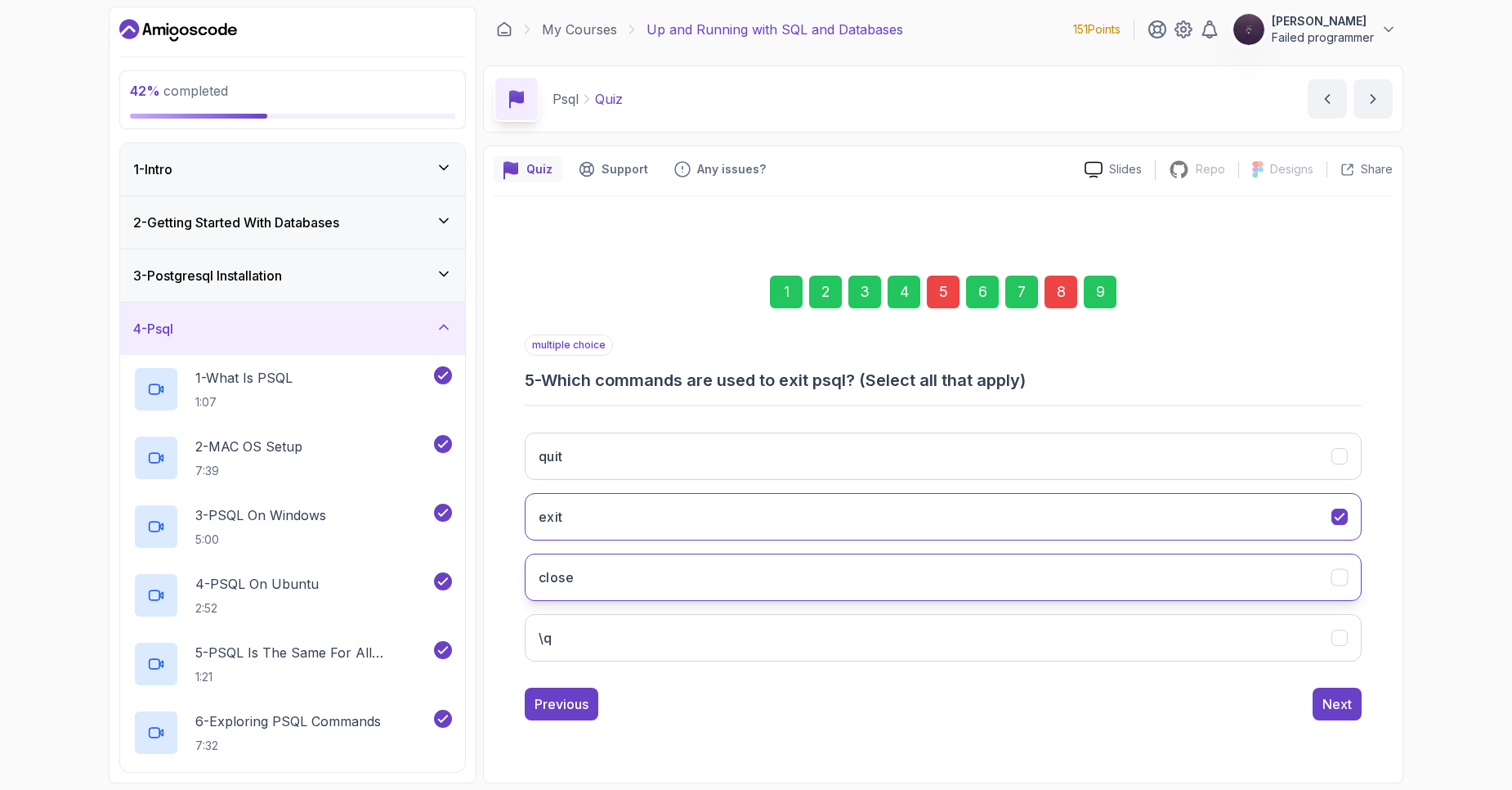
click at [698, 579] on button "close" at bounding box center [943, 578] width 837 height 47
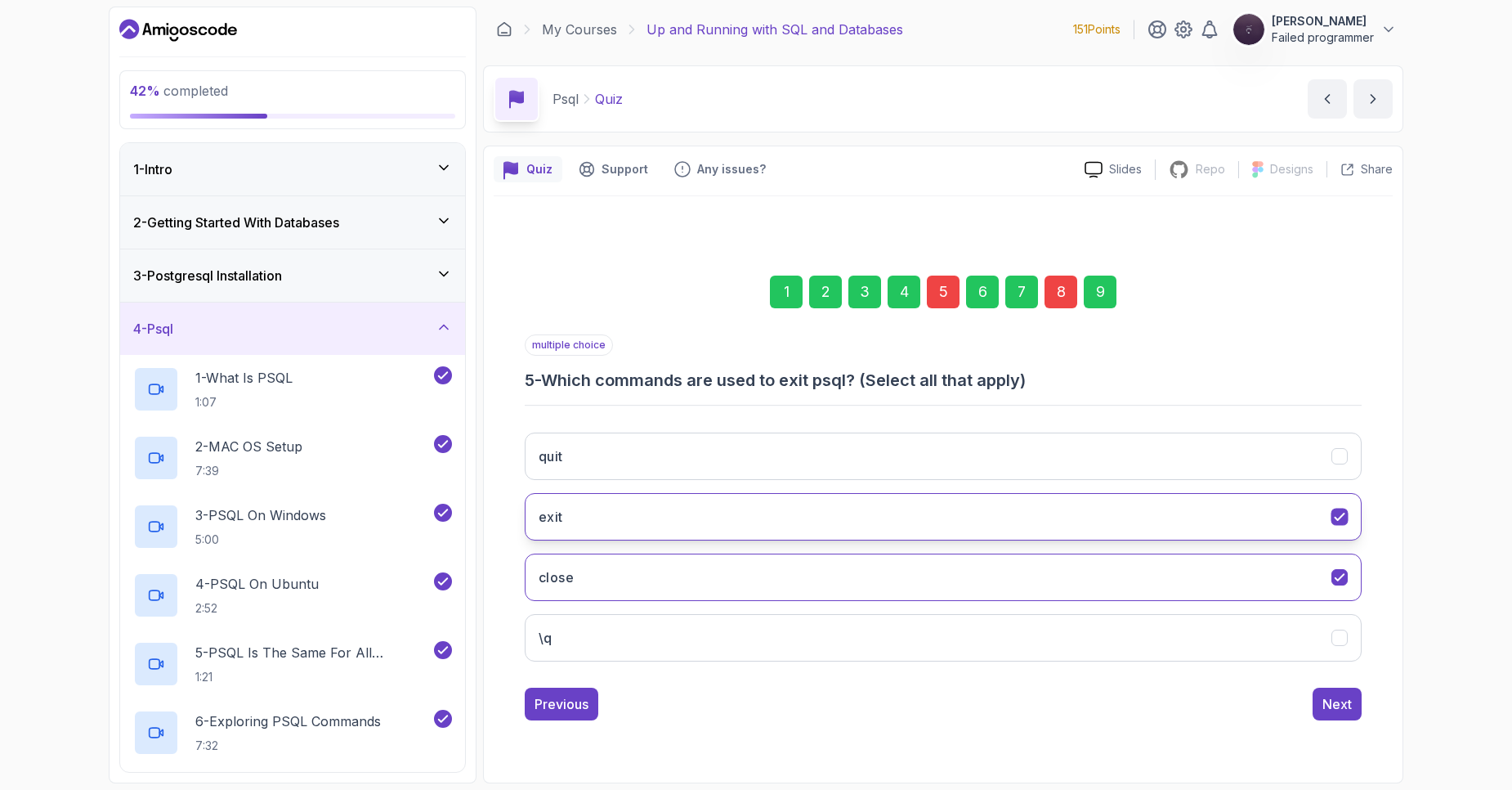
click at [1349, 517] on button "exit" at bounding box center [943, 516] width 837 height 47
click at [1338, 714] on button "Next" at bounding box center [1337, 703] width 49 height 32
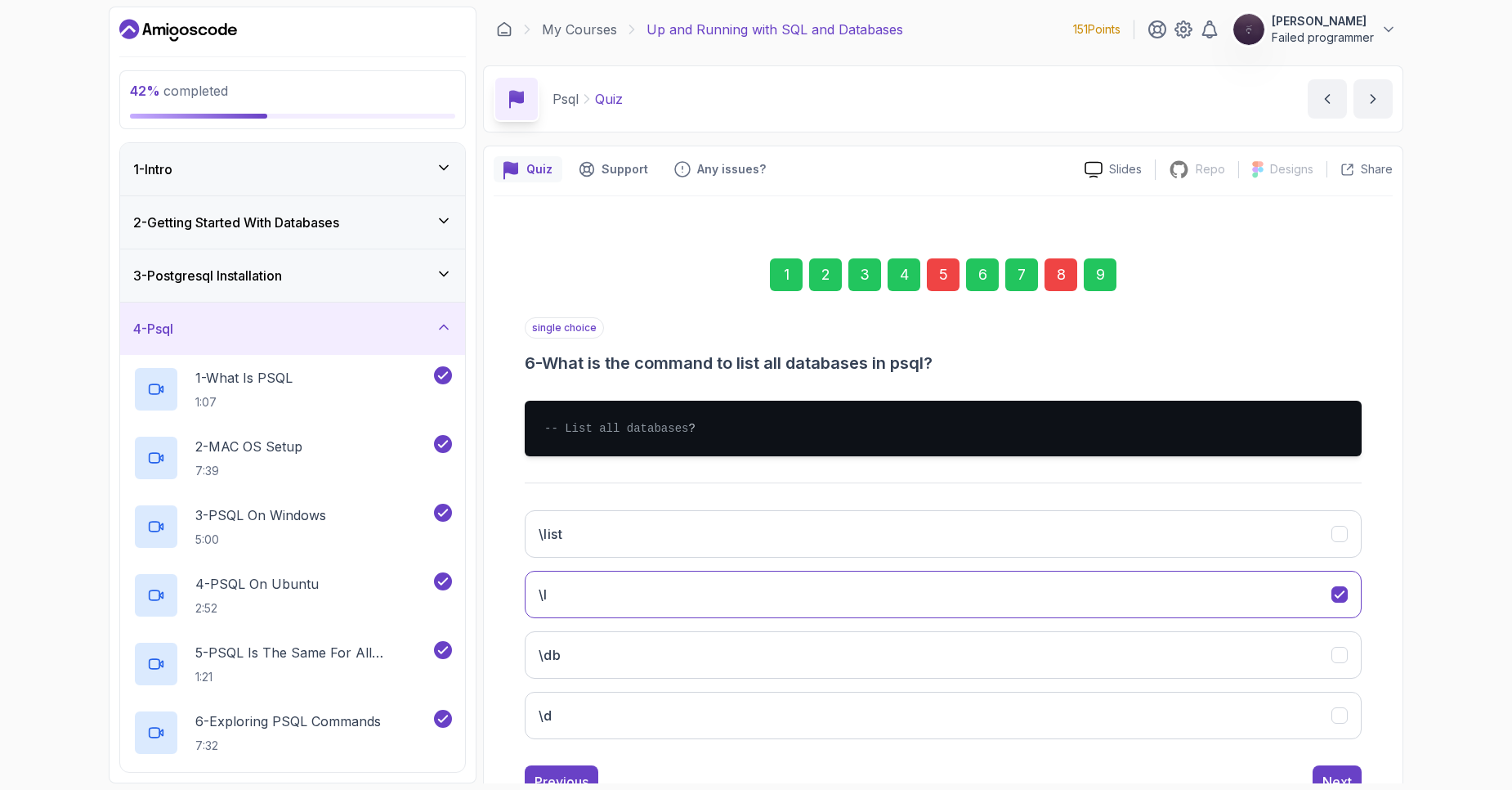
click at [1065, 273] on div "8" at bounding box center [1060, 274] width 32 height 32
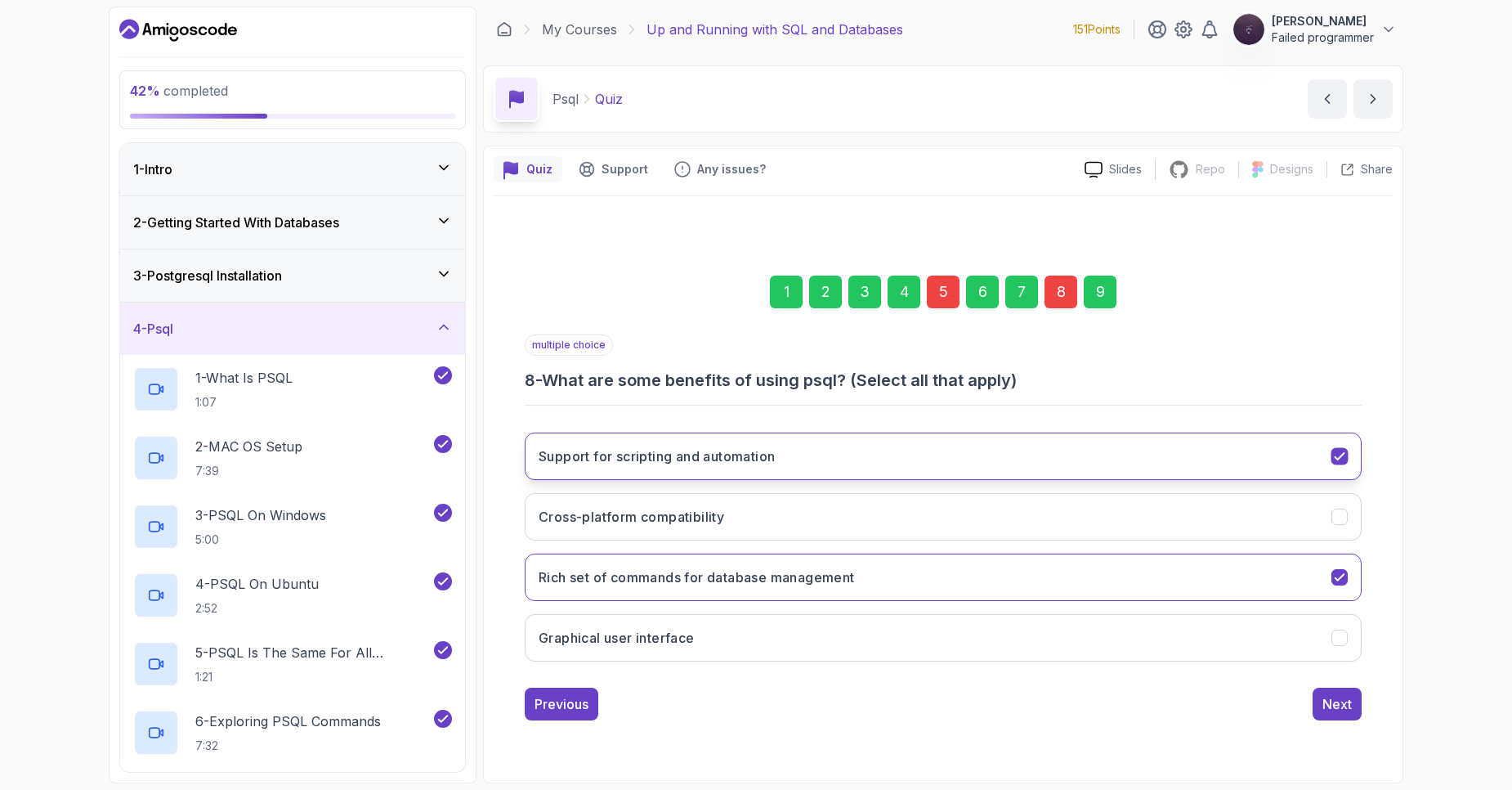
click at [1342, 454] on icon "Support for scripting and automation" at bounding box center [1340, 456] width 16 height 16
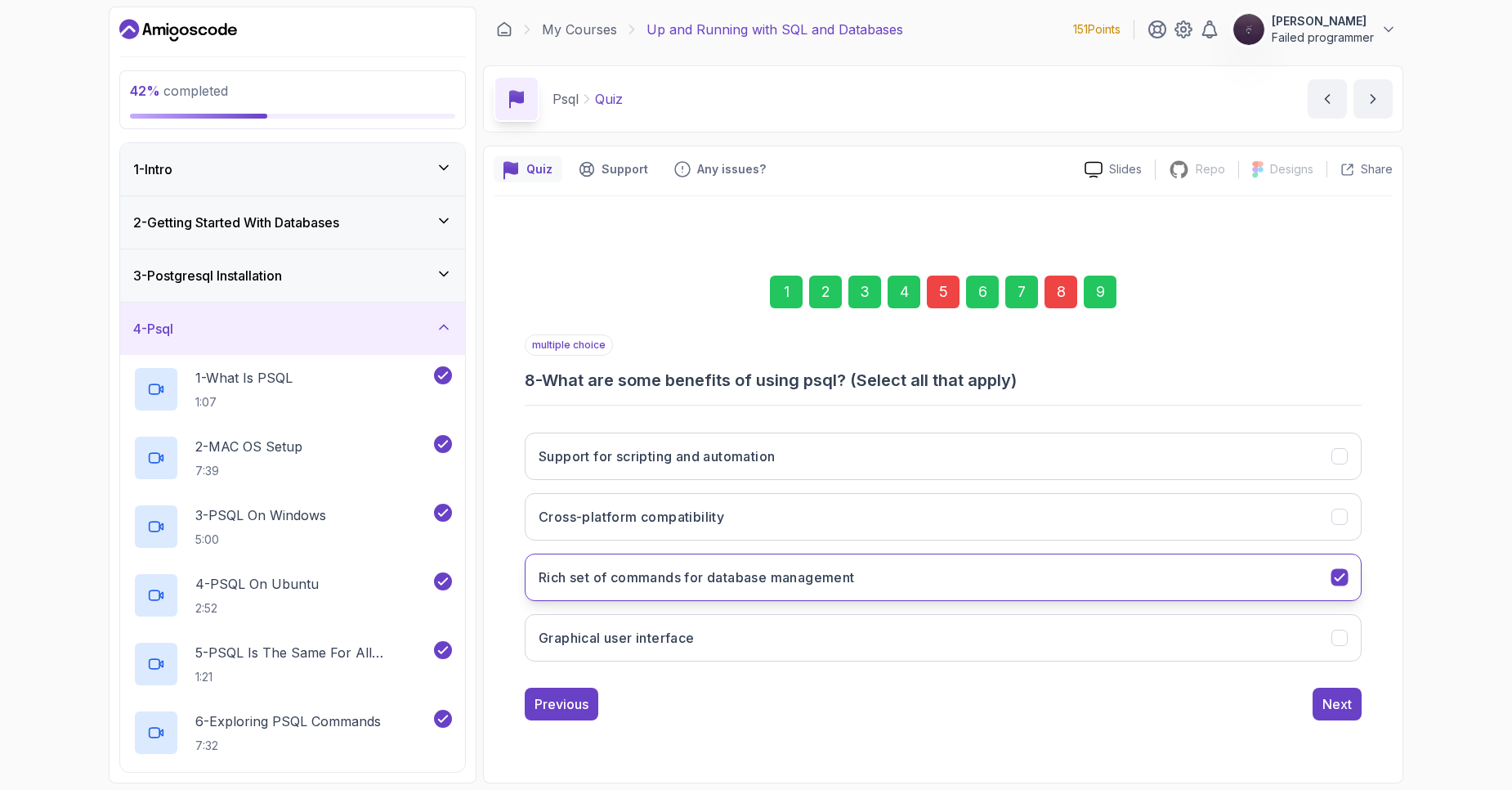
click at [1337, 586] on div "Rich set of commands for database management" at bounding box center [1340, 577] width 17 height 17
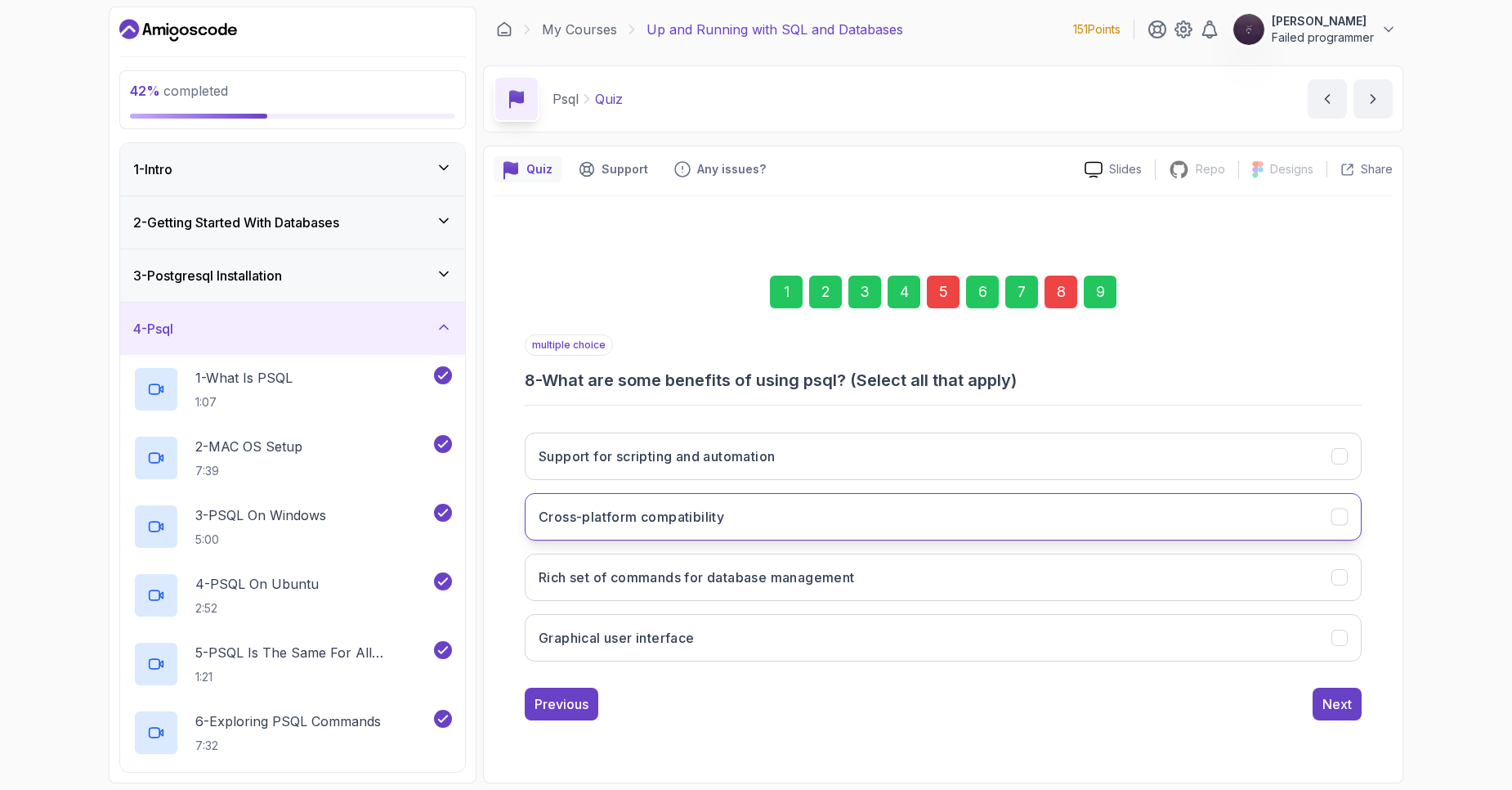
click at [1350, 522] on button "Cross-platform compatibility" at bounding box center [943, 516] width 837 height 47
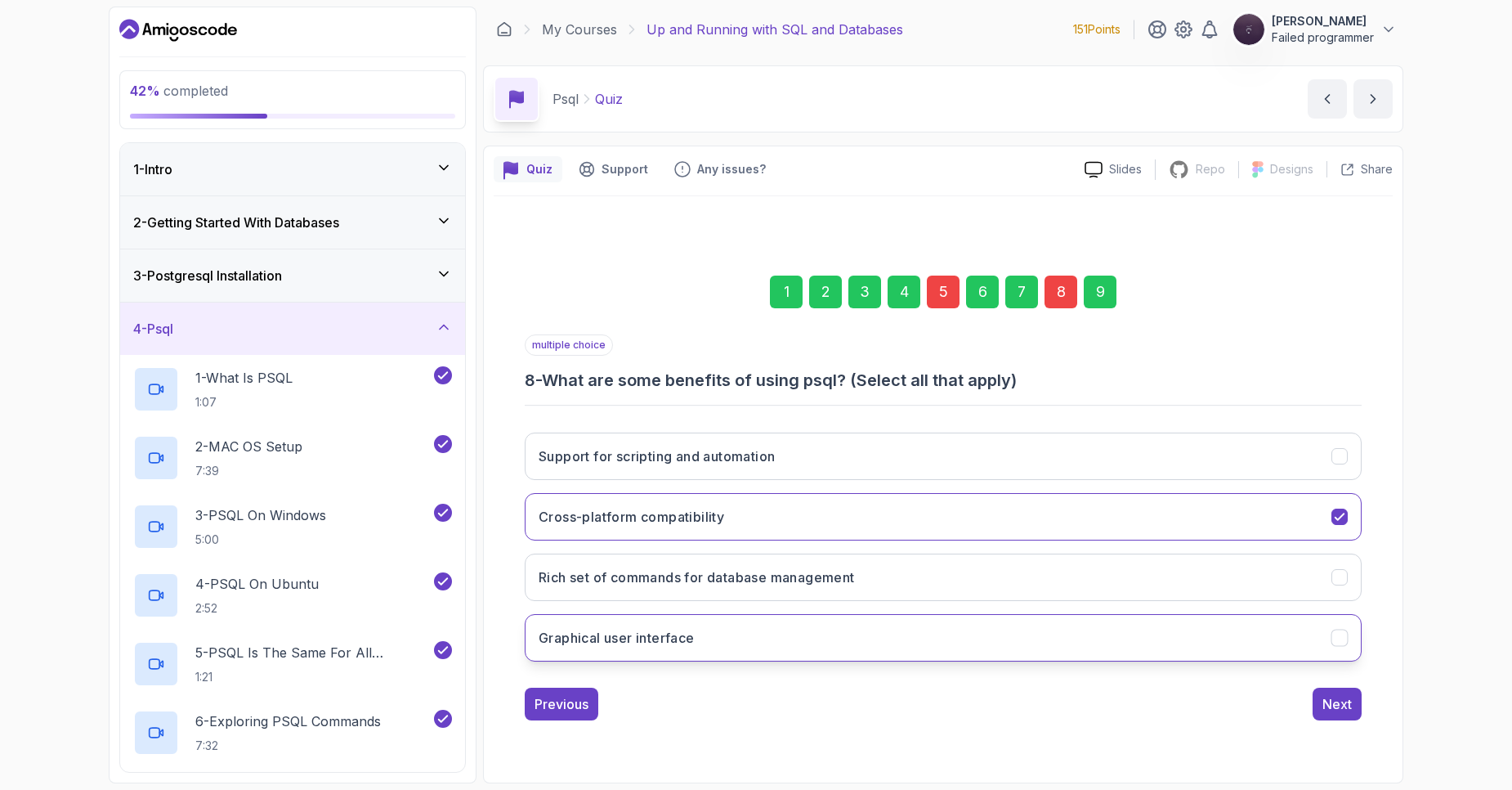
click at [1343, 634] on icon "Graphical user interface" at bounding box center [1340, 638] width 16 height 16
click at [1327, 703] on div "Next" at bounding box center [1337, 703] width 30 height 19
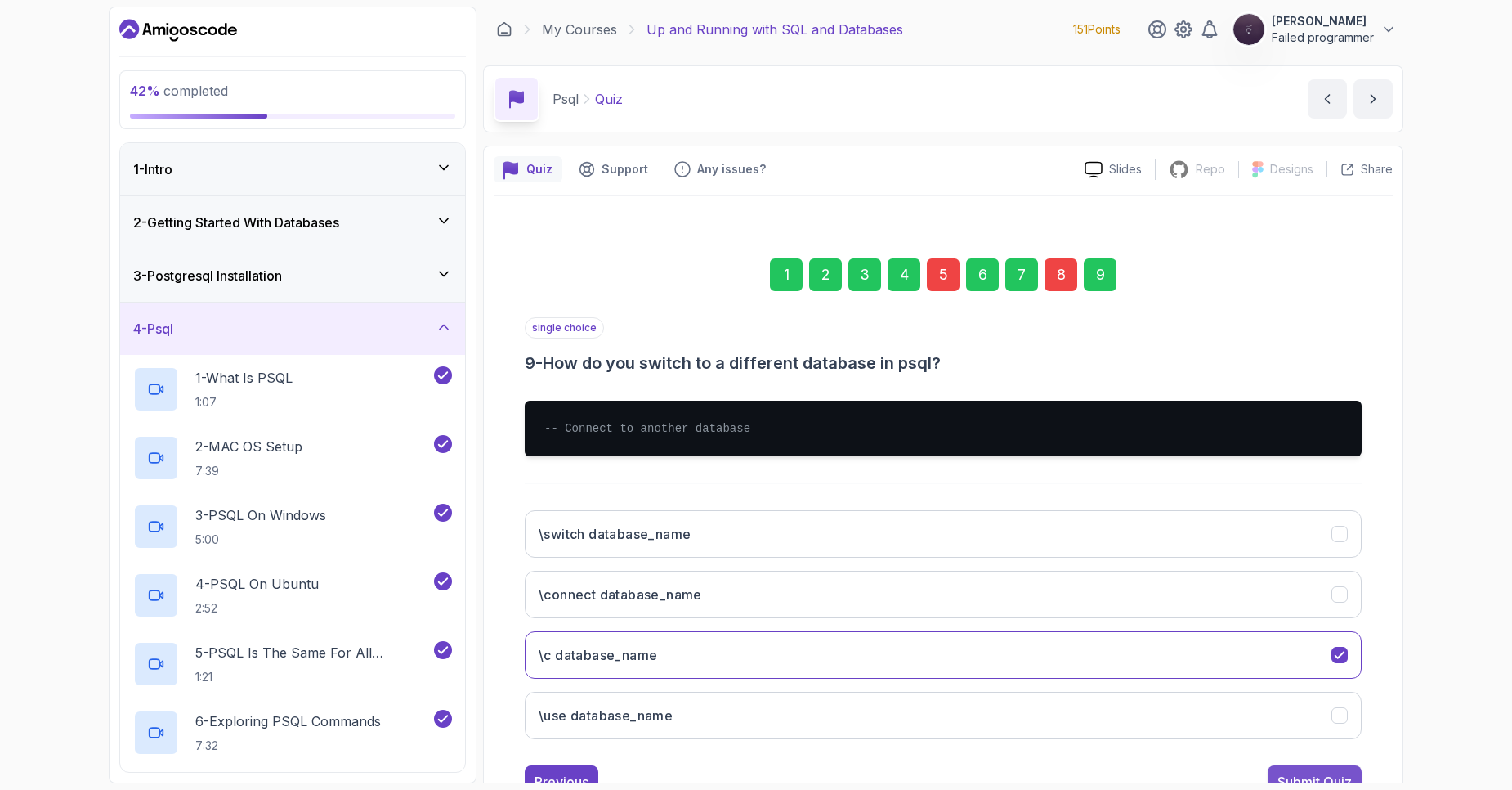
click at [1308, 780] on div "Submit Quiz" at bounding box center [1315, 781] width 74 height 19
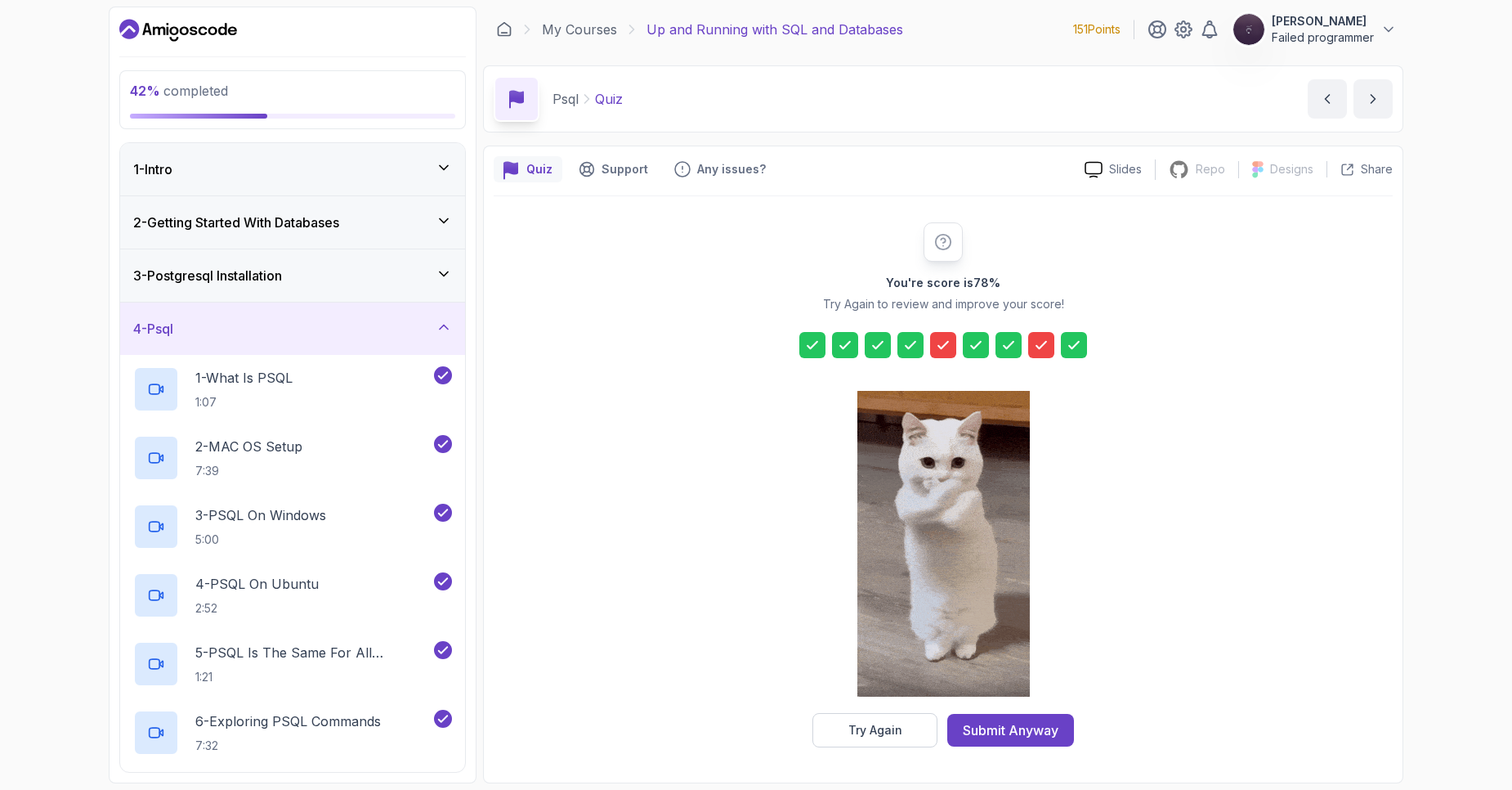
click at [947, 353] on div at bounding box center [943, 345] width 26 height 26
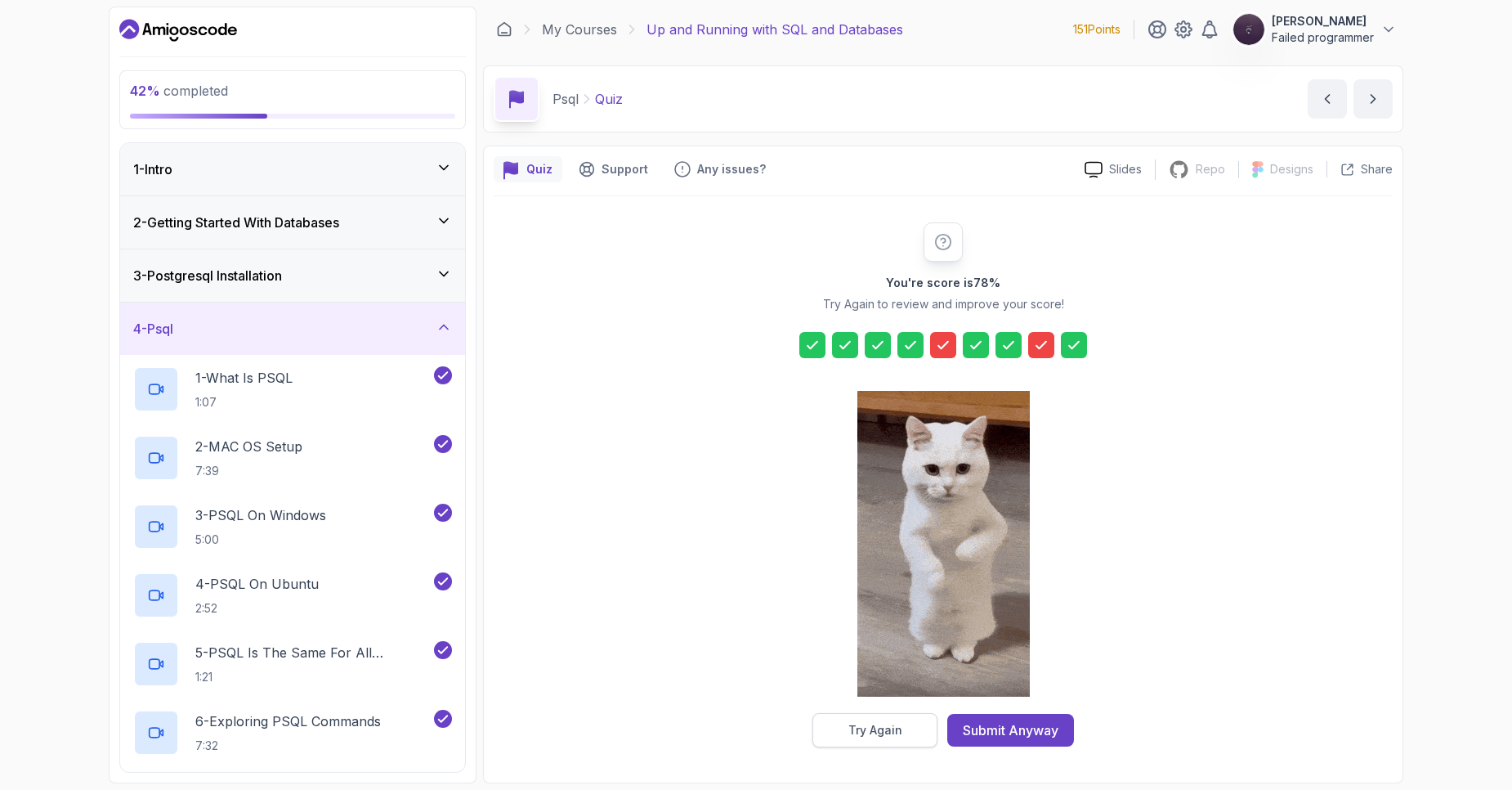
click at [871, 731] on div "Try Again" at bounding box center [875, 730] width 54 height 17
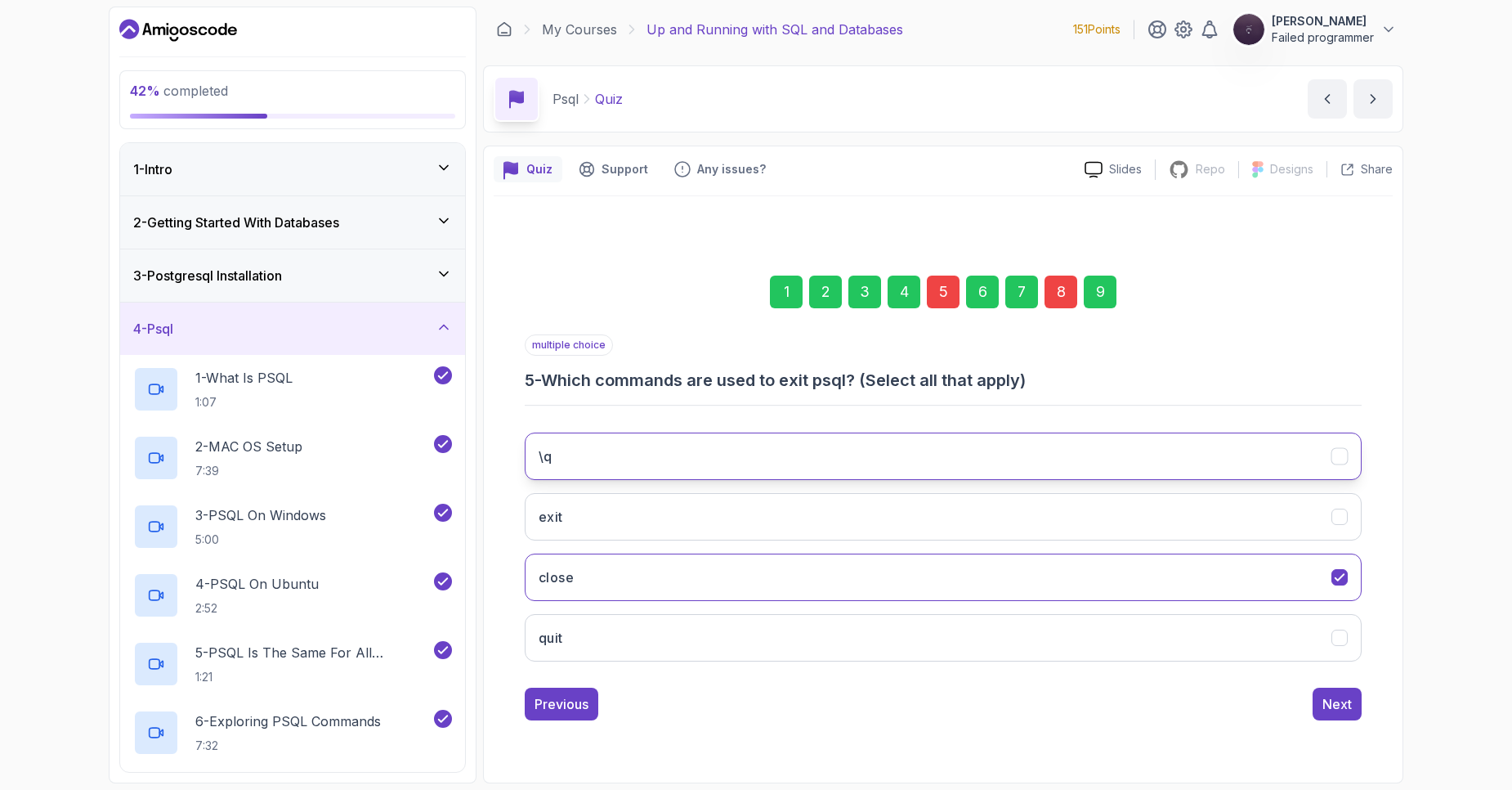
click at [1013, 473] on button "\q" at bounding box center [943, 456] width 837 height 47
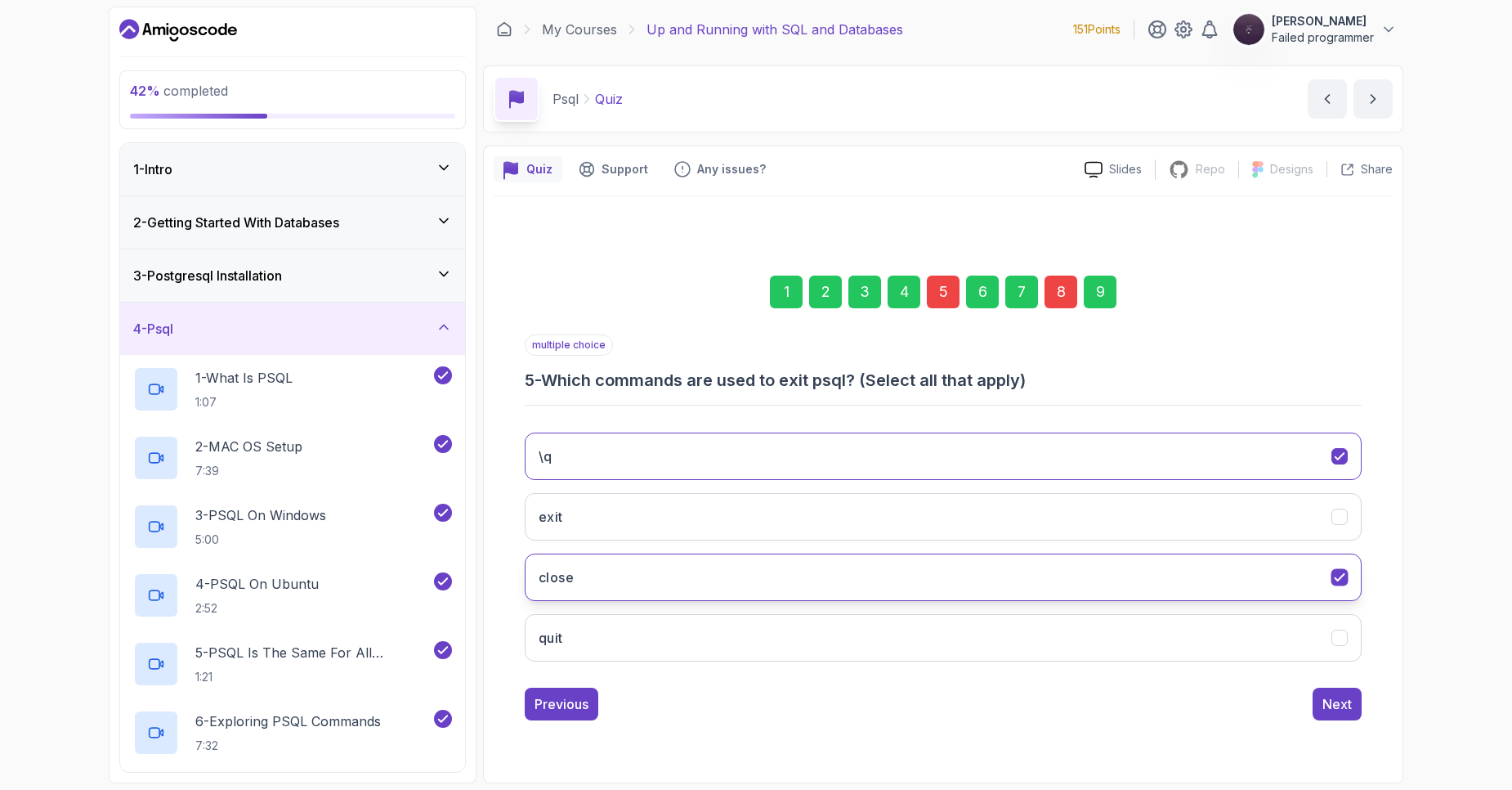
click at [1292, 592] on button "close" at bounding box center [943, 578] width 837 height 47
click at [1339, 711] on div "Next" at bounding box center [1337, 703] width 30 height 19
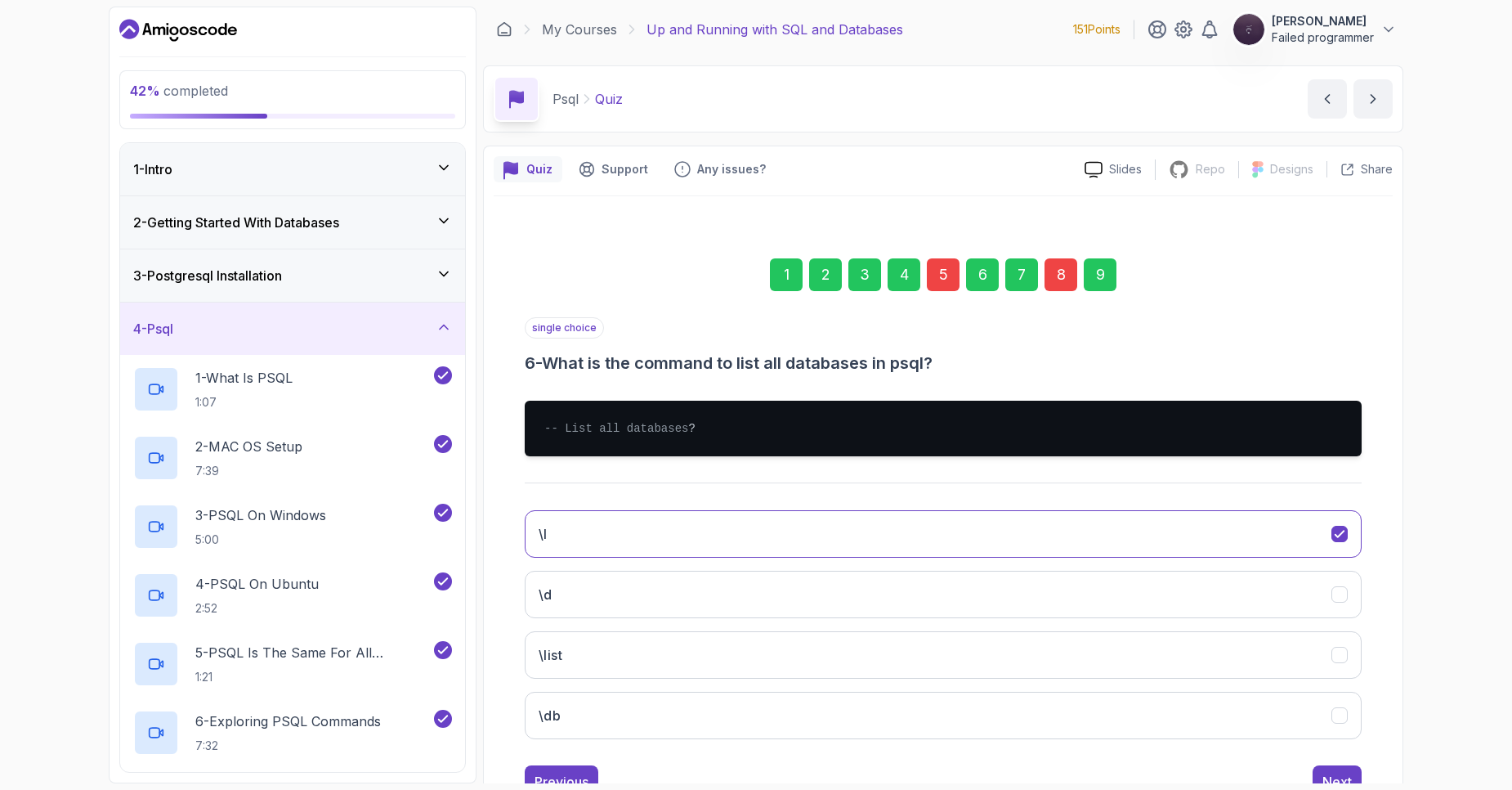
click at [1075, 282] on div "8" at bounding box center [1060, 274] width 32 height 32
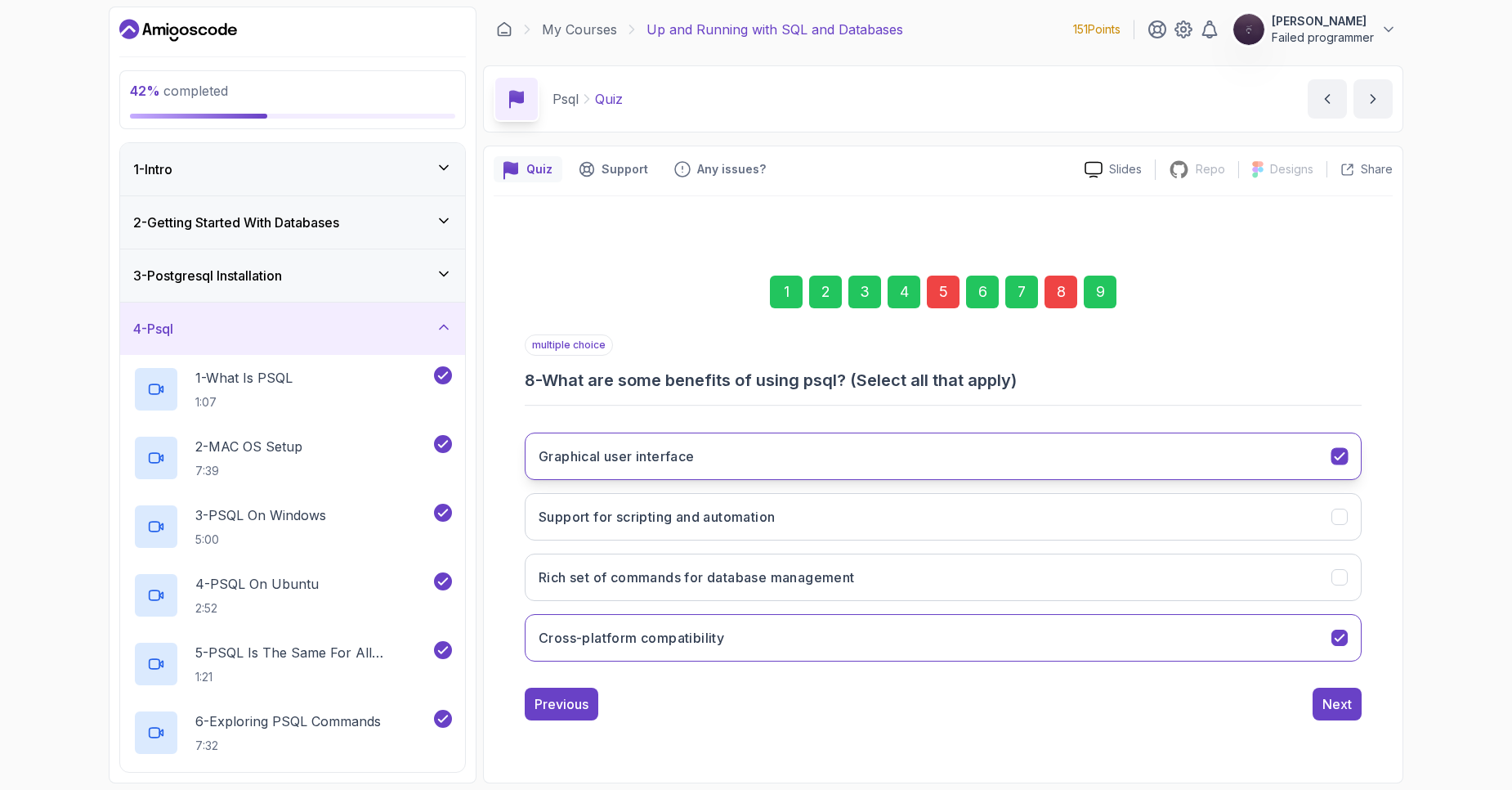
click at [1343, 461] on icon "Graphical user interface" at bounding box center [1340, 456] width 16 height 16
click at [1345, 652] on button "Cross-platform compatibility" at bounding box center [943, 638] width 837 height 47
click at [834, 585] on h3 "Rich set of commands for database management" at bounding box center [697, 577] width 316 height 19
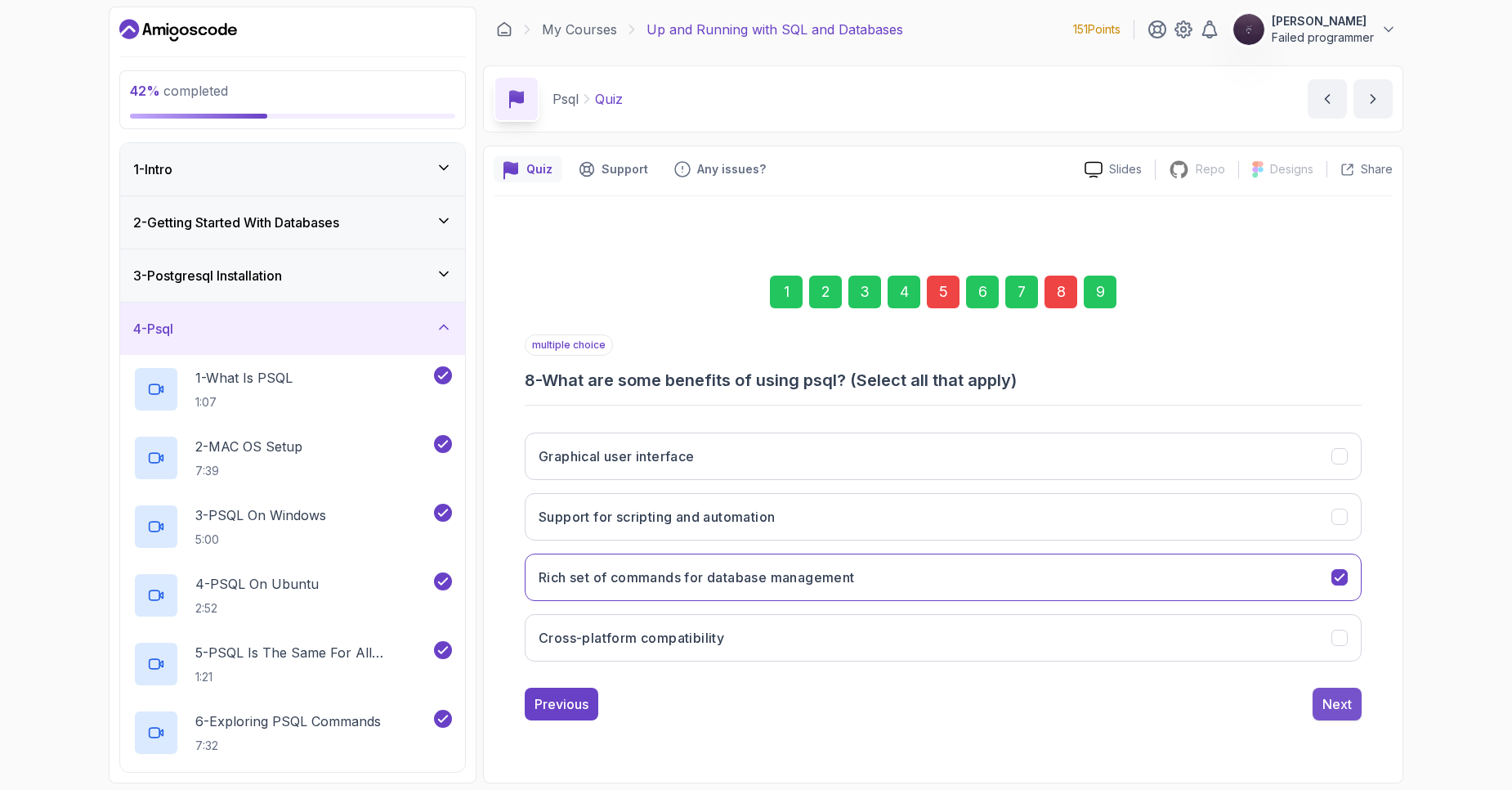
click at [1331, 712] on div "Next" at bounding box center [1337, 703] width 30 height 19
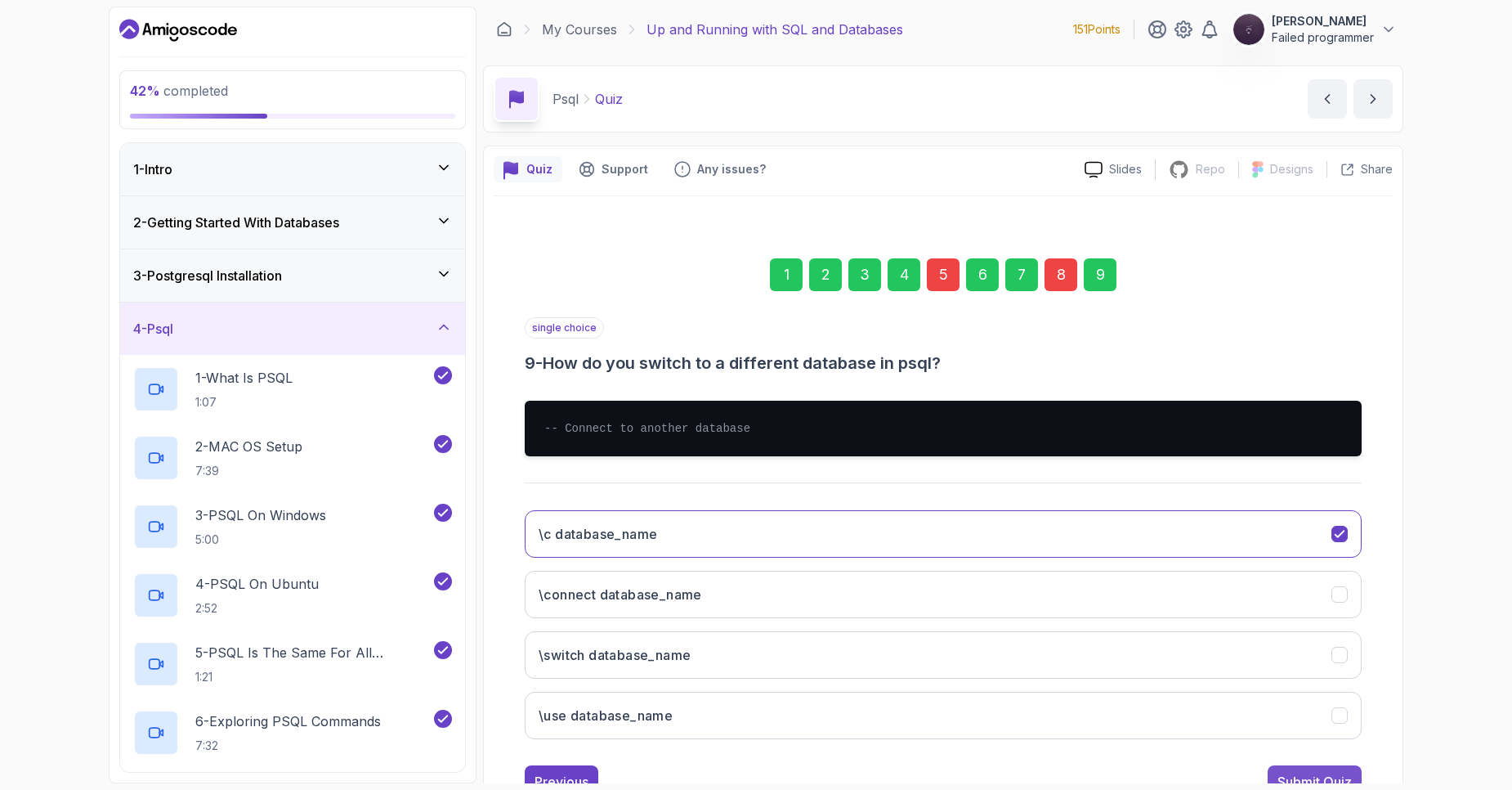
click at [1336, 773] on div "Submit Quiz" at bounding box center [1315, 781] width 74 height 19
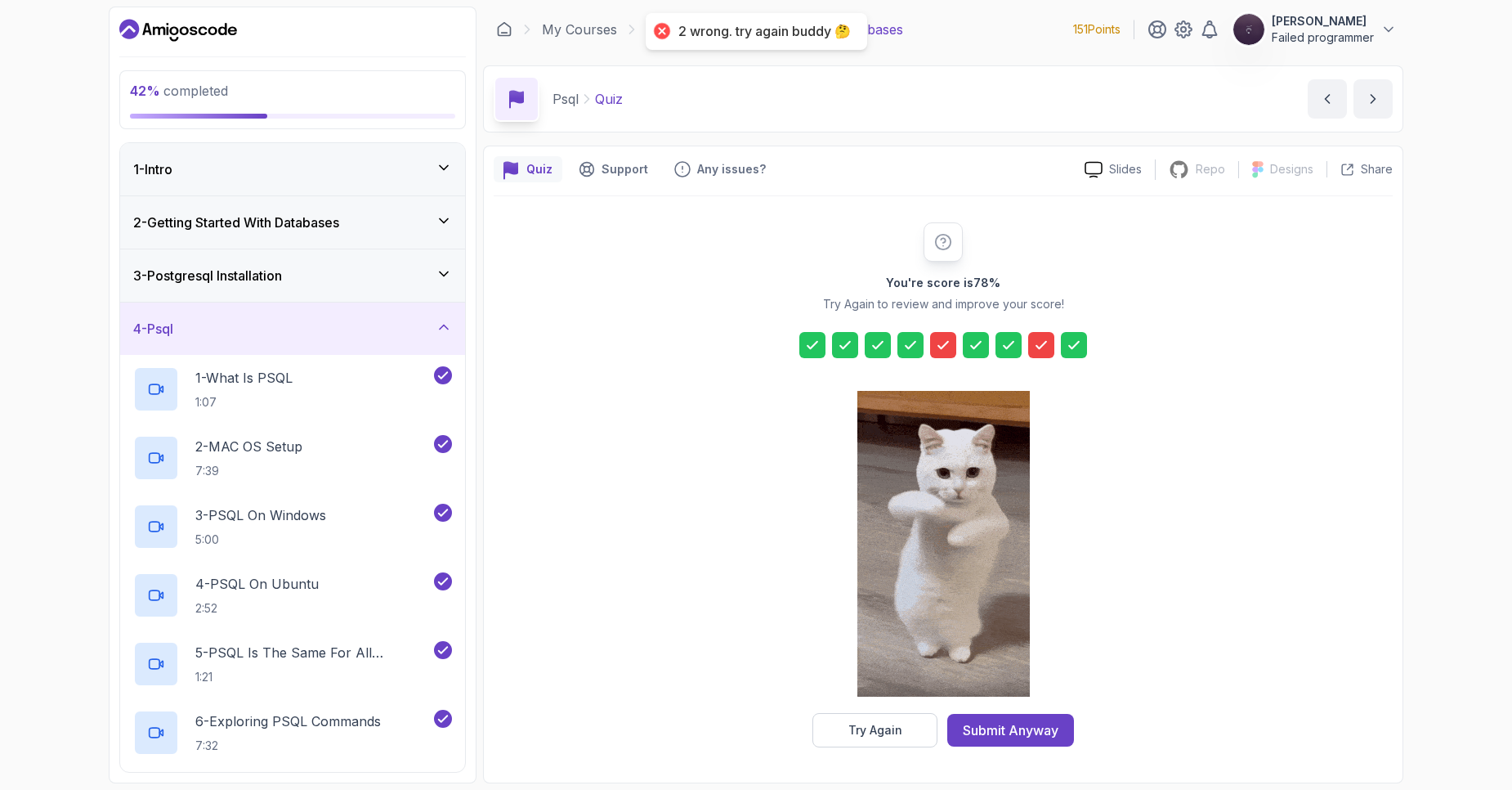
drag, startPoint x: 990, startPoint y: 735, endPoint x: 1246, endPoint y: 502, distance: 346.2
click at [991, 733] on div "Submit Anyway" at bounding box center [1010, 730] width 95 height 19
